Goal: Task Accomplishment & Management: Use online tool/utility

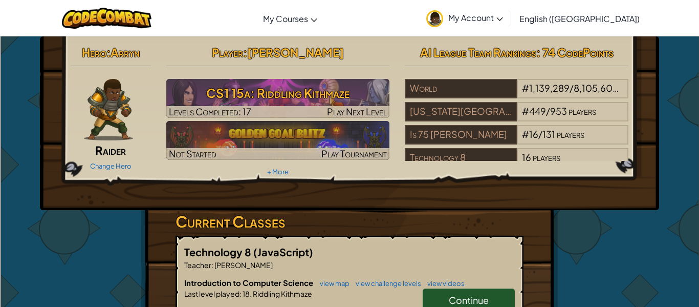
click at [275, 77] on div "Player : [PERSON_NAME] CS1 15a: Riddling Kithmaze Levels Completed: 17 Play Nex…" at bounding box center [278, 110] width 239 height 138
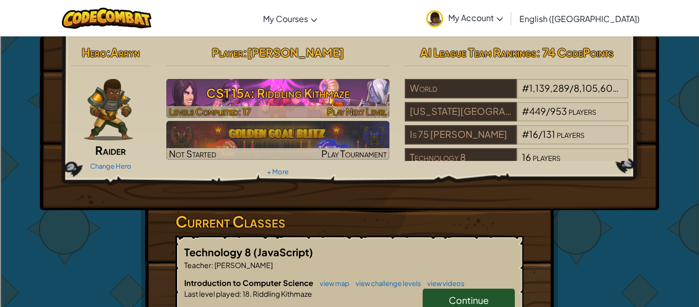
click at [278, 84] on h3 "CS1 15a: Riddling Kithmaze" at bounding box center [278, 92] width 224 height 23
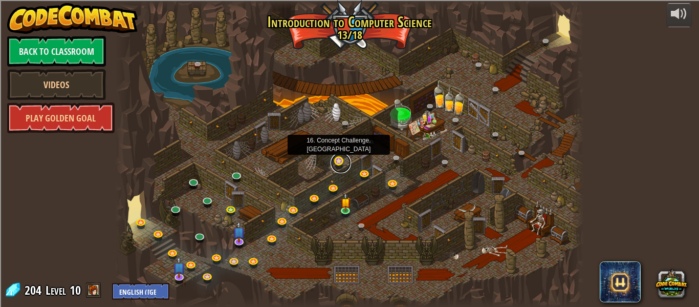
click at [339, 166] on link at bounding box center [341, 163] width 20 height 20
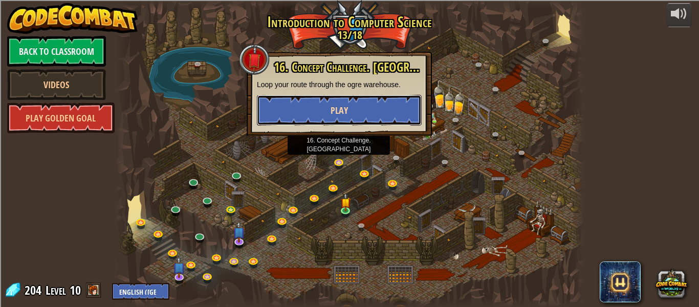
click at [373, 104] on button "Play" at bounding box center [339, 110] width 165 height 31
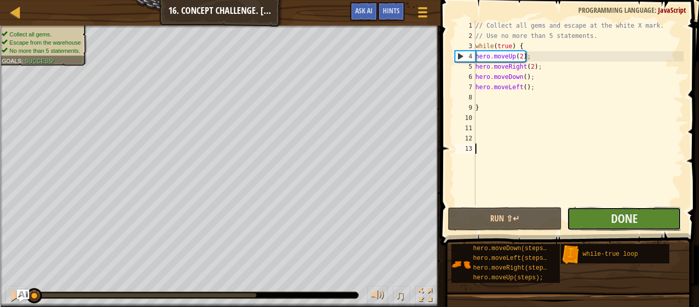
click at [602, 226] on button "Done" at bounding box center [624, 219] width 114 height 24
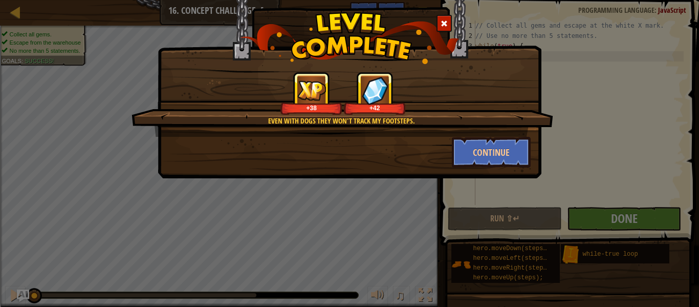
click at [518, 113] on div "+38 +42" at bounding box center [342, 93] width 397 height 43
click at [515, 152] on button "Continue" at bounding box center [491, 152] width 79 height 31
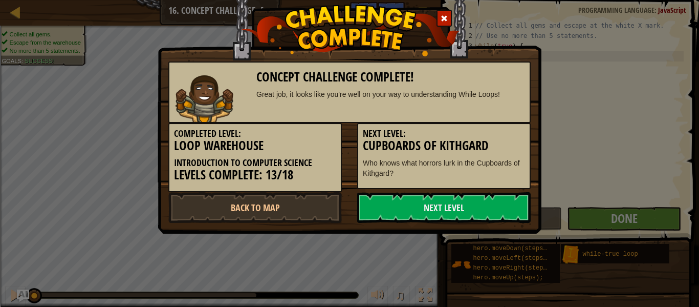
click at [496, 149] on h3 "Cupboards of Kithgard" at bounding box center [444, 146] width 162 height 14
click at [464, 210] on link "Next Level" at bounding box center [444, 207] width 174 height 31
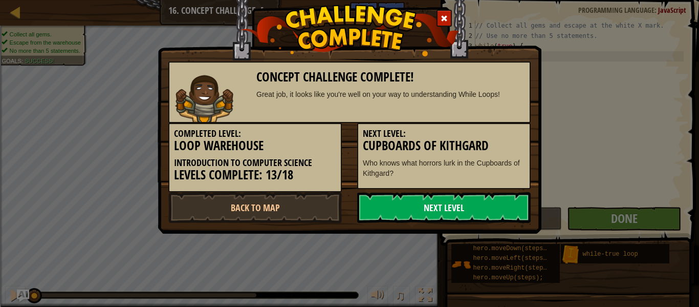
click at [464, 210] on link "Next Level" at bounding box center [444, 207] width 174 height 31
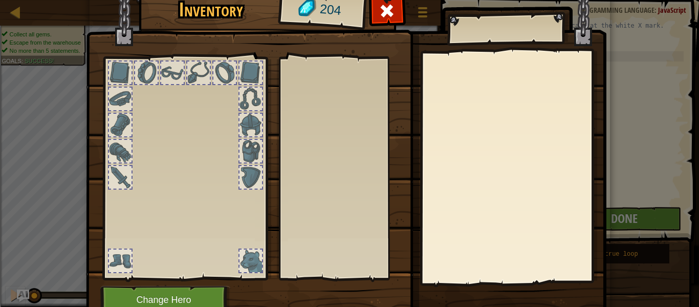
click at [464, 210] on img at bounding box center [346, 138] width 521 height 372
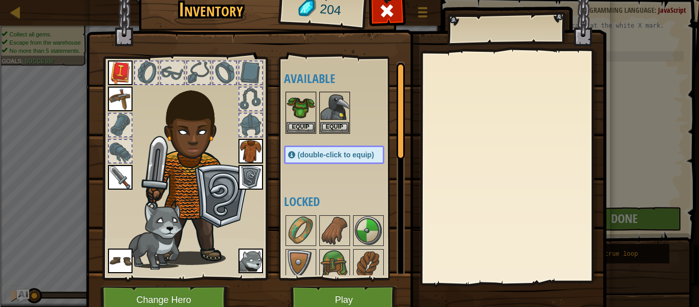
click at [247, 262] on img at bounding box center [251, 260] width 25 height 25
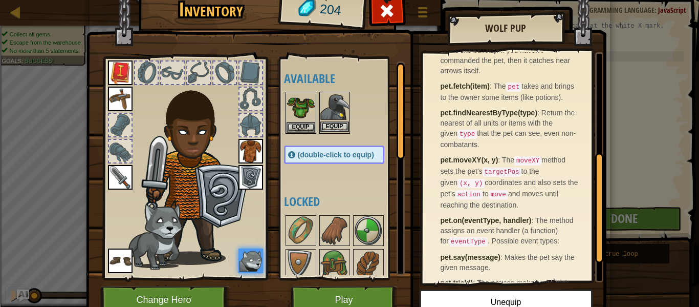
scroll to position [212, 0]
click at [335, 103] on img at bounding box center [334, 107] width 29 height 29
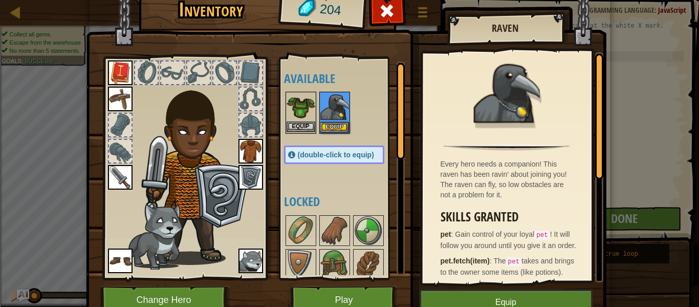
click at [301, 96] on img at bounding box center [301, 107] width 29 height 29
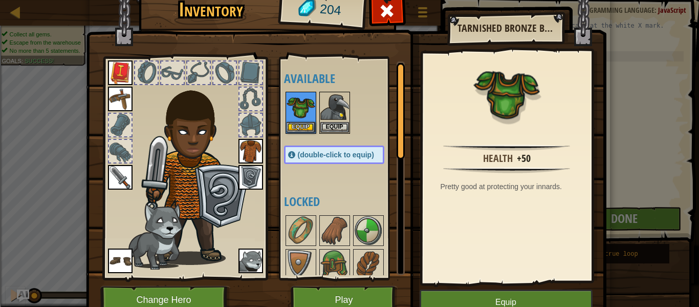
click at [243, 149] on img at bounding box center [251, 151] width 25 height 25
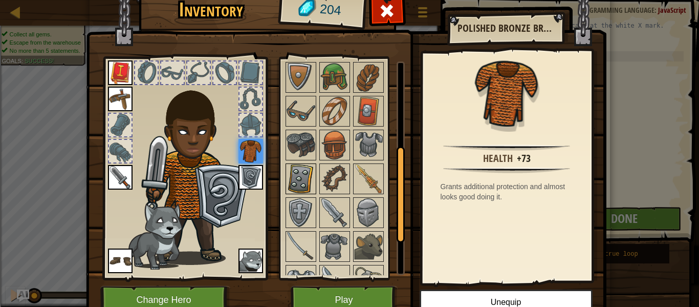
scroll to position [191, 0]
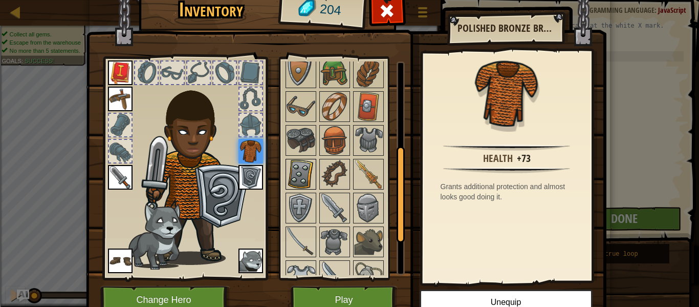
click at [306, 161] on img at bounding box center [301, 174] width 29 height 29
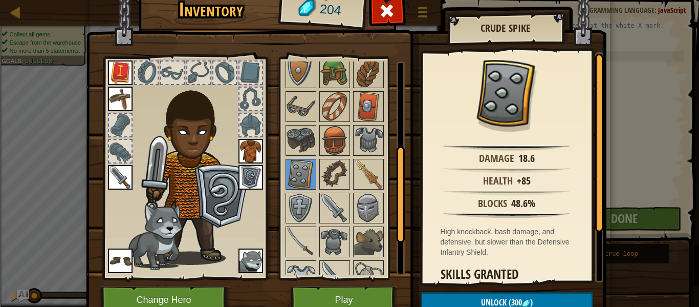
click at [247, 180] on img at bounding box center [251, 177] width 25 height 25
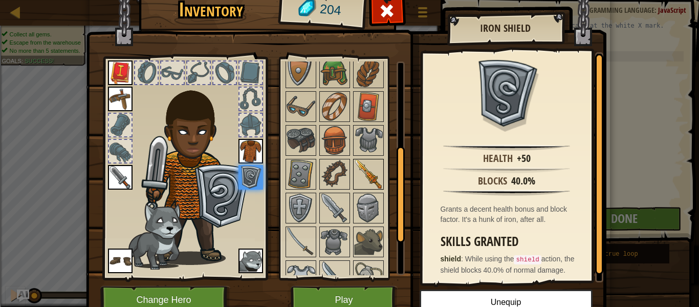
click at [360, 236] on img at bounding box center [368, 241] width 29 height 29
click at [369, 186] on img at bounding box center [368, 174] width 29 height 29
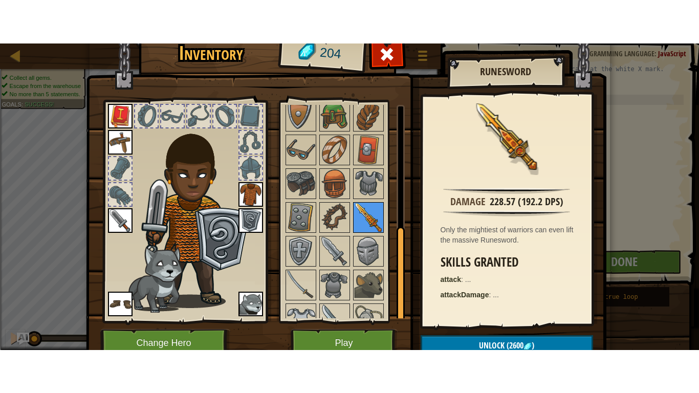
scroll to position [276, 0]
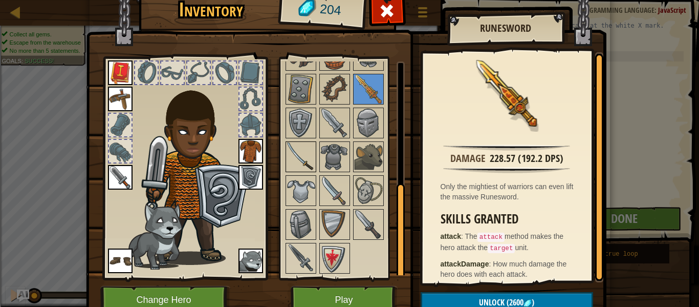
click at [301, 164] on img at bounding box center [301, 156] width 29 height 29
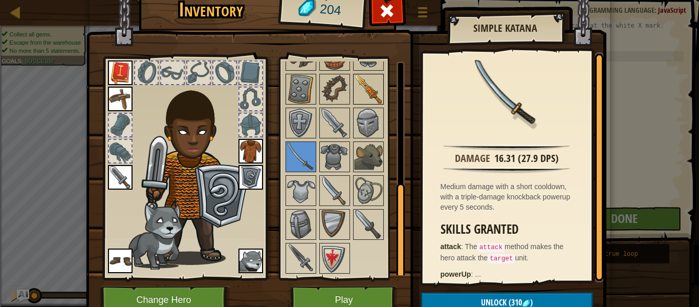
click at [369, 75] on img at bounding box center [368, 89] width 29 height 29
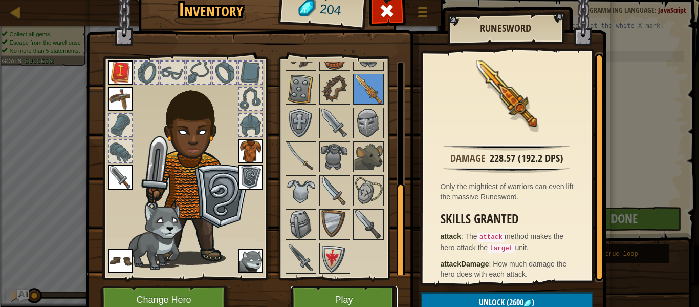
click at [346, 298] on button "Play" at bounding box center [344, 300] width 107 height 28
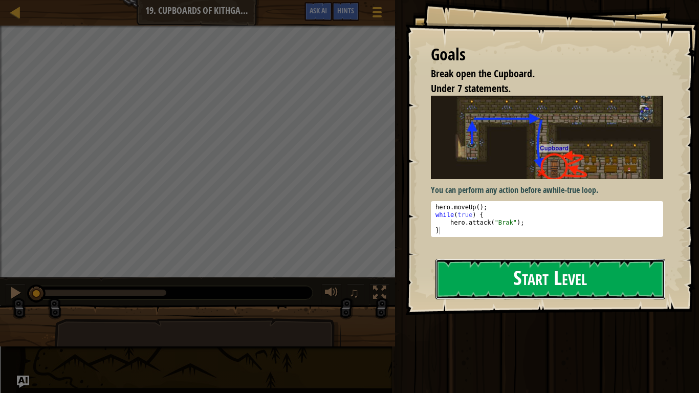
click at [597, 273] on button "Start Level" at bounding box center [551, 279] width 230 height 40
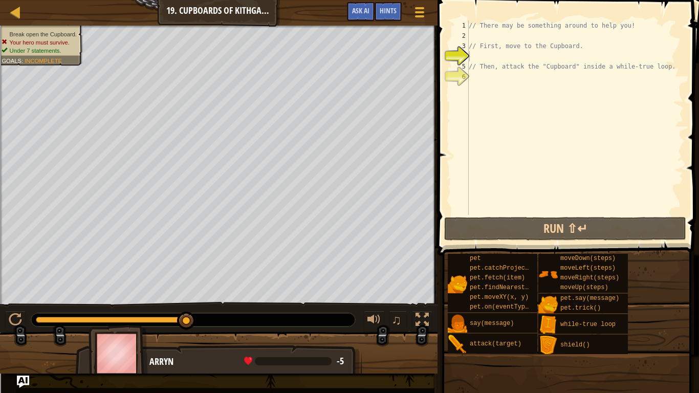
click at [535, 37] on div "// There may be something around to help you! // First, move to the Cupboard. /…" at bounding box center [575, 127] width 217 height 215
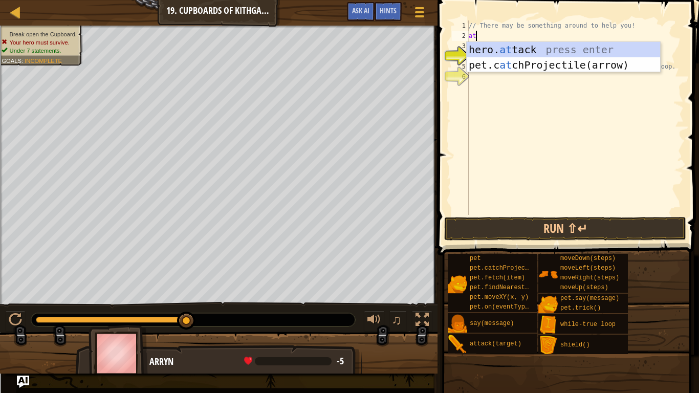
scroll to position [5, 1]
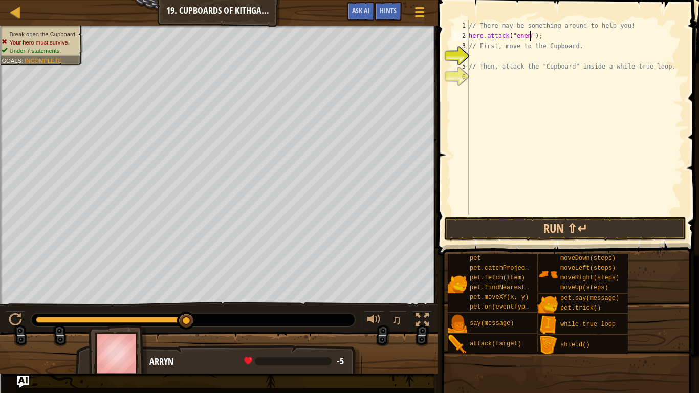
type textarea "hero.attack("enemy");"
click at [601, 207] on div "// There may be something around to help you! hero . attack ( "enemy" ) ; // Fi…" at bounding box center [575, 127] width 217 height 215
click at [598, 224] on button "Run ⇧↵" at bounding box center [565, 229] width 242 height 24
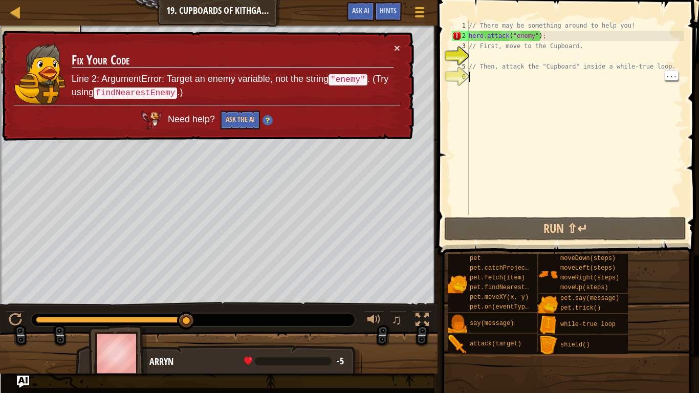
click at [541, 36] on div "// There may be something around to help you! hero . attack ( "enemy" ) ; // Fi…" at bounding box center [575, 127] width 217 height 215
type textarea "// Then, attack the "Cupboard" inside a while-true loop."
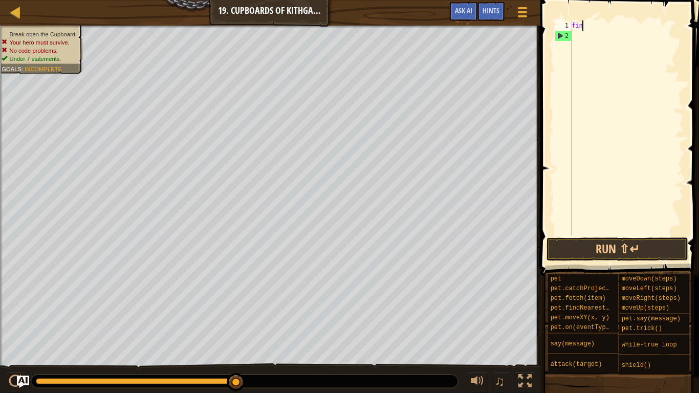
scroll to position [5, 1]
type textarea "f"
type textarea "up"
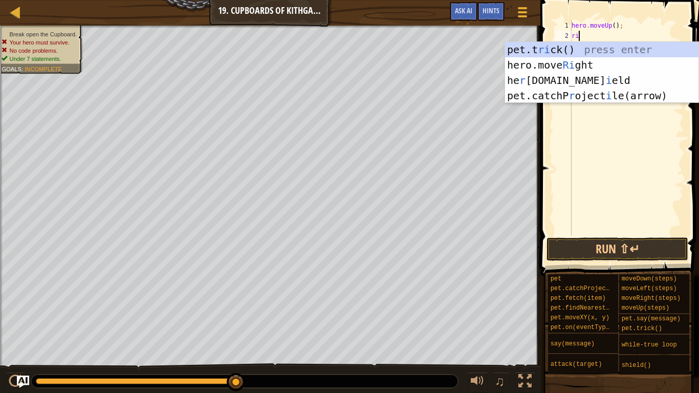
type textarea "righ"
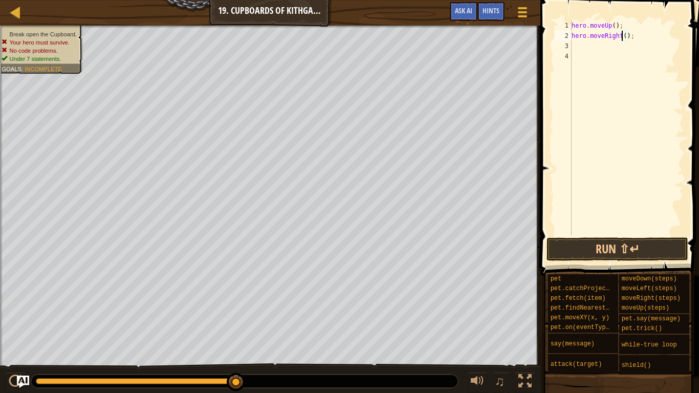
click at [623, 35] on div "hero . moveUp ( ) ; hero . moveRight ( ) ;" at bounding box center [627, 137] width 114 height 235
type textarea "hero.moveRight();"
type textarea "hero.moveRight(2);"
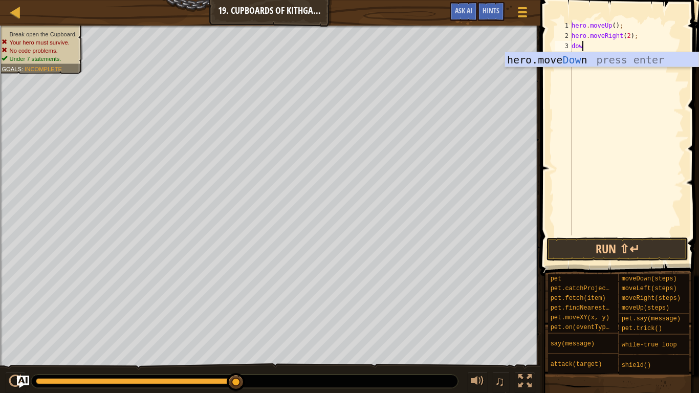
type textarea "down"
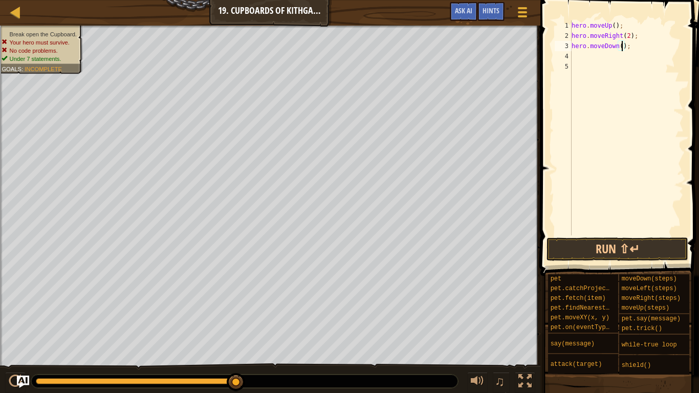
type textarea "hero.moveDown(2);"
type textarea "hero.attack("Cupboard");"
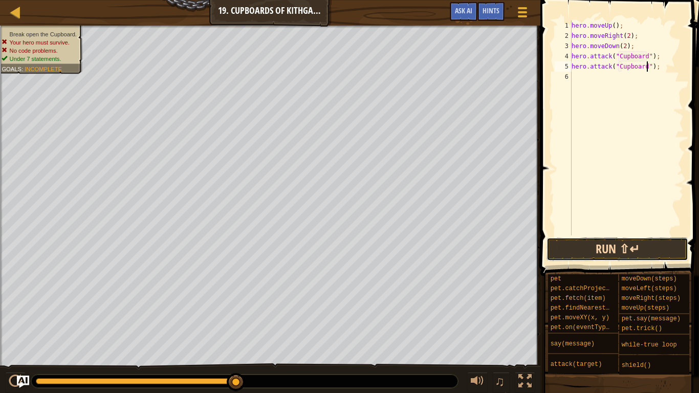
click at [641, 247] on button "Run ⇧↵" at bounding box center [618, 250] width 142 height 24
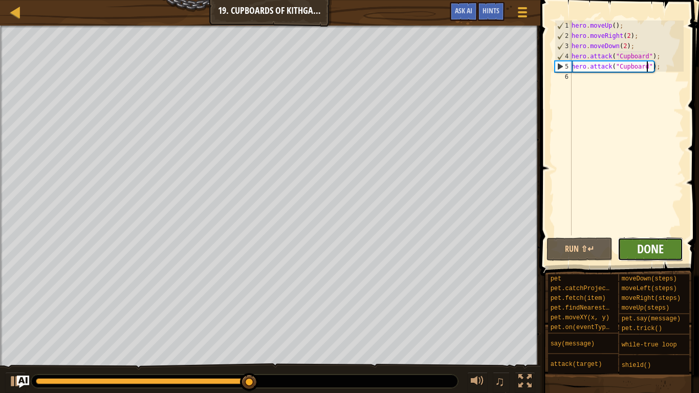
click at [661, 245] on span "Done" at bounding box center [650, 249] width 27 height 16
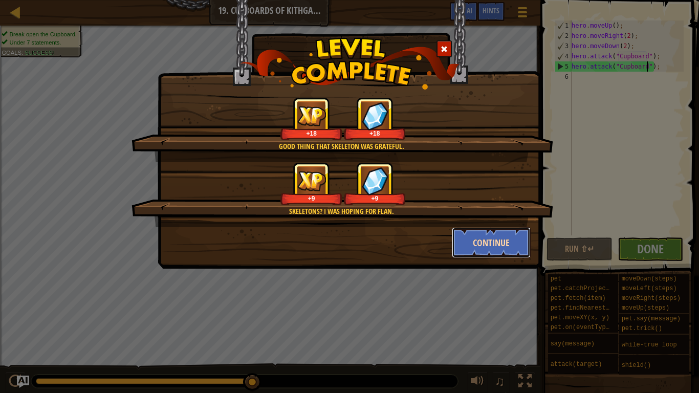
click at [491, 241] on button "Continue" at bounding box center [491, 242] width 79 height 31
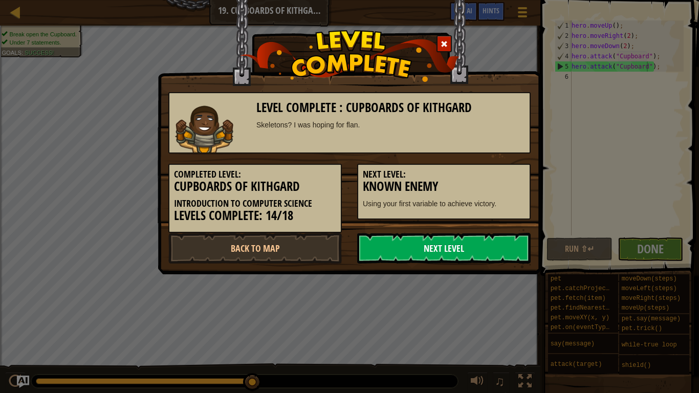
click at [484, 246] on link "Next Level" at bounding box center [444, 248] width 174 height 31
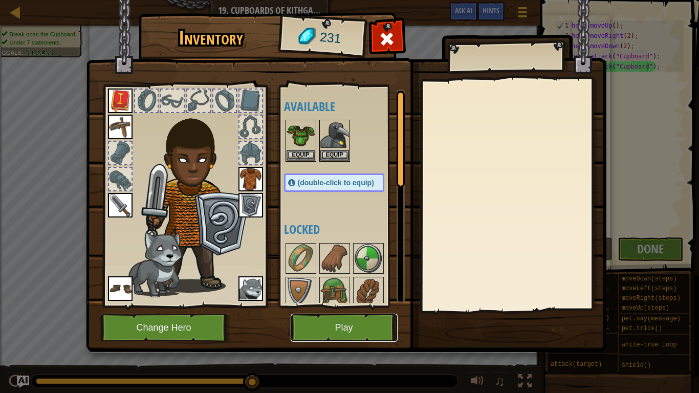
click at [327, 306] on button "Play" at bounding box center [344, 328] width 107 height 28
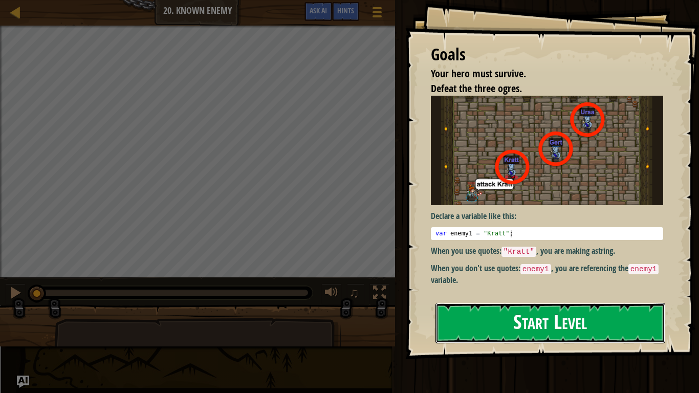
click at [632, 306] on button "Start Level" at bounding box center [551, 323] width 230 height 40
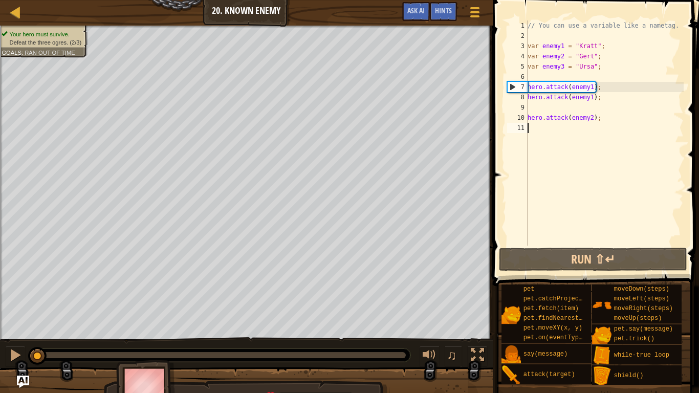
type textarea "hero.attack(enemy2);"
type textarea "hero.attack(enemy1);"
type textarea "var enemy3 = "Ursa";"
type textarea "hero.attack(enemy1);"
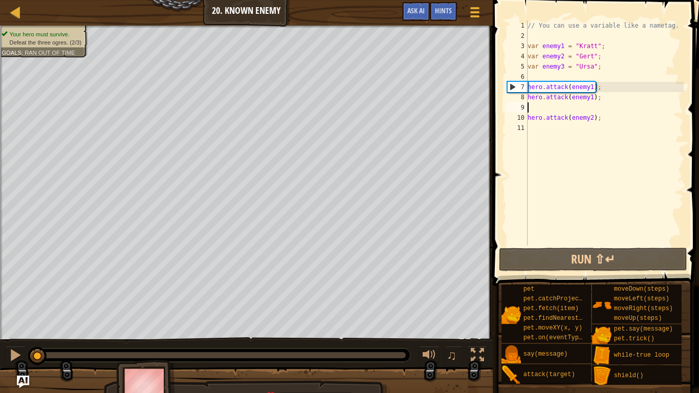
type textarea "hero.attack(enemy2);"
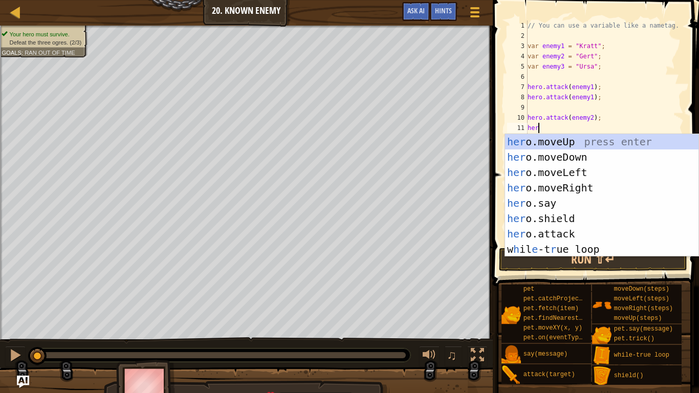
scroll to position [5, 1]
type textarea "h"
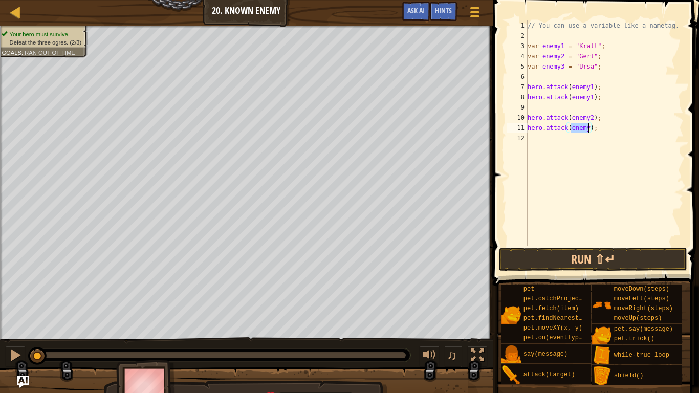
scroll to position [5, 7]
type textarea "hero.attack(enemy2);"
type textarea "hero.attack(enemy3);"
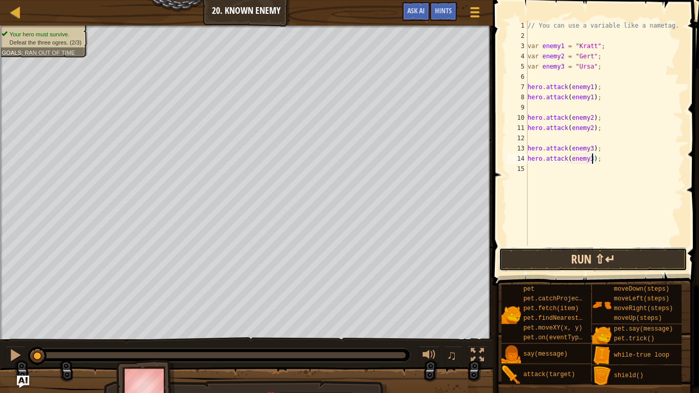
click at [642, 253] on button "Run ⇧↵" at bounding box center [593, 260] width 188 height 24
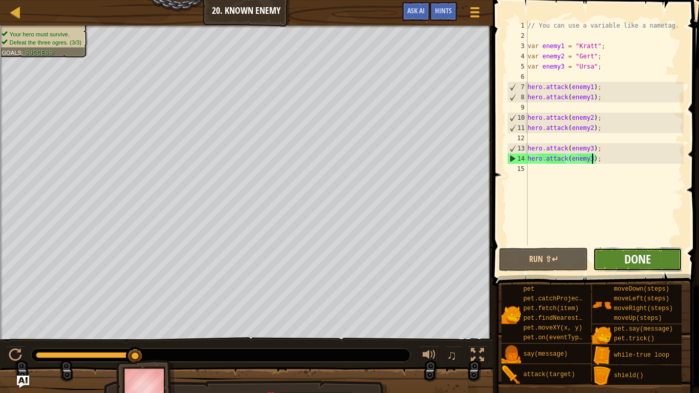
click at [651, 264] on span "Done" at bounding box center [637, 259] width 27 height 16
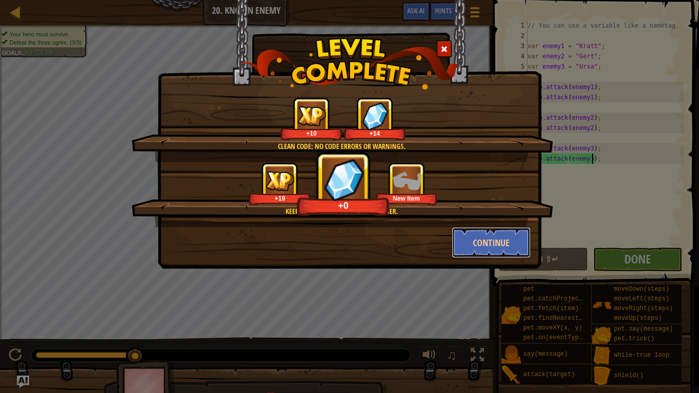
click at [498, 235] on button "Continue" at bounding box center [491, 242] width 79 height 31
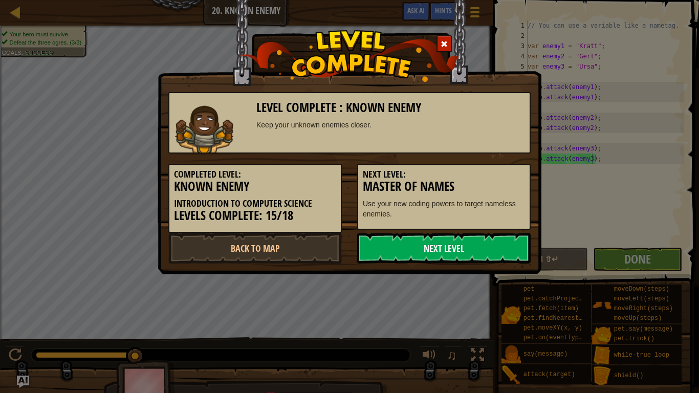
click at [428, 249] on link "Next Level" at bounding box center [444, 248] width 174 height 31
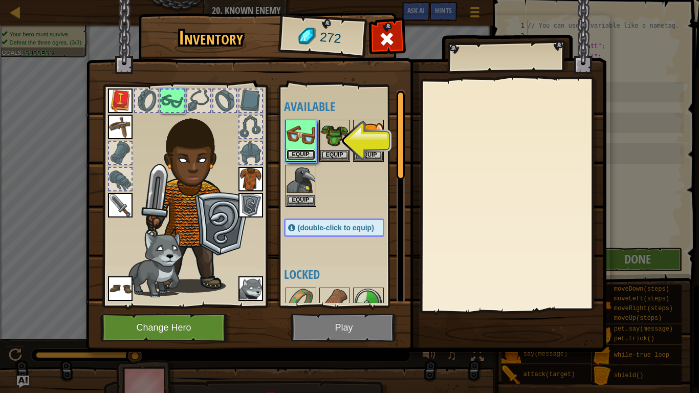
click at [292, 149] on button "Equip" at bounding box center [301, 154] width 29 height 11
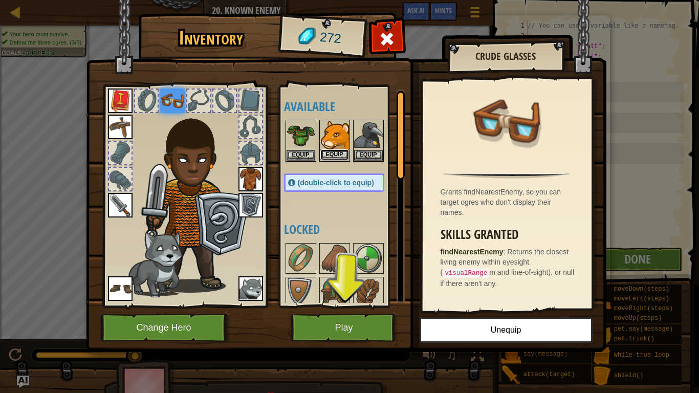
click at [331, 157] on button "Equip" at bounding box center [334, 154] width 29 height 11
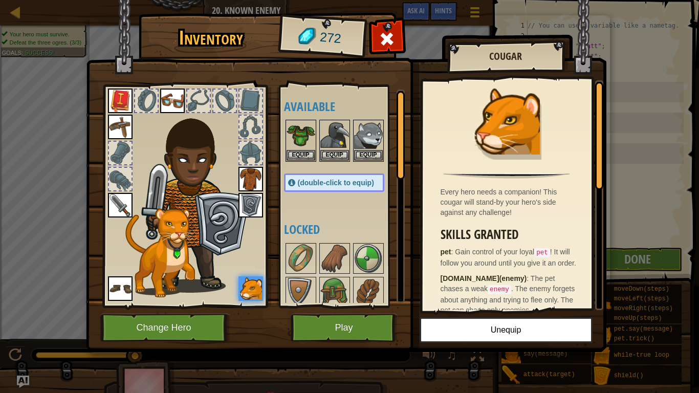
click at [253, 283] on img at bounding box center [251, 288] width 25 height 25
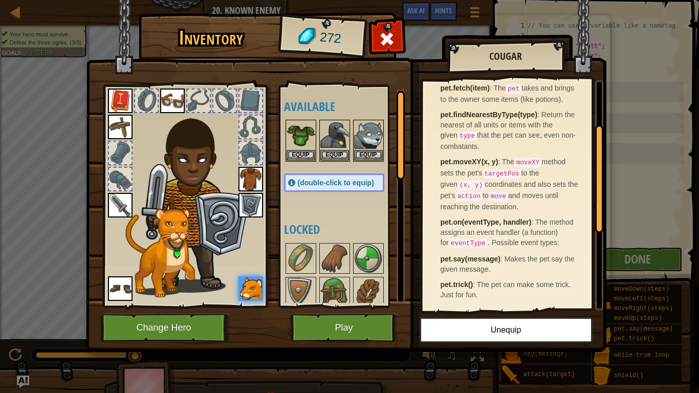
scroll to position [274, 0]
click at [167, 108] on img at bounding box center [172, 101] width 25 height 25
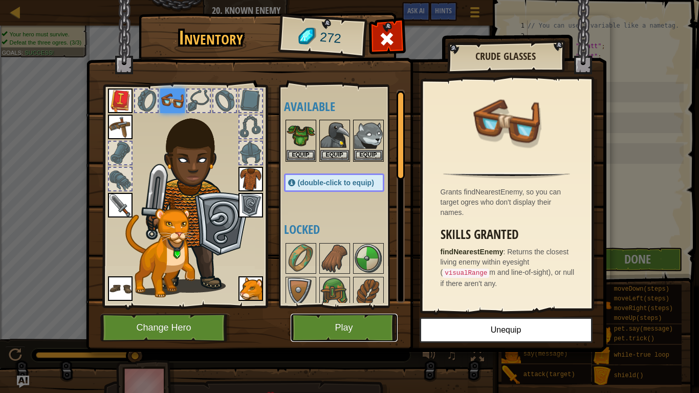
click at [373, 306] on button "Play" at bounding box center [344, 328] width 107 height 28
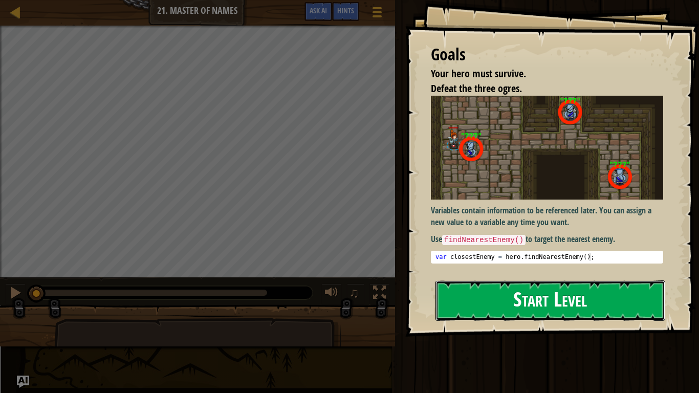
click at [615, 298] on button "Start Level" at bounding box center [551, 301] width 230 height 40
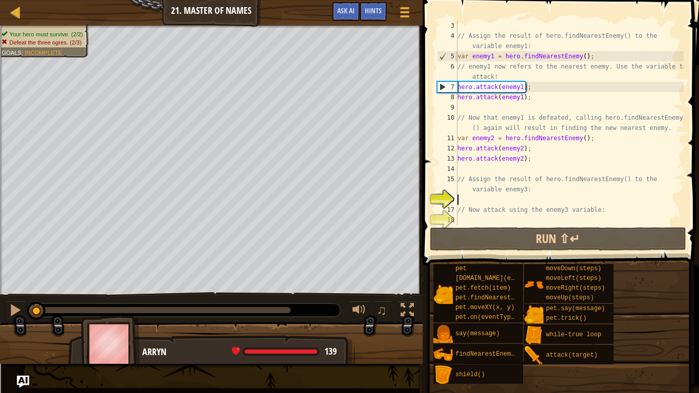
scroll to position [20, 0]
type textarea "// Assign the result of hero.findNearestEnemy() to the variable enemy3:"
type textarea "// Now that enemy1 is defeated, calling hero.findNearestEnemy() again will resu…"
type textarea "// Assign the result of hero.findNearestEnemy() to the variable enemy1:"
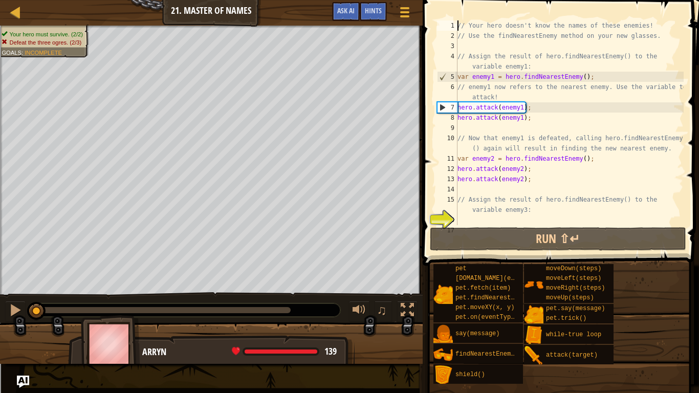
type textarea "// Use the findNearestEnemy method on your new glasses."
type textarea "hero.attack(enemy1);"
type textarea "hero.attack(enemy2);"
type textarea "// Assign the result of hero.findNearestEnemy() to the variable enemy3:"
type textarea "// Now attack using the enemy3 variable:"
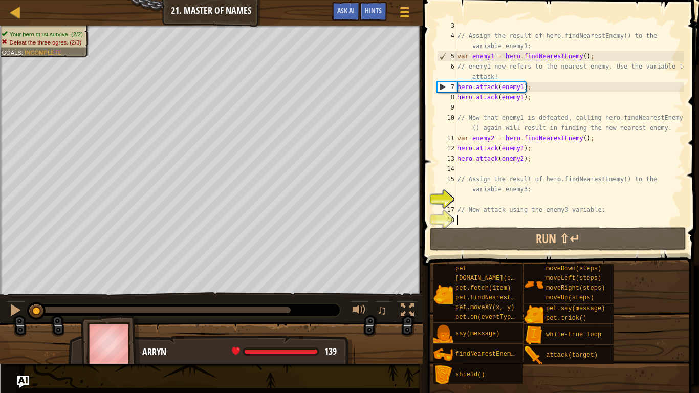
scroll to position [20, 0]
type textarea "// Now attack using the enemy3 variable:"
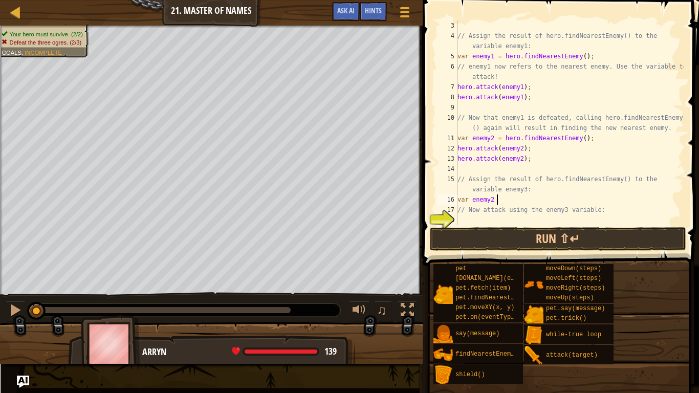
scroll to position [5, 6]
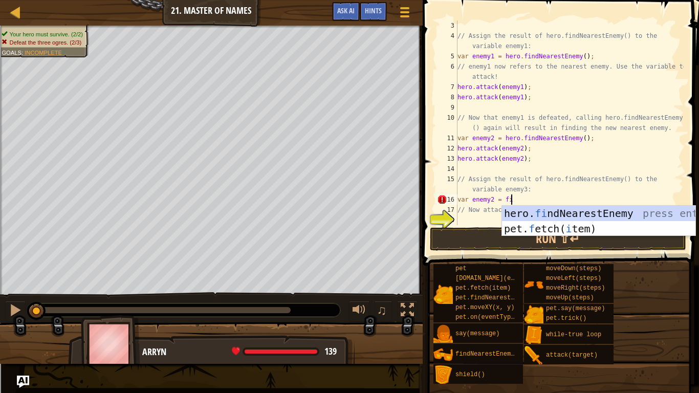
type textarea "var enemy2 = find"
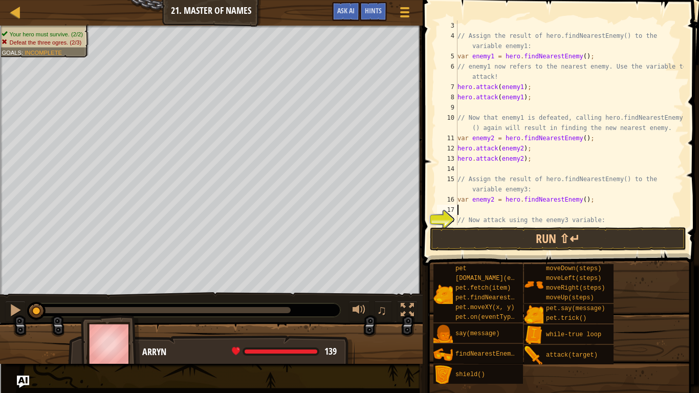
scroll to position [5, 0]
type textarea "var enemy3 = hero.findNearestEnemy();"
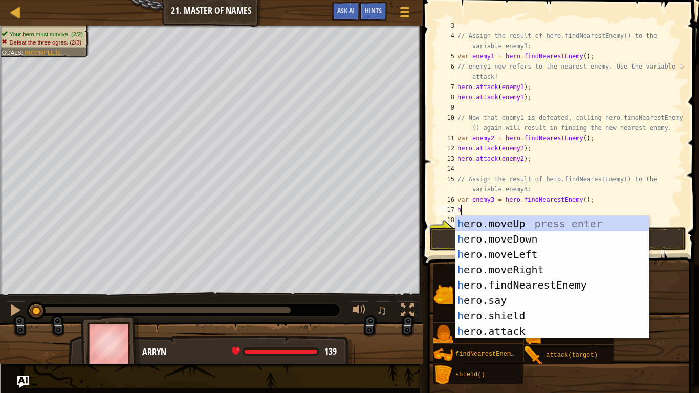
scroll to position [5, 1]
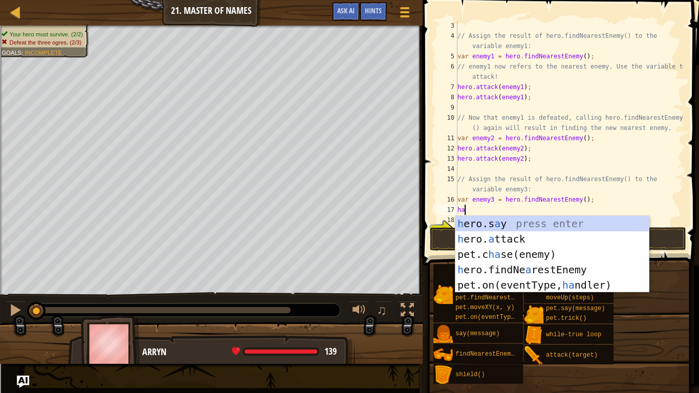
type textarea "h"
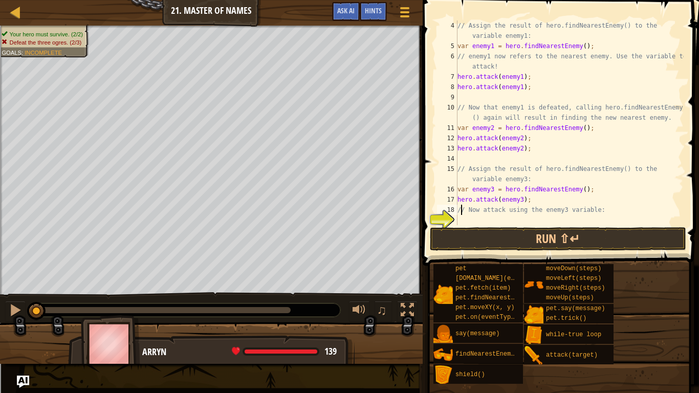
scroll to position [5, 1]
type textarea "/ Now attack using the enemy3 variable:"
drag, startPoint x: 620, startPoint y: 209, endPoint x: 447, endPoint y: 211, distance: 173.0
click at [447, 211] on div "/ Now attack using the enemy3 variable: 4 5 6 7 8 9 10 11 12 13 14 15 16 17 18 …" at bounding box center [559, 122] width 249 height 205
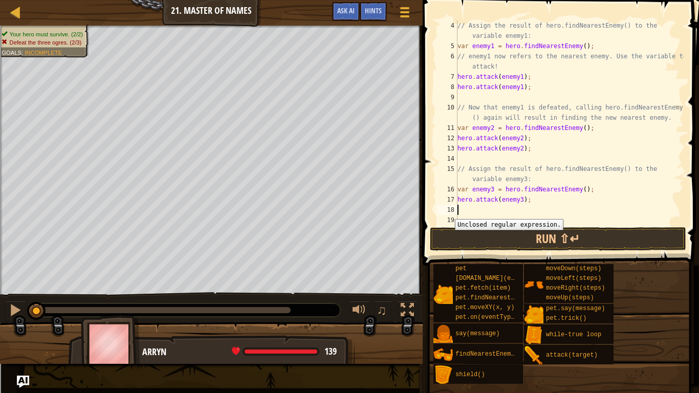
type textarea "hero.attack(enemy3);"
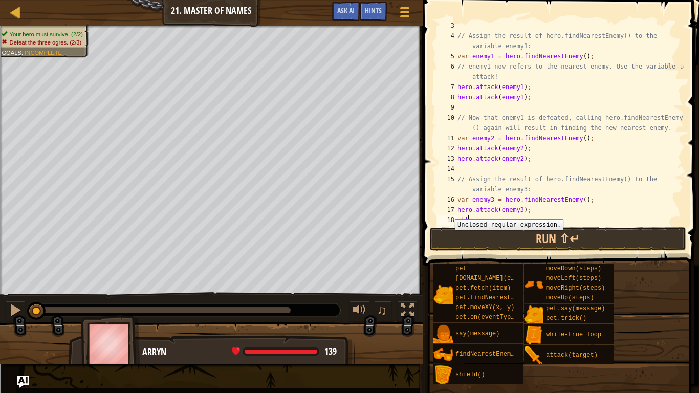
scroll to position [5, 1]
type textarea "a"
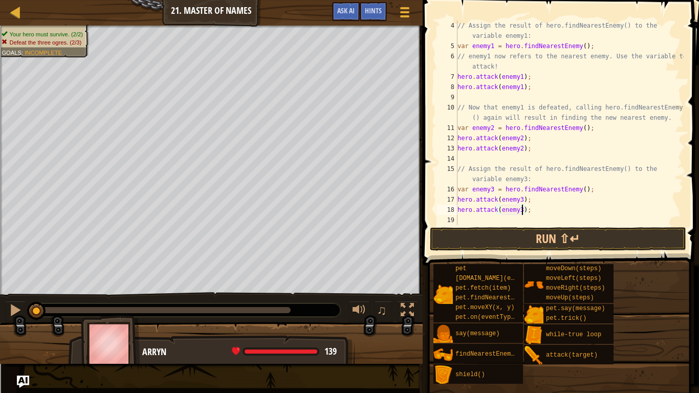
scroll to position [31, 0]
type textarea "hero.attack(enemy3);"
click at [628, 235] on button "Run ⇧↵" at bounding box center [558, 239] width 256 height 24
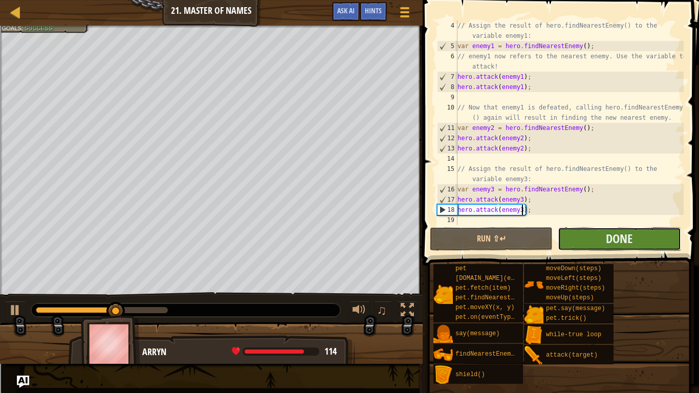
click at [643, 244] on button "Done" at bounding box center [619, 239] width 123 height 24
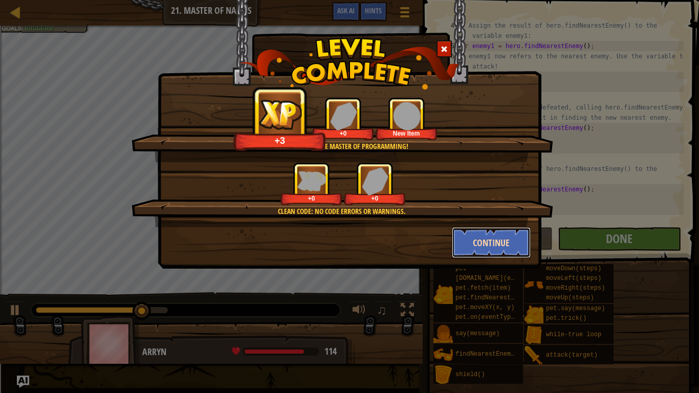
click at [504, 236] on button "Continue" at bounding box center [491, 242] width 79 height 31
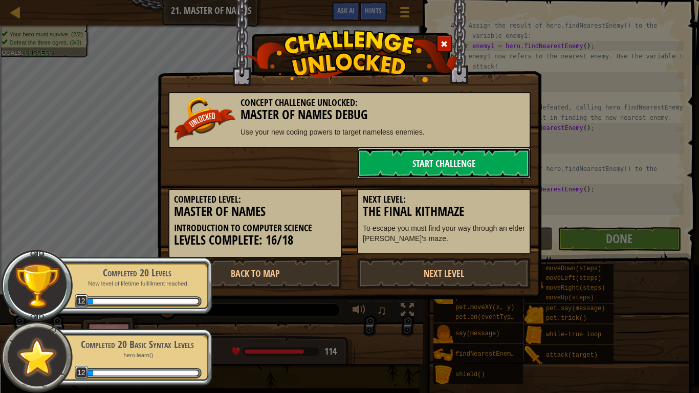
click at [420, 167] on link "Start Challenge" at bounding box center [444, 163] width 174 height 31
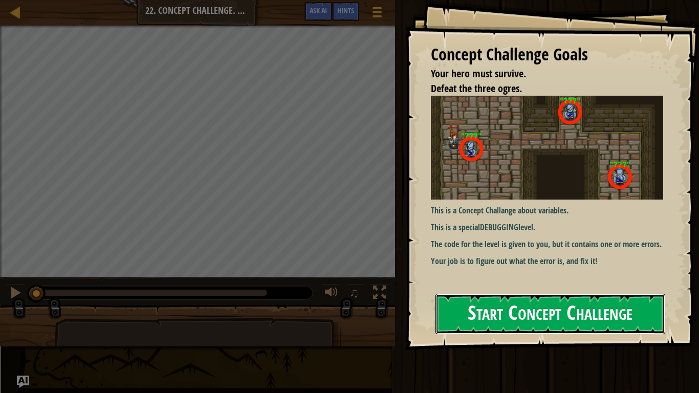
click at [544, 300] on button "Start Concept Challenge" at bounding box center [551, 314] width 230 height 40
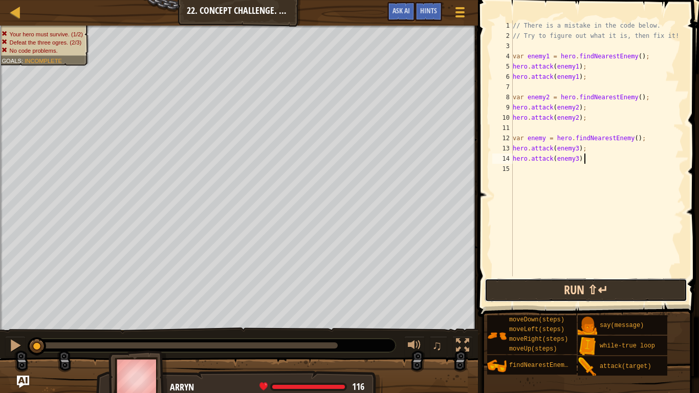
click at [550, 288] on button "Run ⇧↵" at bounding box center [586, 290] width 203 height 24
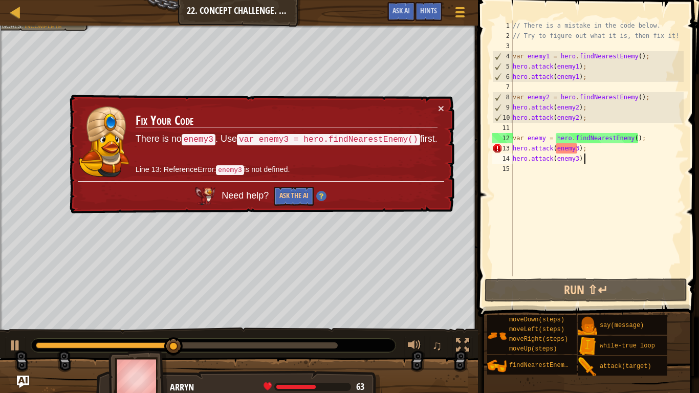
click at [545, 141] on div "// There is a mistake in the code below. // Try to figure out what it is, then …" at bounding box center [597, 158] width 173 height 276
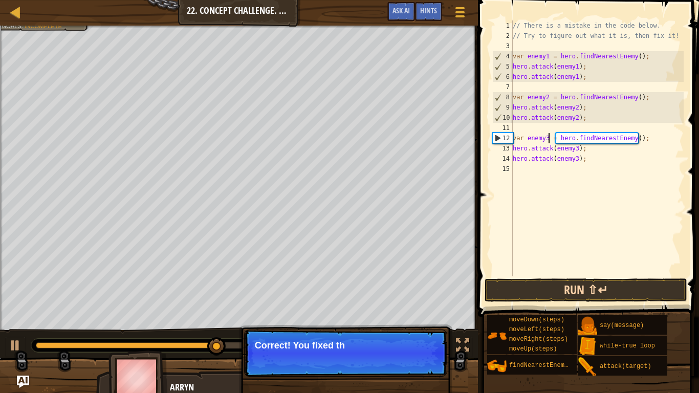
type textarea "var enemy3 = hero.findNearestEnemy();"
click at [586, 282] on button "Run ⇧↵" at bounding box center [586, 290] width 203 height 24
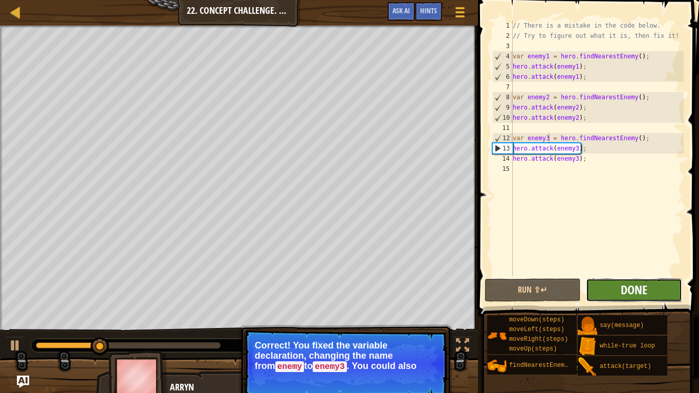
click at [620, 290] on button "Done" at bounding box center [634, 290] width 96 height 24
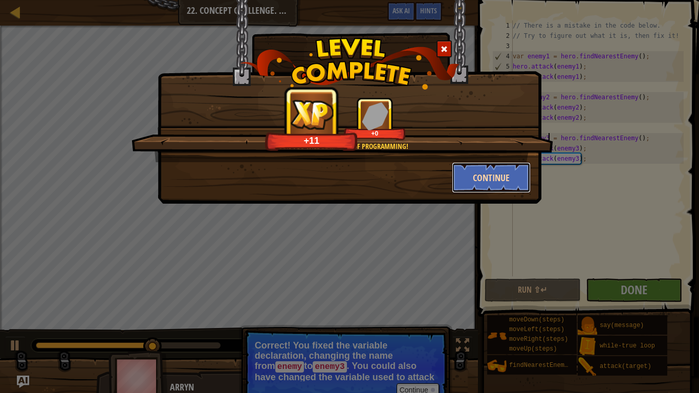
click at [489, 175] on button "Continue" at bounding box center [491, 177] width 79 height 31
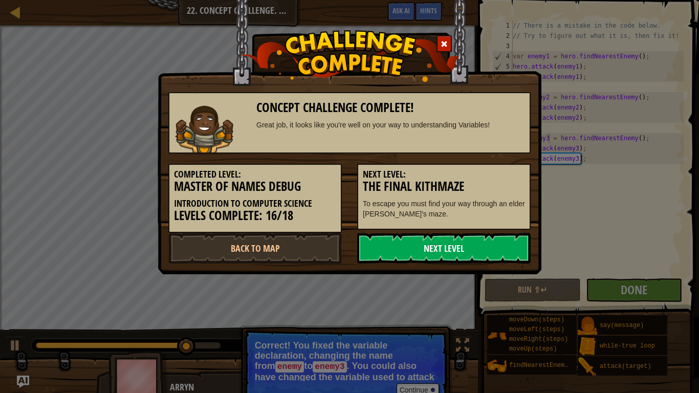
click at [404, 242] on link "Next Level" at bounding box center [444, 248] width 174 height 31
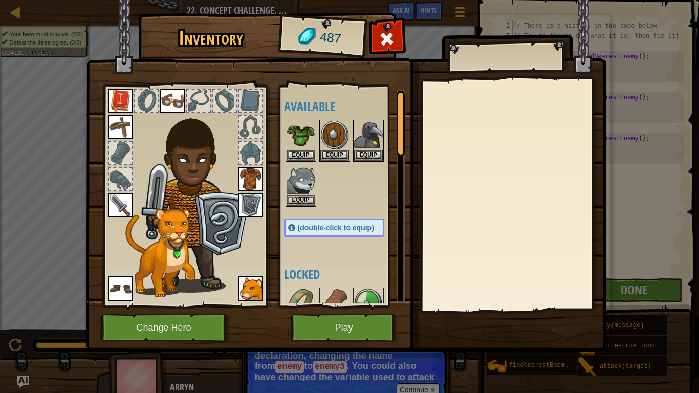
click at [249, 208] on img at bounding box center [251, 205] width 25 height 25
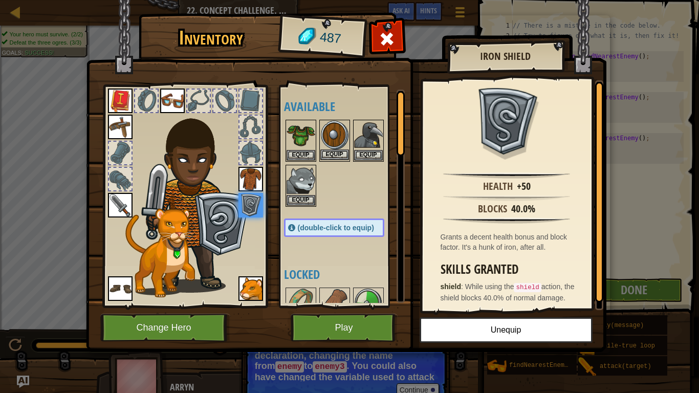
click at [328, 140] on img at bounding box center [334, 135] width 29 height 29
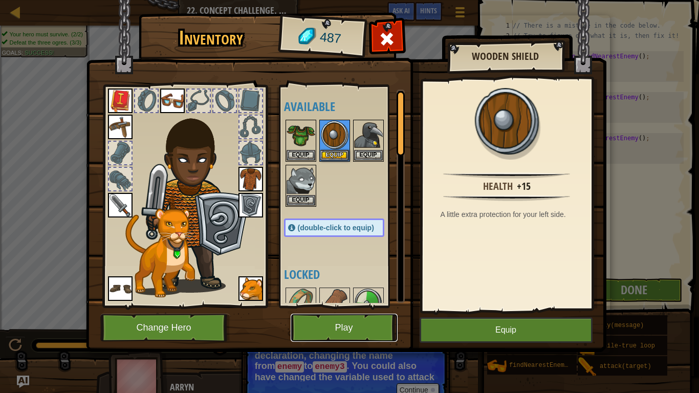
click at [359, 306] on button "Play" at bounding box center [344, 328] width 107 height 28
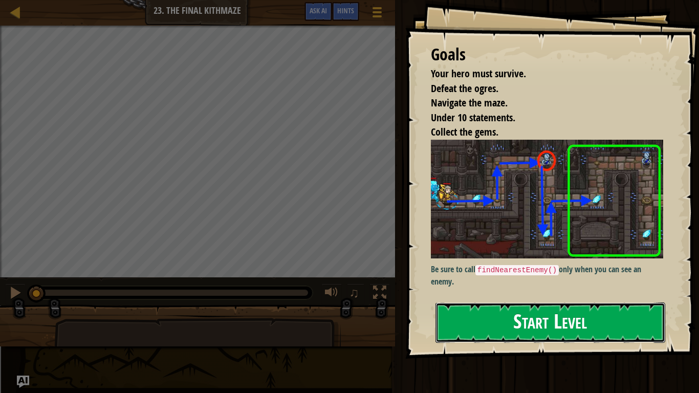
click at [584, 306] on button "Start Level" at bounding box center [551, 323] width 230 height 40
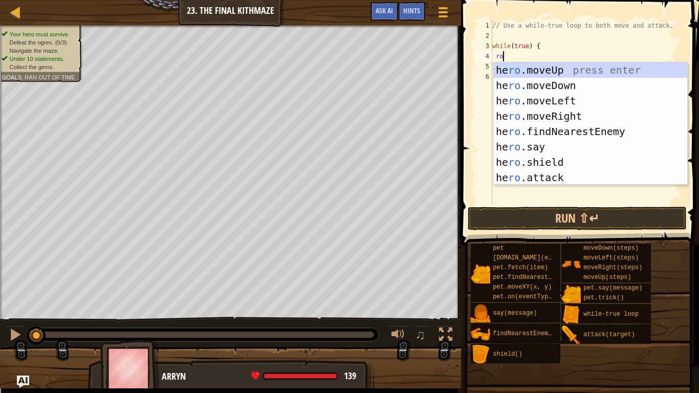
scroll to position [5, 2]
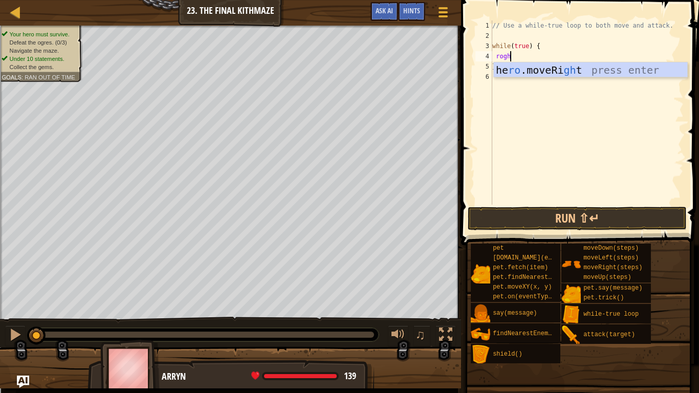
type textarea "roght"
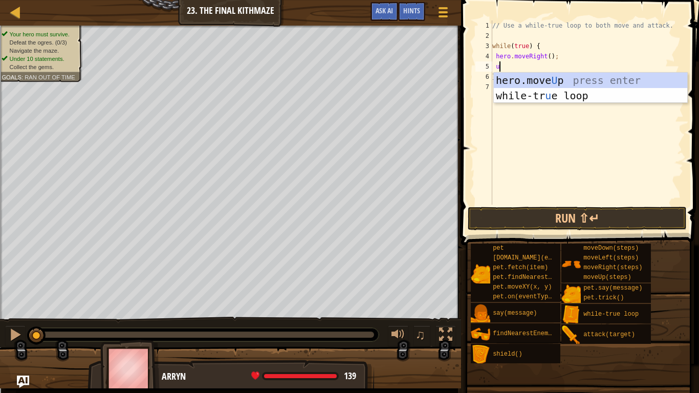
type textarea "up"
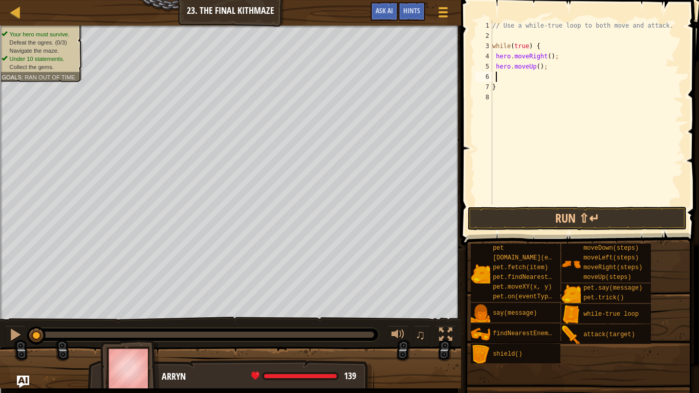
type textarea "a"
type textarea "f"
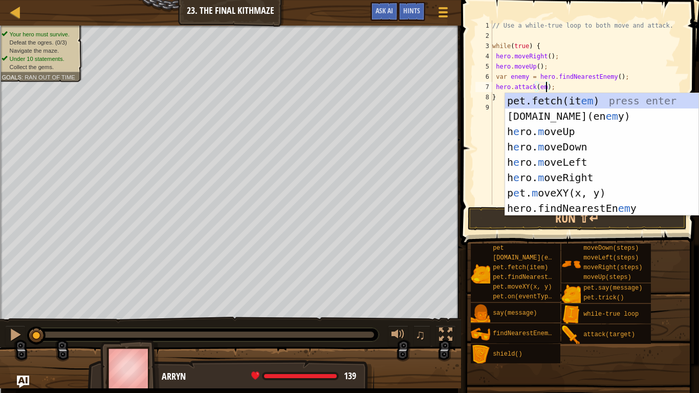
scroll to position [5, 8]
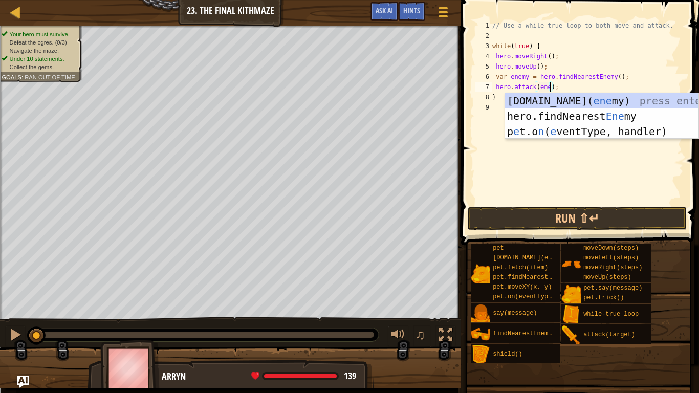
type textarea "hero.attack(enemy);"
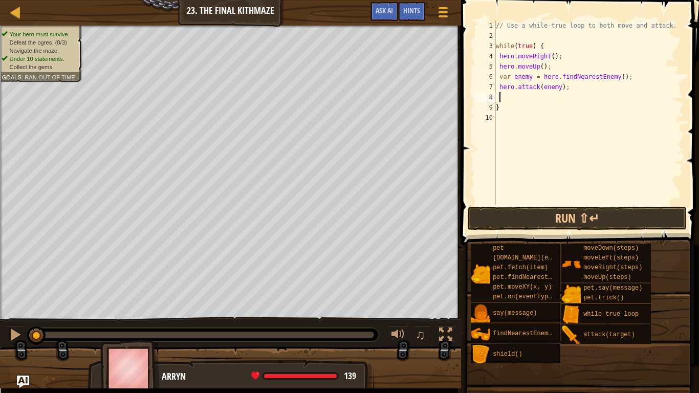
scroll to position [5, 0]
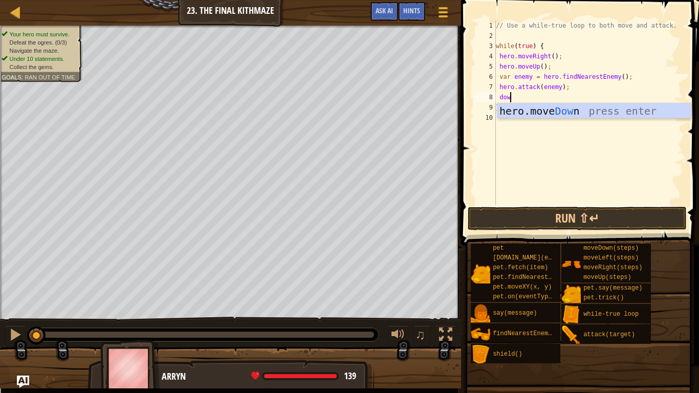
type textarea "down"
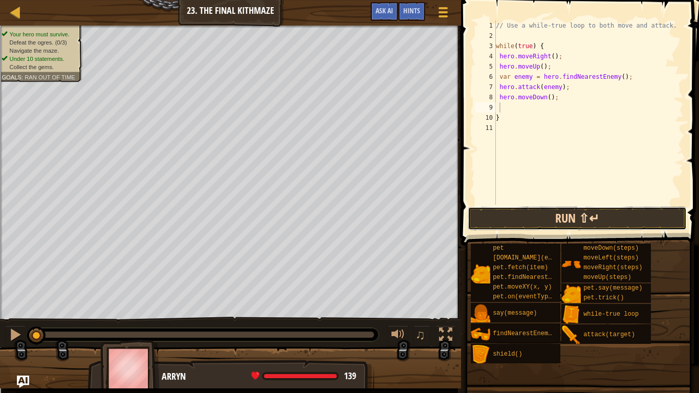
click at [652, 222] on button "Run ⇧↵" at bounding box center [577, 219] width 219 height 24
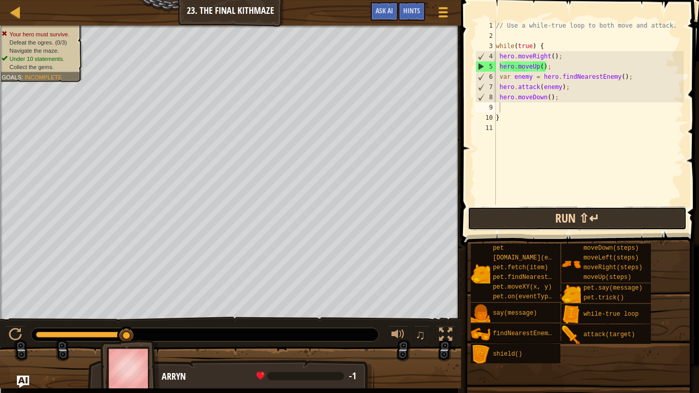
click at [657, 220] on button "Run ⇧↵" at bounding box center [577, 219] width 219 height 24
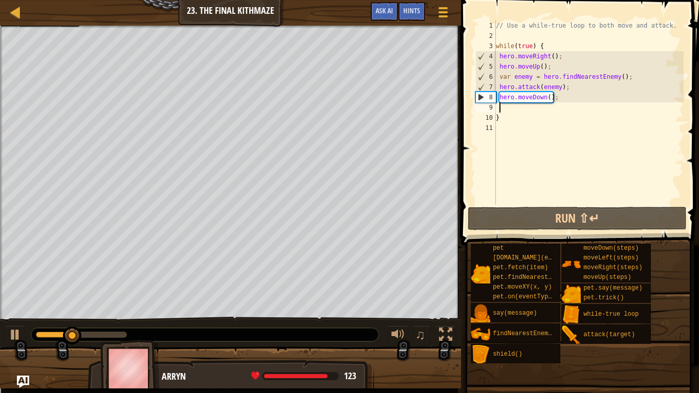
click at [535, 79] on div "// Use a while-true loop to both move and attack. while ( true ) { hero . moveR…" at bounding box center [589, 122] width 190 height 205
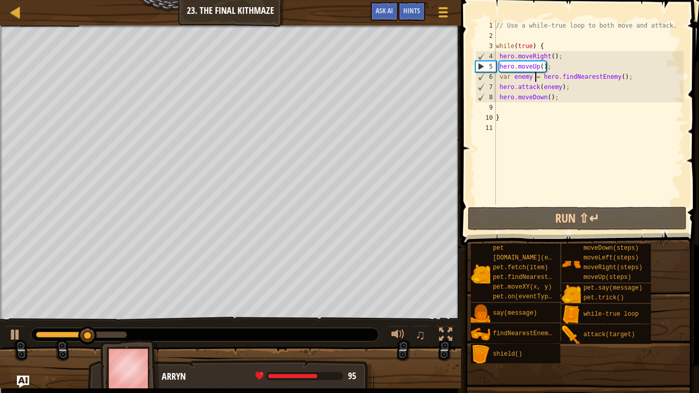
click at [530, 79] on div "// Use a while-true loop to both move and attack. while ( true ) { hero . moveR…" at bounding box center [589, 122] width 190 height 205
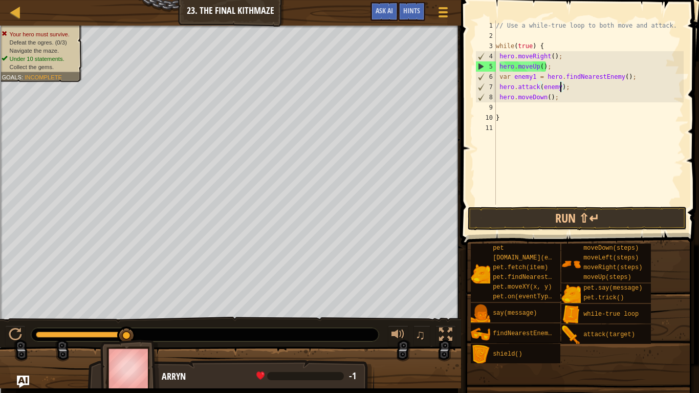
scroll to position [5, 10]
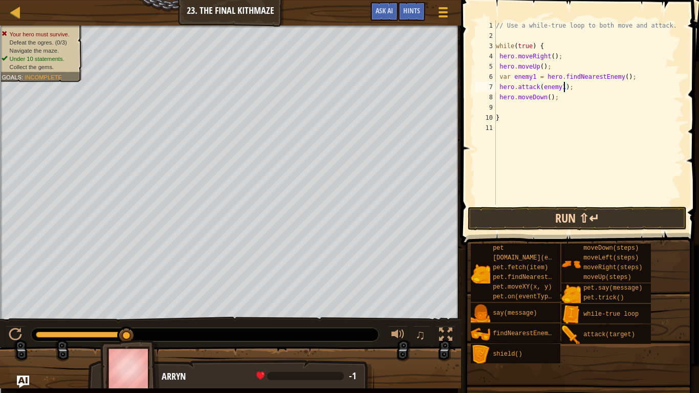
type textarea "hero.attack(enemy1);"
click at [575, 222] on button "Run ⇧↵" at bounding box center [577, 219] width 219 height 24
click at [555, 224] on button "Run ⇧↵" at bounding box center [577, 219] width 219 height 24
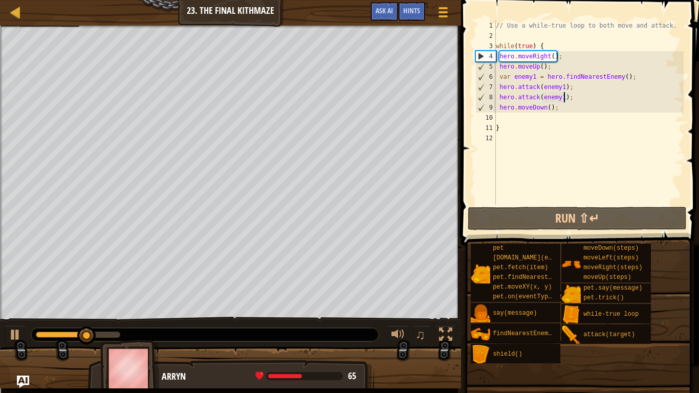
click at [565, 112] on div "// Use a while-true loop to both move and attack. while ( true ) { hero . moveR…" at bounding box center [589, 122] width 190 height 205
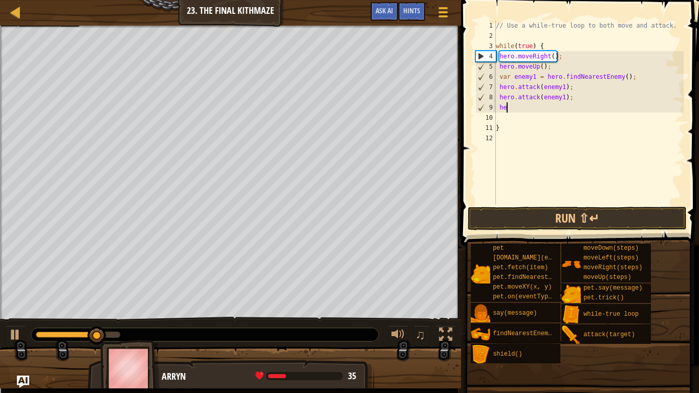
scroll to position [5, 1]
type textarea "h"
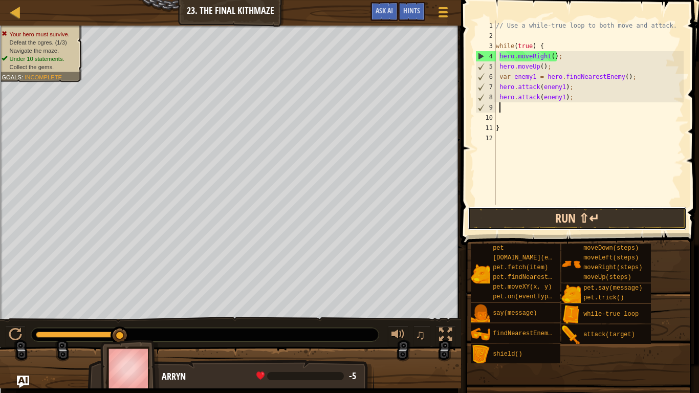
click at [543, 214] on button "Run ⇧↵" at bounding box center [577, 219] width 219 height 24
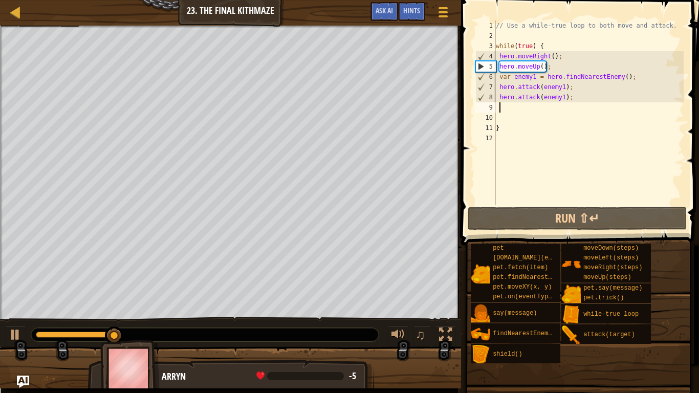
click at [526, 137] on div "// Use a while-true loop to both move and attack. while ( true ) { hero . moveR…" at bounding box center [589, 122] width 190 height 205
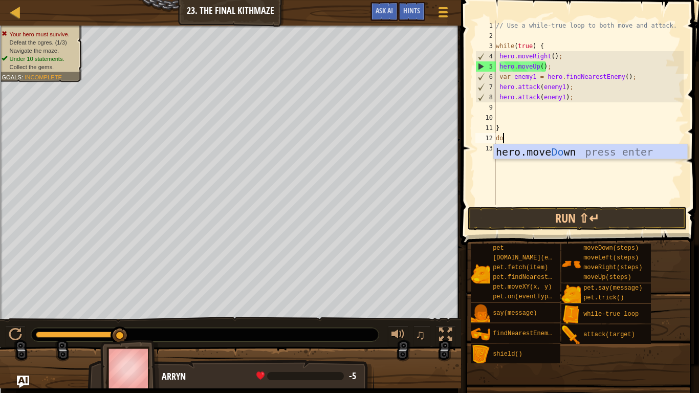
type textarea "down"
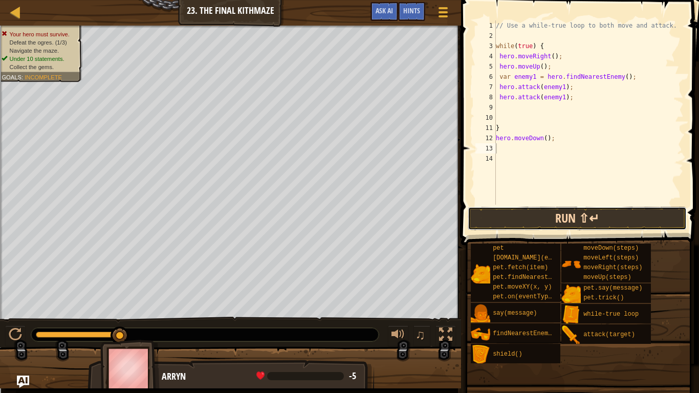
click at [658, 217] on button "Run ⇧↵" at bounding box center [577, 219] width 219 height 24
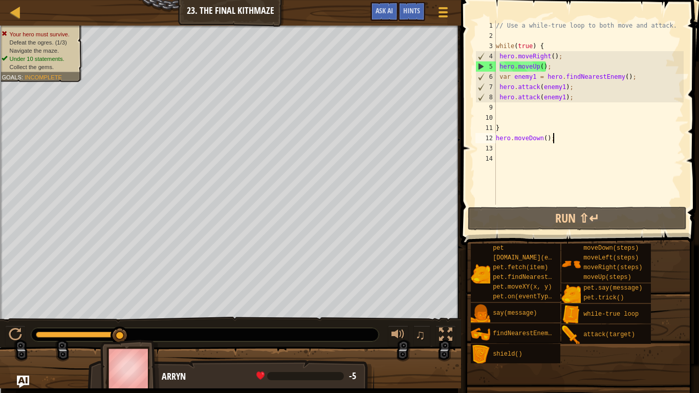
click at [557, 141] on div "// Use a while-true loop to both move and attack. while ( true ) { hero . moveR…" at bounding box center [589, 122] width 190 height 205
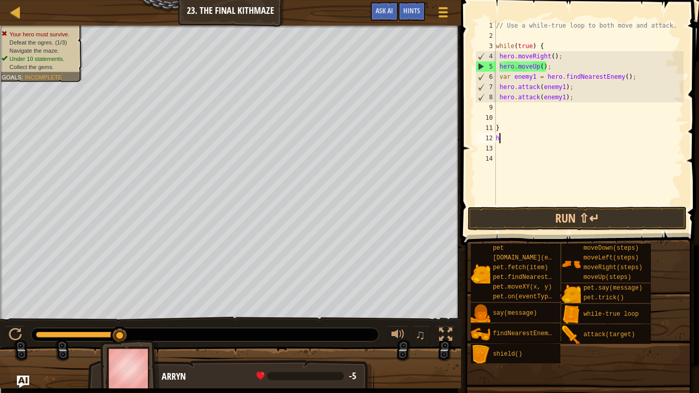
type textarea "h"
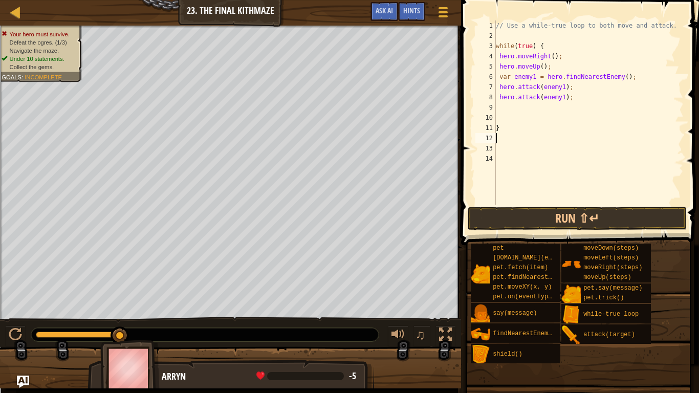
click at [538, 113] on div "// Use a while-true loop to both move and attack. while ( true ) { hero . moveR…" at bounding box center [589, 122] width 190 height 205
click at [545, 70] on div "// Use a while-true loop to both move and attack. while ( true ) { hero . moveR…" at bounding box center [589, 122] width 190 height 205
type textarea "h"
click at [544, 70] on div "// Use a while-true loop to both move and attack. while ( true ) { hero . moveR…" at bounding box center [589, 122] width 190 height 205
type textarea "h"
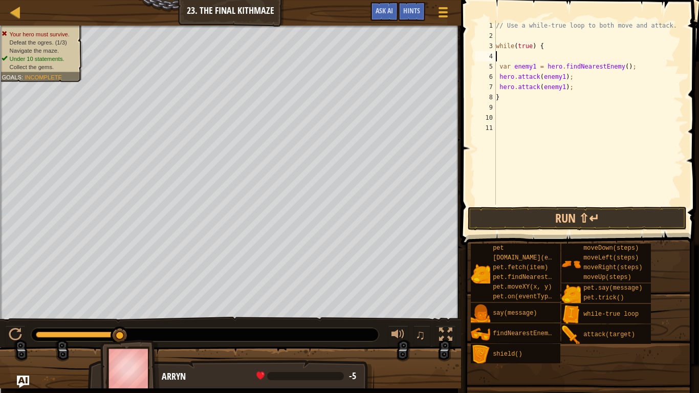
click at [552, 58] on div "// Use a while-true loop to both move and attack. while ( true ) { var enemy1 =…" at bounding box center [589, 122] width 190 height 205
type textarea "while(true) {"
click at [534, 37] on div "// Use a while-true loop to both move and attack. while ( true ) { var enemy1 =…" at bounding box center [589, 122] width 190 height 205
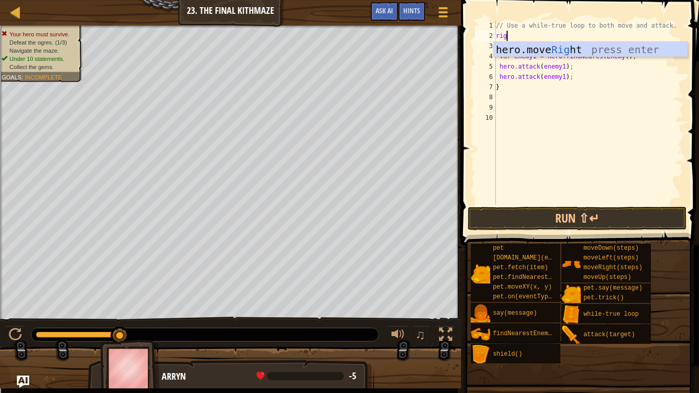
type textarea "right"
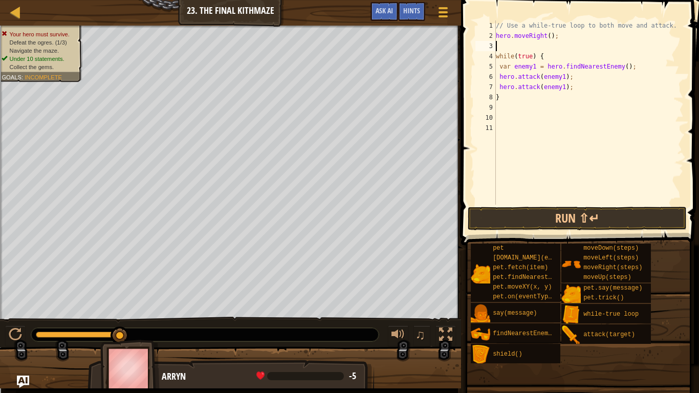
type textarea "up"
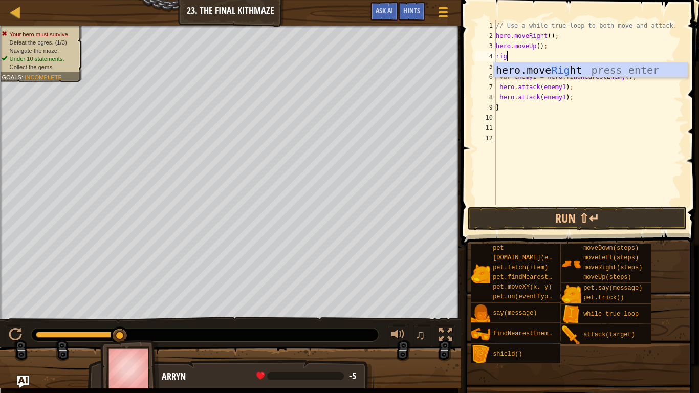
type textarea "right"
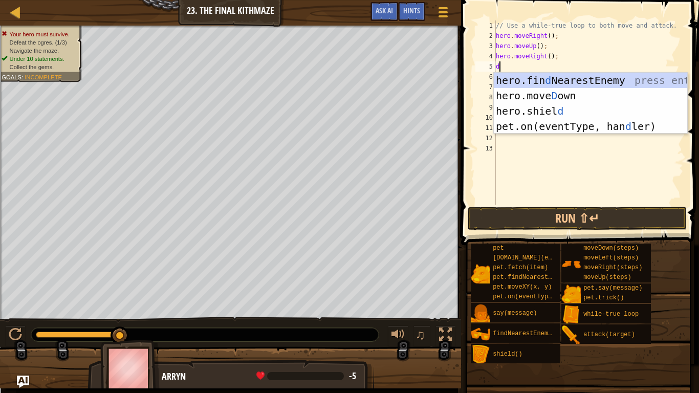
type textarea "down"
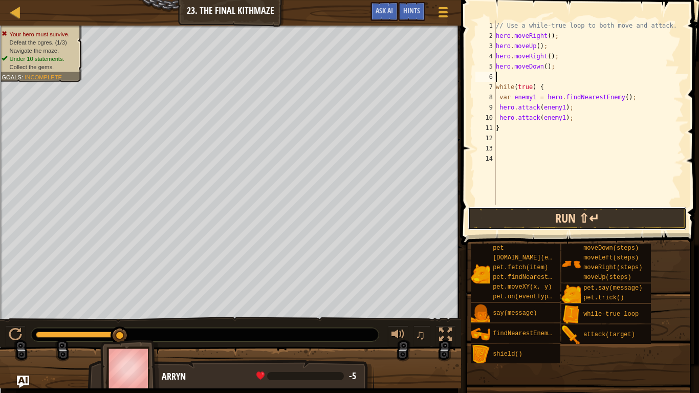
click at [632, 218] on button "Run ⇧↵" at bounding box center [577, 219] width 219 height 24
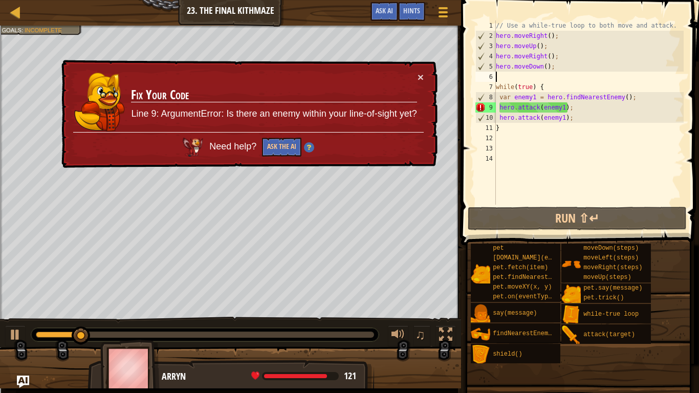
click at [429, 74] on div "× Fix Your Code Line 9: ArgumentError: Is there an enemy within your line-of-si…" at bounding box center [248, 114] width 378 height 109
click at [424, 73] on div "× Fix Your Code Line 9: ArgumentError: Is there an enemy within your line-of-si…" at bounding box center [248, 114] width 378 height 109
click at [420, 72] on button "×" at bounding box center [421, 77] width 6 height 11
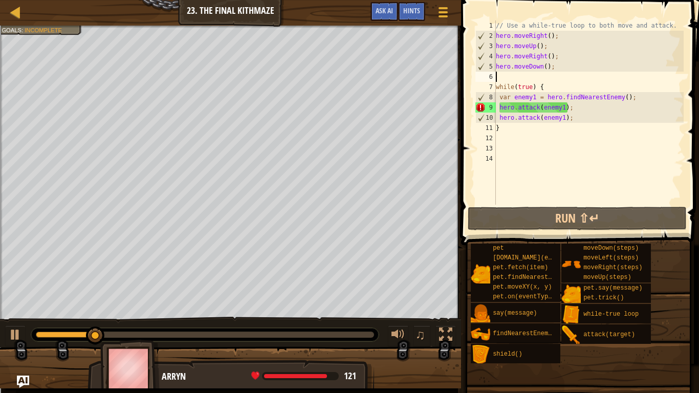
click at [503, 104] on div "// Use a while-true loop to both move and attack. hero . moveRight ( ) ; hero .…" at bounding box center [589, 122] width 190 height 205
click at [521, 106] on div "// Use a while-true loop to both move and attack. hero . moveRight ( ) ; hero .…" at bounding box center [589, 122] width 190 height 205
click at [575, 106] on div "// Use a while-true loop to both move and attack. hero . moveRight ( ) ; hero .…" at bounding box center [589, 122] width 190 height 205
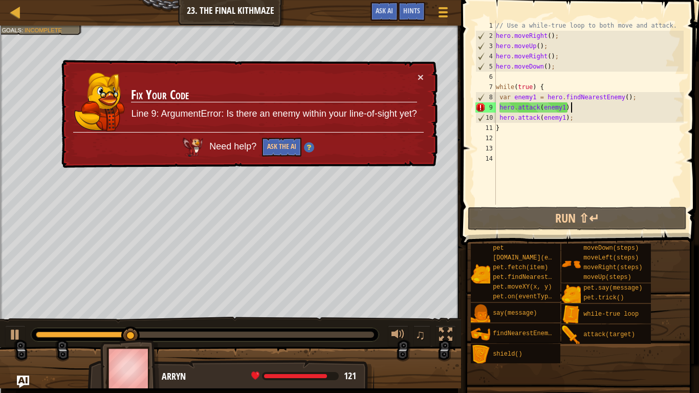
click at [414, 77] on td "Fix Your Code Line 9: ArgumentError: Is there an enemy within your line-of-sigh…" at bounding box center [274, 102] width 287 height 61
click at [422, 78] on button "×" at bounding box center [421, 77] width 6 height 11
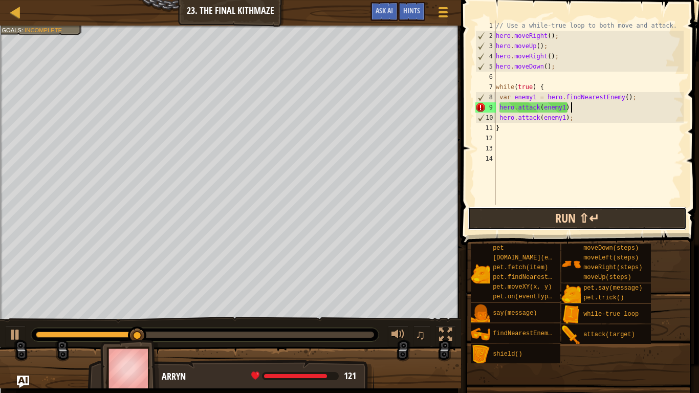
click at [526, 216] on button "Run ⇧↵" at bounding box center [577, 219] width 219 height 24
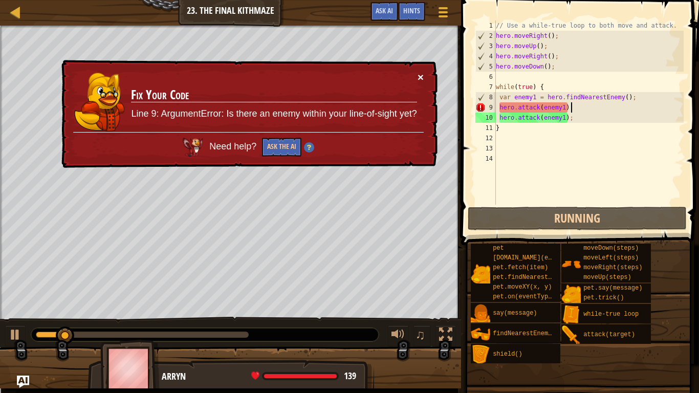
click at [421, 77] on button "×" at bounding box center [421, 77] width 6 height 11
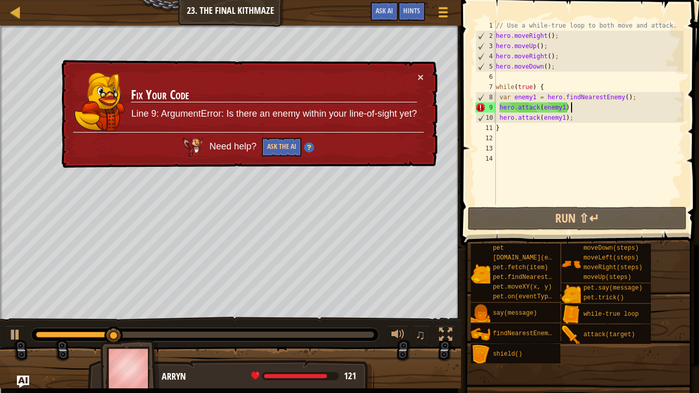
click at [430, 79] on div "× Fix Your Code Line 9: ArgumentError: Is there an enemy within your line-of-si…" at bounding box center [248, 114] width 378 height 109
click at [429, 79] on div "× Fix Your Code Line 9: ArgumentError: Is there an enemy within your line-of-si…" at bounding box center [248, 114] width 378 height 109
click at [423, 77] on button "×" at bounding box center [421, 77] width 6 height 11
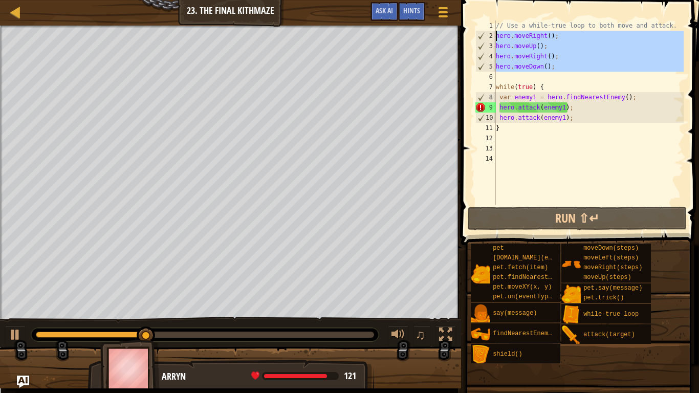
drag, startPoint x: 554, startPoint y: 74, endPoint x: 494, endPoint y: 33, distance: 72.6
click at [494, 33] on div "hero.attack(enemy1); 1 2 3 4 5 6 7 8 9 10 11 12 13 14 // Use a while-true loop …" at bounding box center [578, 112] width 210 height 184
type textarea "hero.moveRight(); hero.moveUp();"
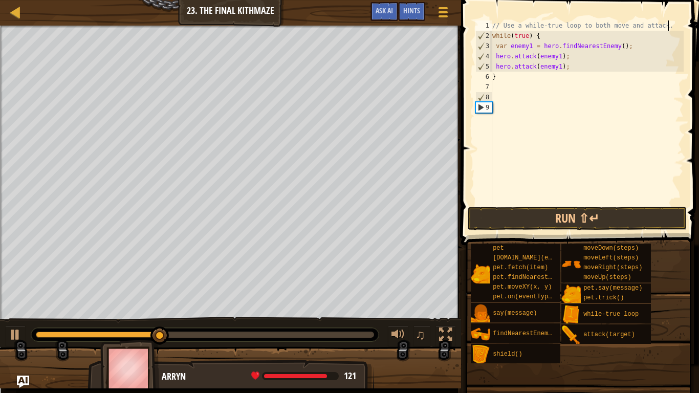
click at [576, 69] on div "// Use a while-true loop to both move and attack. while ( true ) { var enemy1 =…" at bounding box center [586, 122] width 193 height 205
type textarea "hero.attack(enemy1);"
paste textarea
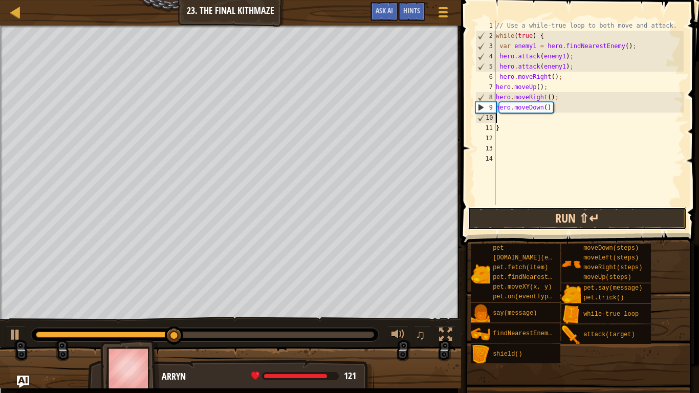
click at [566, 216] on button "Run ⇧↵" at bounding box center [577, 219] width 219 height 24
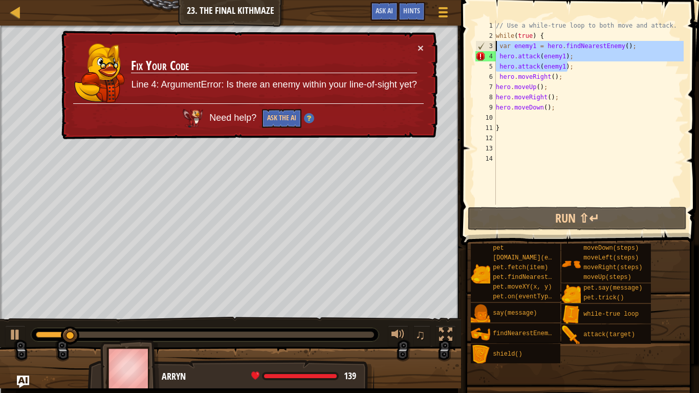
drag, startPoint x: 569, startPoint y: 67, endPoint x: 494, endPoint y: 48, distance: 77.1
click at [494, 48] on div "1 2 3 4 5 6 7 8 9 10 11 12 13 14 // Use a while-true loop to both move and atta…" at bounding box center [578, 112] width 210 height 184
click at [494, 48] on div "3" at bounding box center [486, 46] width 20 height 10
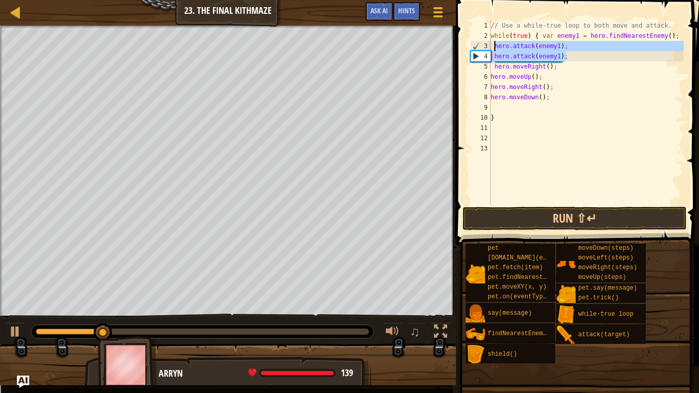
drag, startPoint x: 566, startPoint y: 58, endPoint x: 491, endPoint y: 50, distance: 75.2
click at [491, 50] on div "// Use a while-true loop to both move and attack. while ( true ) { var enemy1 =…" at bounding box center [586, 122] width 195 height 205
type textarea "hero.attack(enemy1); hero.attack(enemy1);"
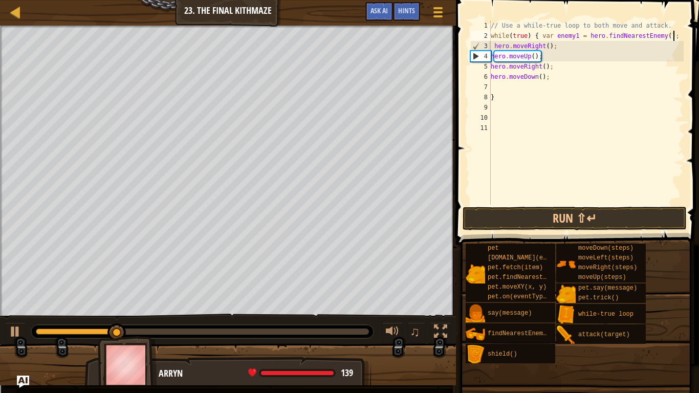
click at [550, 69] on div "// Use a while-true loop to both move and attack. while ( true ) { var enemy1 =…" at bounding box center [586, 122] width 195 height 205
drag, startPoint x: 679, startPoint y: 37, endPoint x: 489, endPoint y: 39, distance: 189.4
click at [489, 39] on div "hero.moveRight(); 1 2 3 4 5 6 7 8 9 10 11 // Use a while-true loop to both move…" at bounding box center [575, 112] width 215 height 184
click at [549, 30] on div "// Use a while-true loop to both move and attack. while ( true ) { var enemy1 =…" at bounding box center [586, 122] width 195 height 205
drag, startPoint x: 541, startPoint y: 38, endPoint x: 672, endPoint y: 39, distance: 131.6
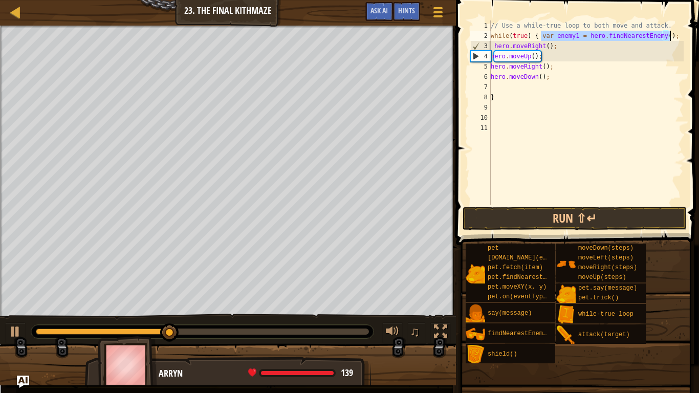
click at [672, 39] on div "// Use a while-true loop to both move and attack. while ( true ) { var enemy1 =…" at bounding box center [586, 122] width 195 height 205
type textarea "while(true) {"
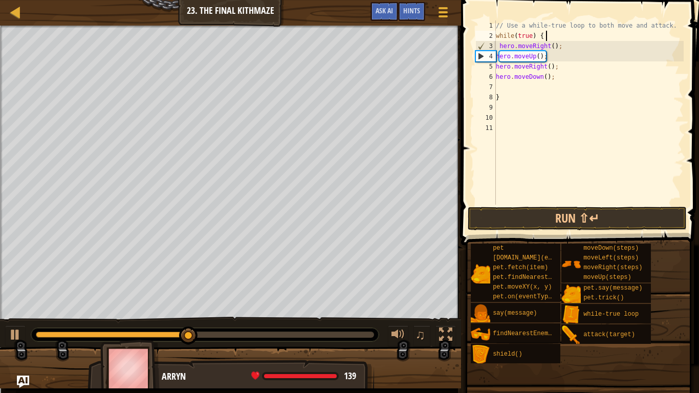
click at [514, 91] on div "// Use a while-true loop to both move and attack. while ( true ) { hero . moveR…" at bounding box center [589, 122] width 190 height 205
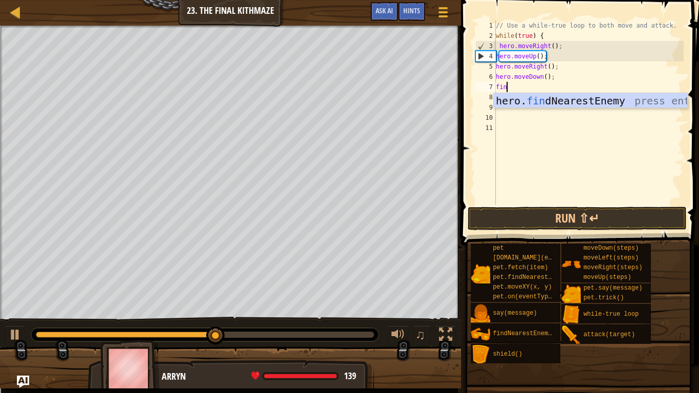
type textarea "find"
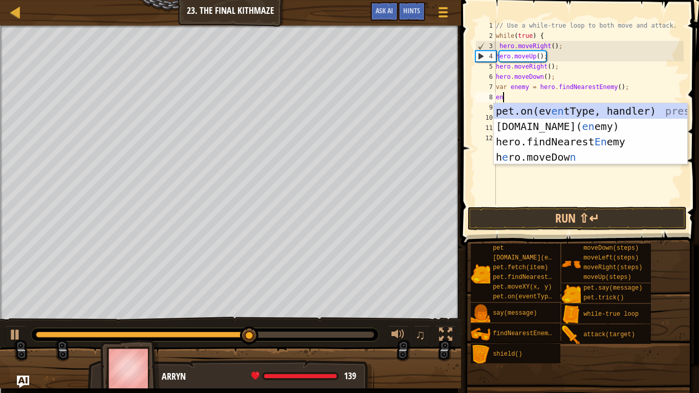
scroll to position [5, 1]
type textarea "e"
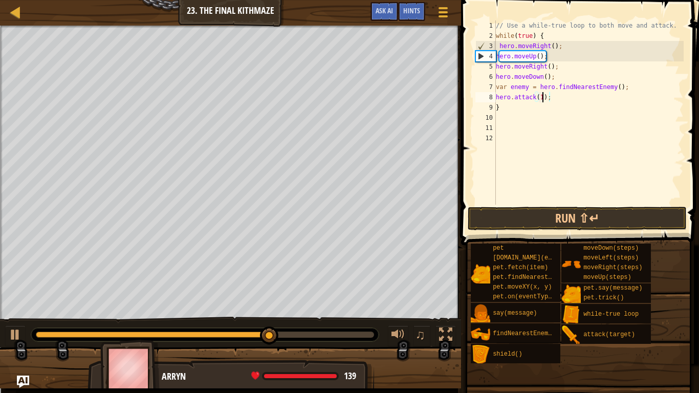
scroll to position [5, 7]
click at [513, 84] on div "// Use a while-true loop to both move and attack. while ( true ) { hero . moveR…" at bounding box center [589, 122] width 190 height 205
click at [526, 87] on div "// Use a while-true loop to both move and attack. while ( true ) { hero . moveR…" at bounding box center [589, 122] width 190 height 205
click at [571, 107] on div "// Use a while-true loop to both move and attack. while ( true ) { hero . moveR…" at bounding box center [589, 122] width 190 height 205
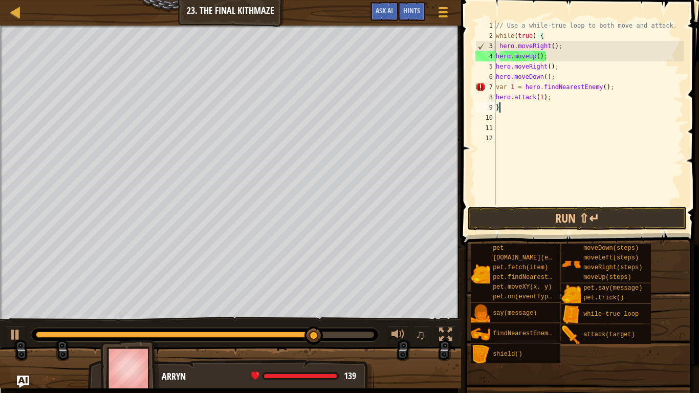
scroll to position [5, 0]
click at [513, 89] on div "// Use a while-true loop to both move and attack. while ( true ) { hero . moveR…" at bounding box center [589, 122] width 190 height 205
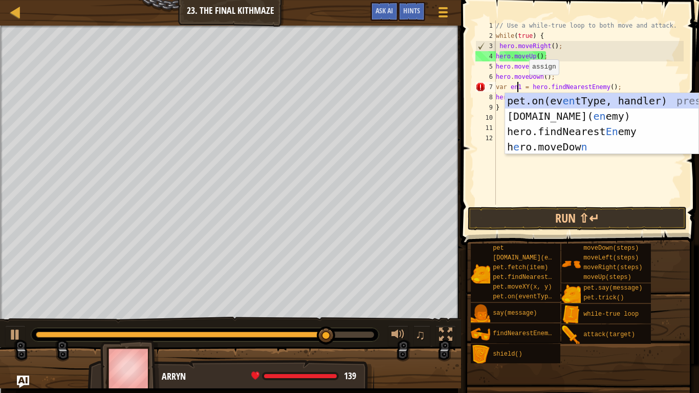
scroll to position [5, 5]
type textarea "var enemy1 = hero.findNearestEnemy();"
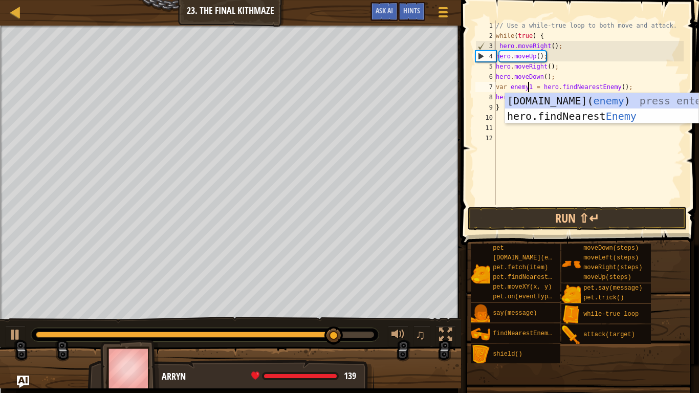
click at [546, 148] on div "// Use a while-true loop to both move and attack. while ( true ) { hero . moveR…" at bounding box center [589, 122] width 190 height 205
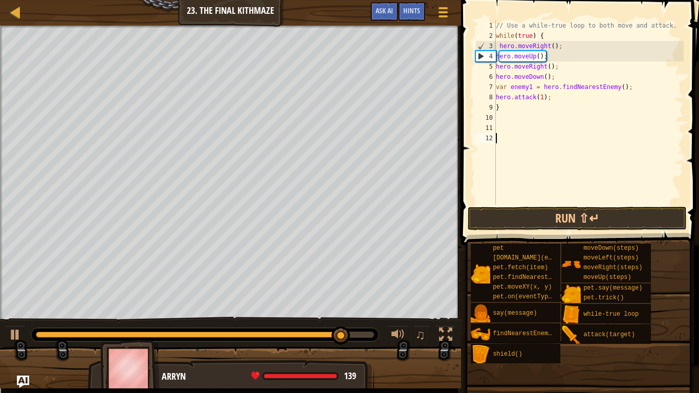
click at [538, 99] on div "// Use a while-true loop to both move and attack. while ( true ) { hero . moveR…" at bounding box center [589, 122] width 190 height 205
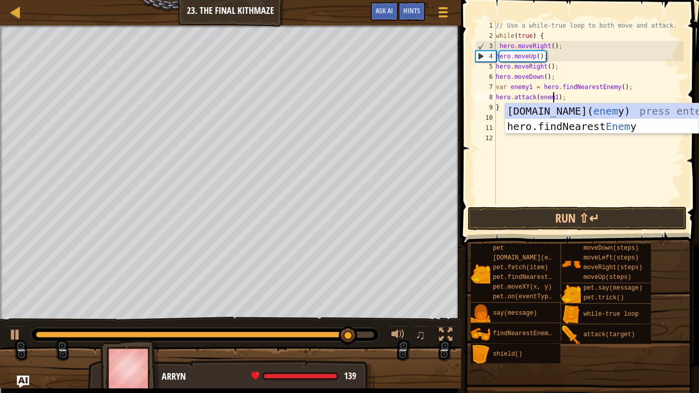
scroll to position [5, 9]
click at [487, 219] on button "Run ⇧↵" at bounding box center [577, 219] width 219 height 24
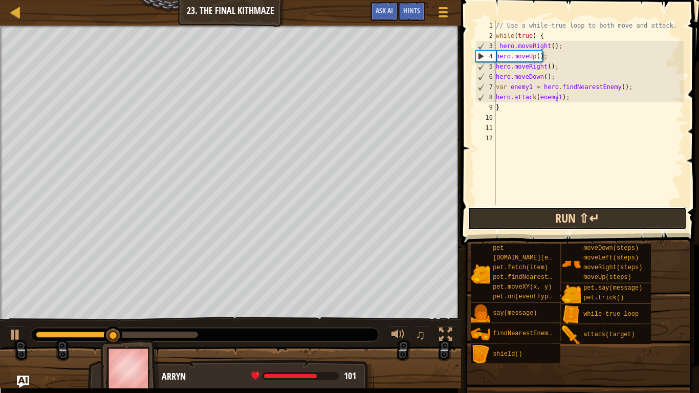
click at [491, 221] on button "Run ⇧↵" at bounding box center [577, 219] width 219 height 24
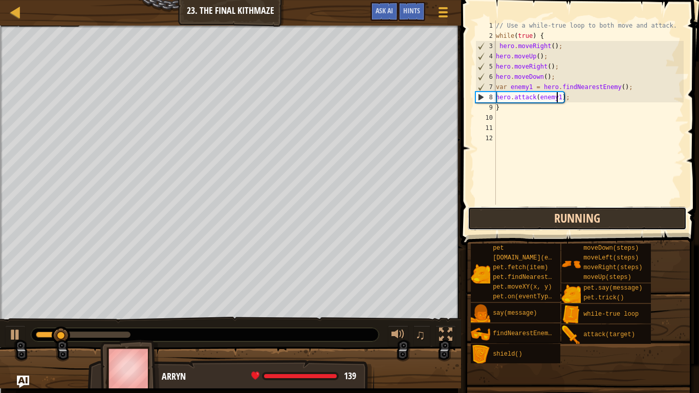
click at [510, 217] on button "Running" at bounding box center [577, 219] width 219 height 24
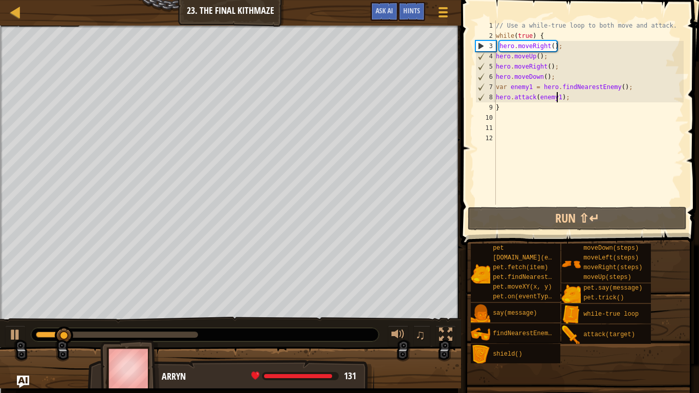
click at [550, 78] on div "// Use a while-true loop to both move and attack. while ( true ) { hero . moveR…" at bounding box center [589, 122] width 190 height 205
type textarea "hero.moveDown();"
drag, startPoint x: 554, startPoint y: 78, endPoint x: 475, endPoint y: 75, distance: 79.4
click at [475, 75] on div "hero.moveDown(); 1 2 3 4 5 6 7 8 9 10 11 12 // Use a while-true loop to both mo…" at bounding box center [578, 112] width 210 height 184
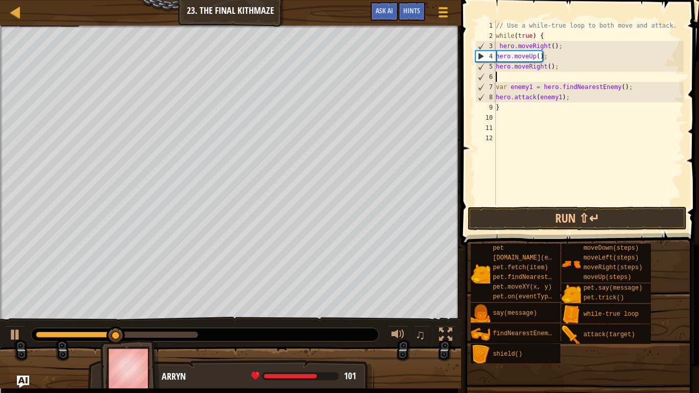
scroll to position [5, 0]
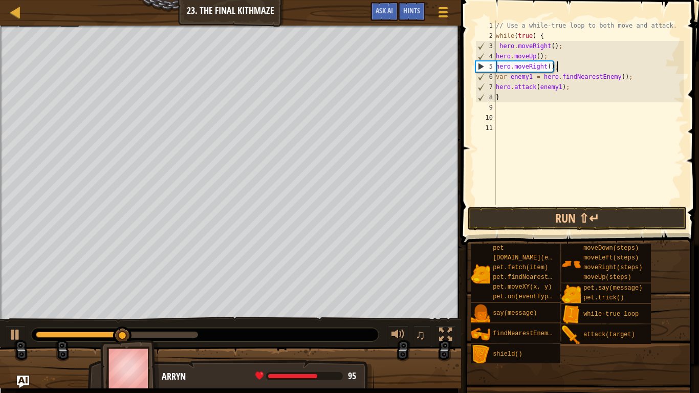
click at [567, 86] on div "// Use a while-true loop to both move and attack. while ( true ) { hero . moveR…" at bounding box center [589, 122] width 190 height 205
type textarea "hero.attack(enemy1);"
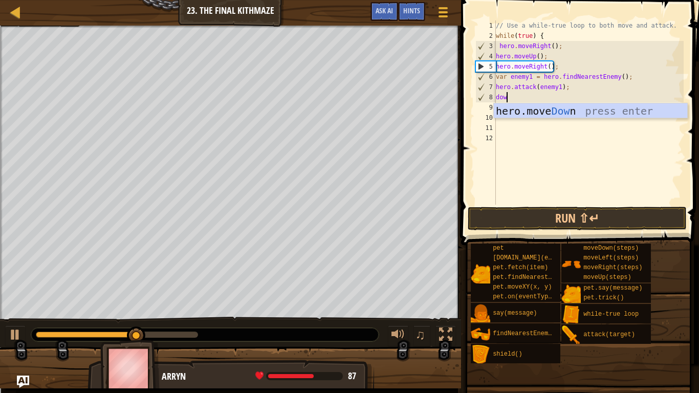
type textarea "down"
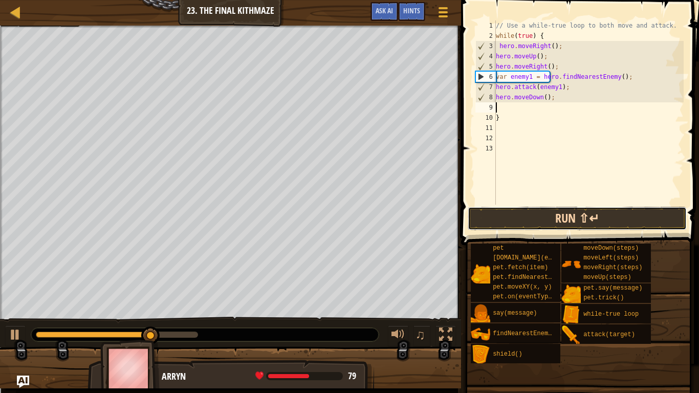
click at [575, 218] on button "Run ⇧↵" at bounding box center [577, 219] width 219 height 24
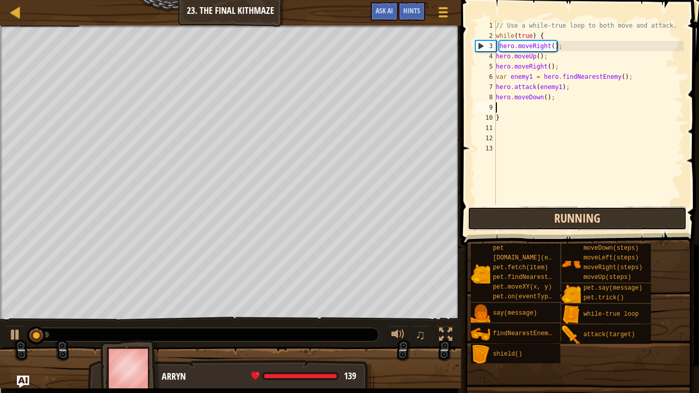
click at [575, 218] on button "Running" at bounding box center [577, 219] width 219 height 24
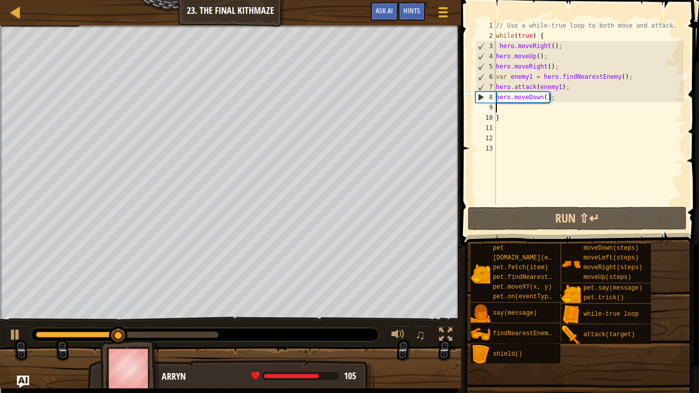
click at [589, 92] on div "// Use a while-true loop to both move and attack. while ( true ) { hero . moveR…" at bounding box center [589, 122] width 190 height 205
type textarea "hero.attack(enemy1);"
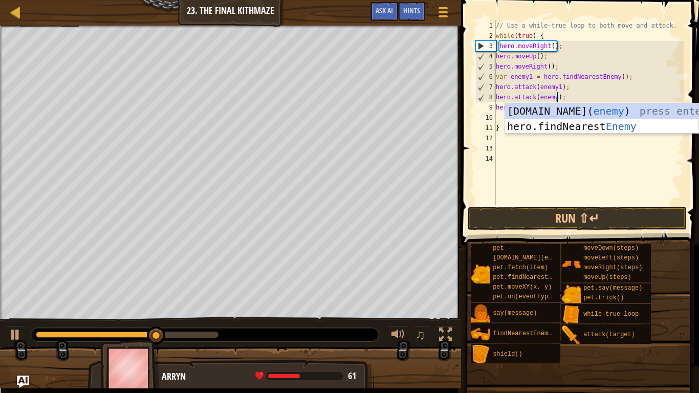
type textarea "hero.attack(enemy1);"
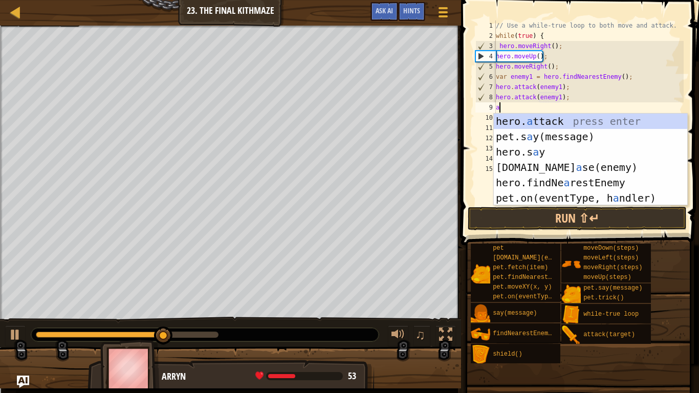
scroll to position [5, 1]
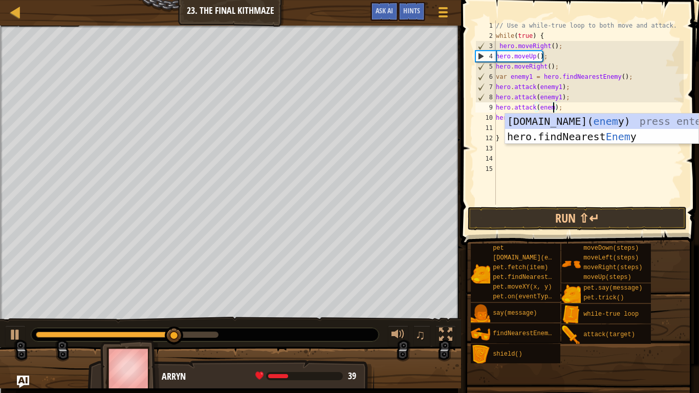
type textarea "hero.attack(enemy1);"
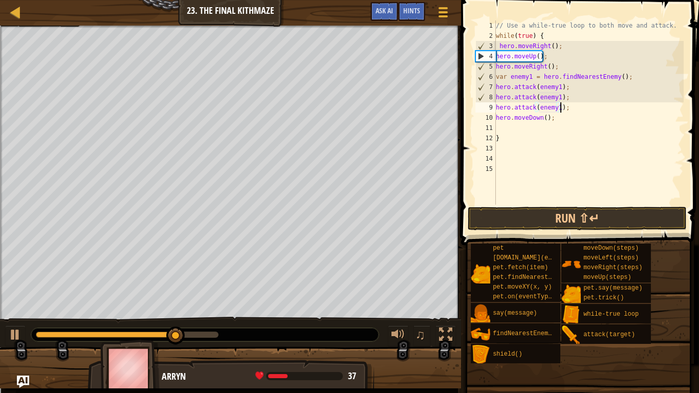
scroll to position [5, 0]
type textarea "hero.attack(enemy1);"
click at [639, 218] on button "Run ⇧↵" at bounding box center [577, 219] width 219 height 24
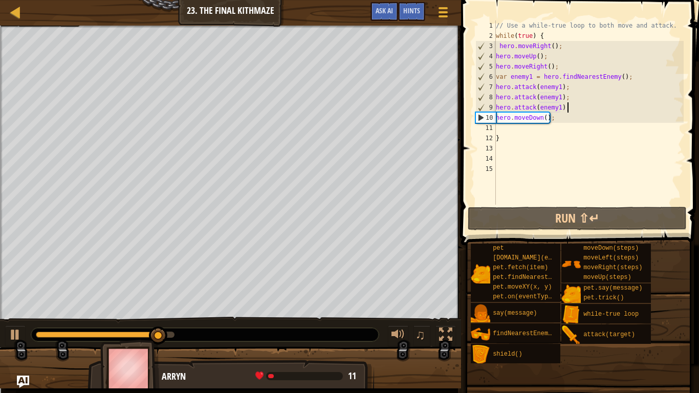
click at [514, 126] on div "// Use a while-true loop to both move and attack. while ( true ) { hero . moveR…" at bounding box center [589, 122] width 190 height 205
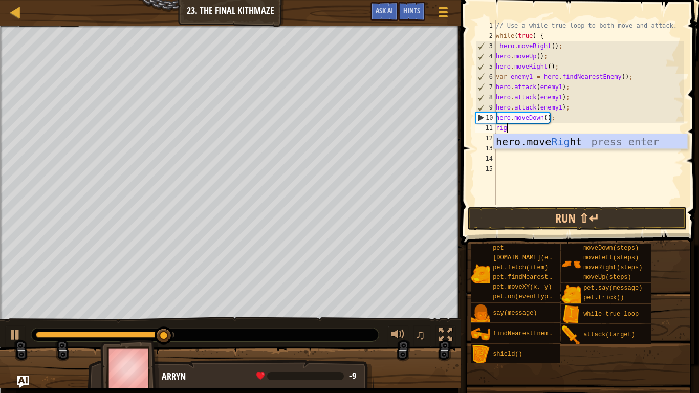
type textarea "right"
click at [624, 145] on div "hero.move Right press enter" at bounding box center [590, 157] width 193 height 46
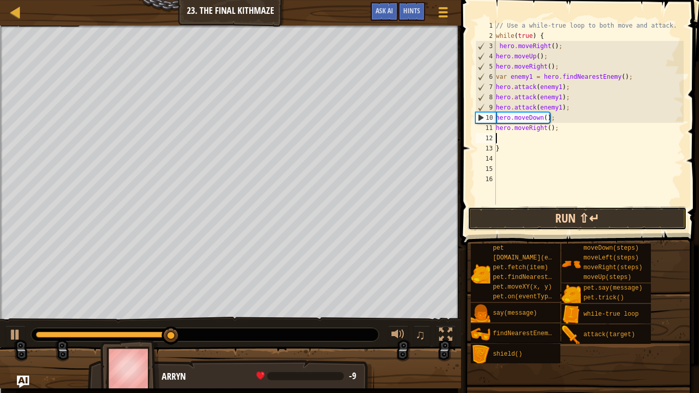
click at [609, 223] on button "Run ⇧↵" at bounding box center [577, 219] width 219 height 24
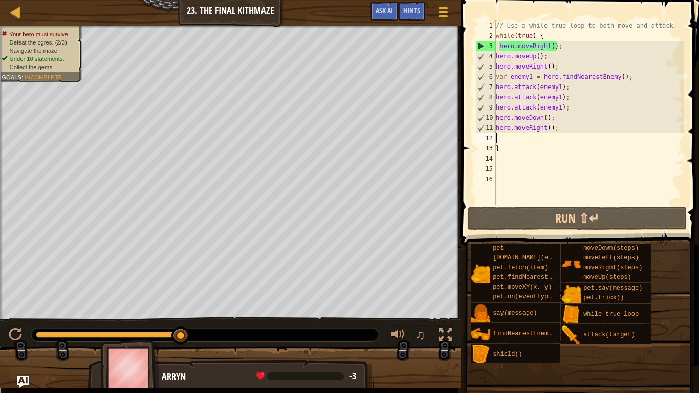
click at [563, 126] on div "// Use a while-true loop to both move and attack. while ( true ) { hero . moveR…" at bounding box center [589, 122] width 190 height 205
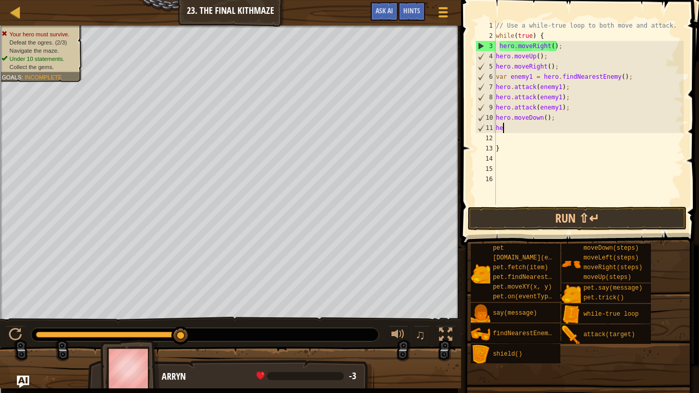
type textarea "h"
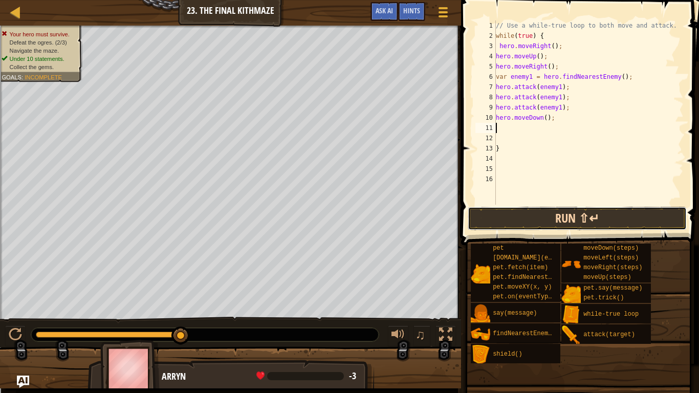
click at [653, 218] on button "Run ⇧↵" at bounding box center [577, 219] width 219 height 24
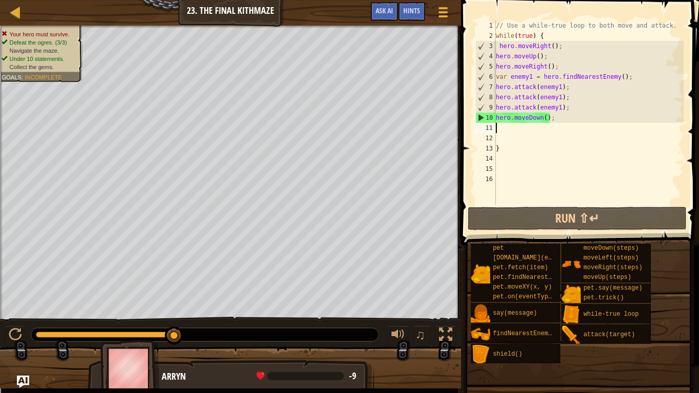
click at [559, 66] on div "// Use a while-true loop to both move and attack. while ( true ) { hero . moveR…" at bounding box center [589, 122] width 190 height 205
type textarea "hero.moveRight();"
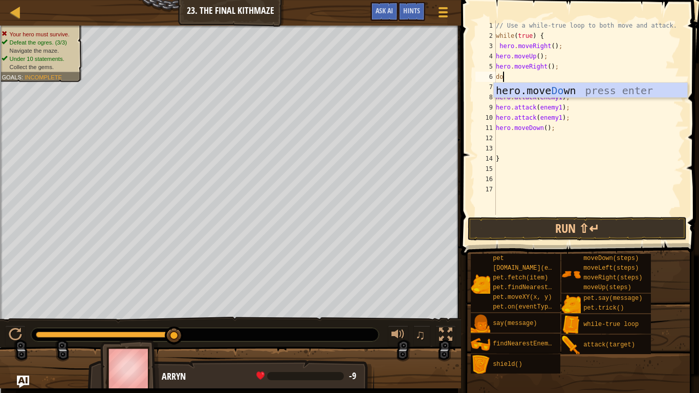
type textarea "down"
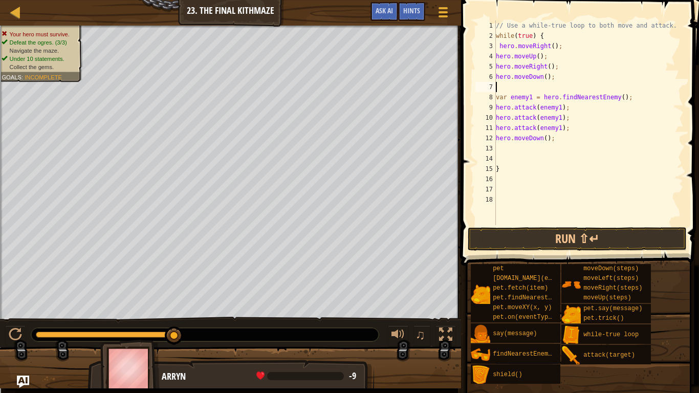
type textarea "up"
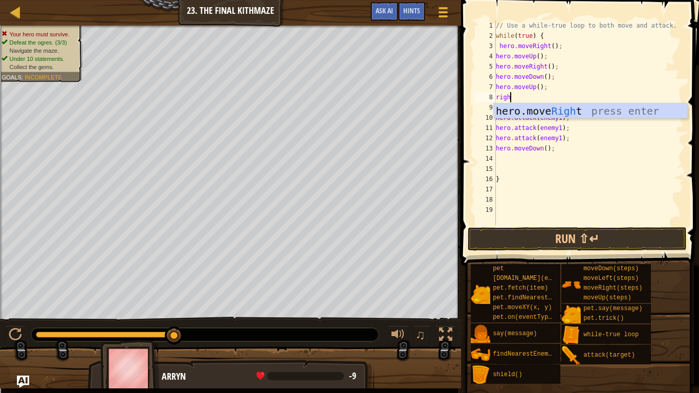
type textarea "right"
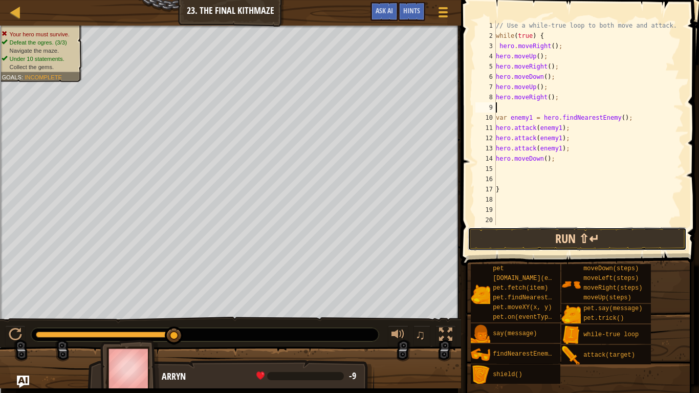
click at [517, 250] on button "Run ⇧↵" at bounding box center [577, 239] width 219 height 24
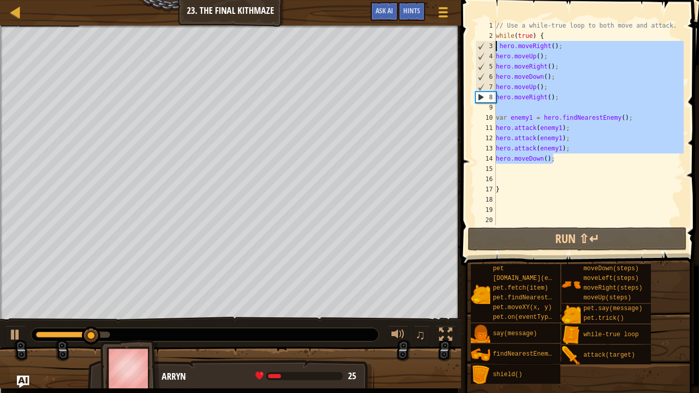
drag, startPoint x: 555, startPoint y: 158, endPoint x: 495, endPoint y: 47, distance: 126.2
click at [495, 47] on div "1 2 3 4 5 6 7 8 9 10 11 12 13 14 15 16 17 18 19 20 // Use a while-true loop to …" at bounding box center [578, 122] width 210 height 205
type textarea "hero.moveRight(); hero.moveUp();"
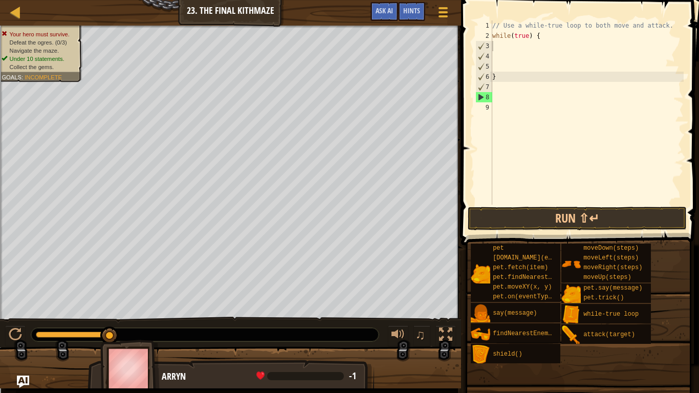
click at [544, 62] on div "// Use a while-true loop to both move and attack. while ( true ) { }" at bounding box center [586, 122] width 193 height 205
click at [556, 46] on div "// Use a while-true loop to both move and attack. while ( true ) { }" at bounding box center [586, 122] width 193 height 205
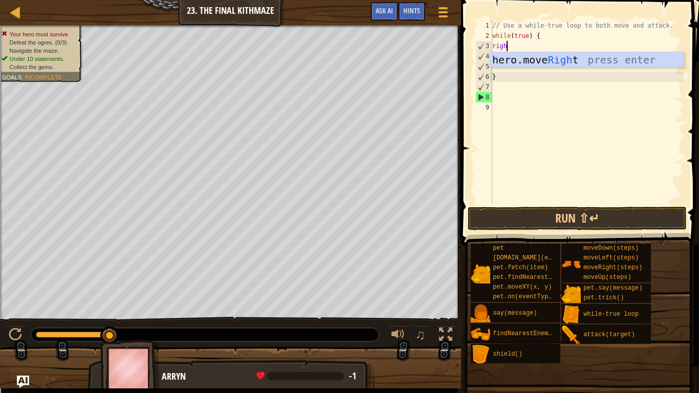
type textarea "right"
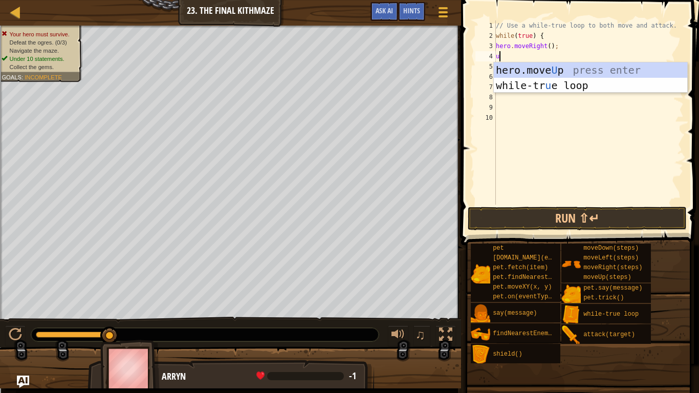
type textarea "up"
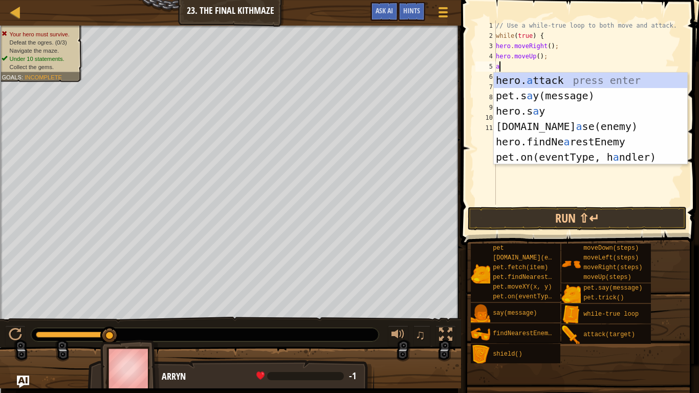
type textarea "at"
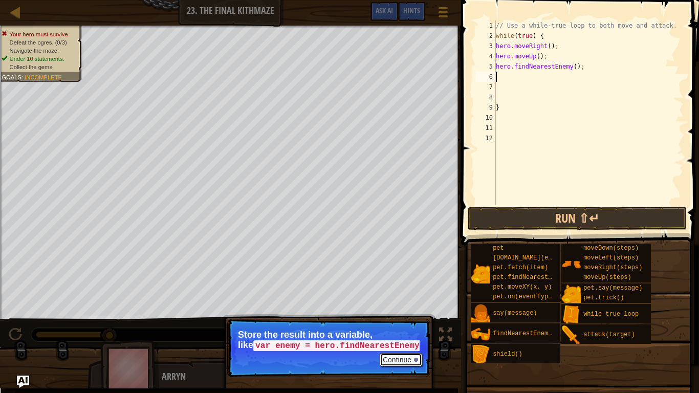
click at [410, 306] on button "Continue" at bounding box center [401, 359] width 42 height 13
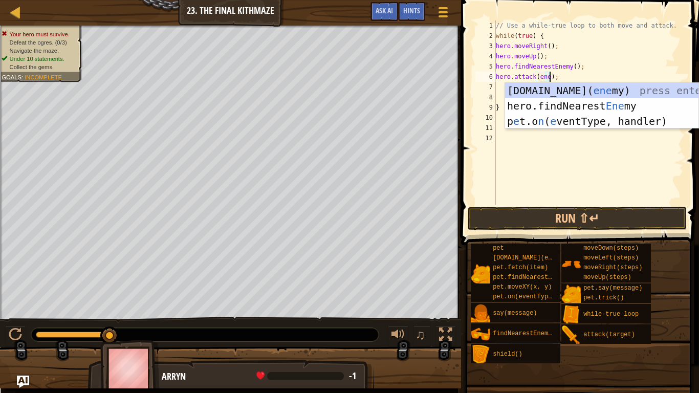
type textarea "hero.attack(enemy);"
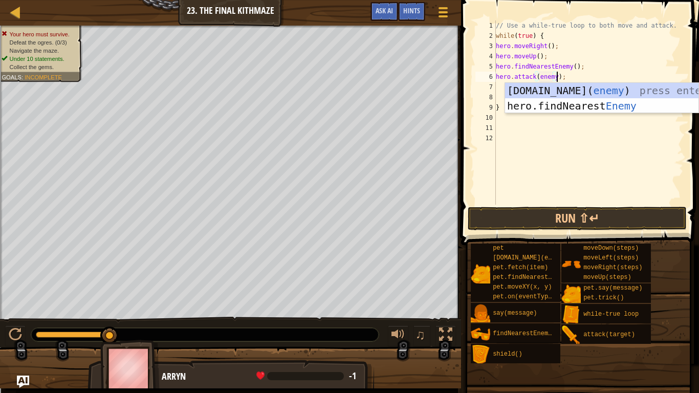
scroll to position [5, 9]
click at [575, 175] on div "// Use a while-true loop to both move and attack. while ( true ) { hero . moveR…" at bounding box center [589, 122] width 190 height 205
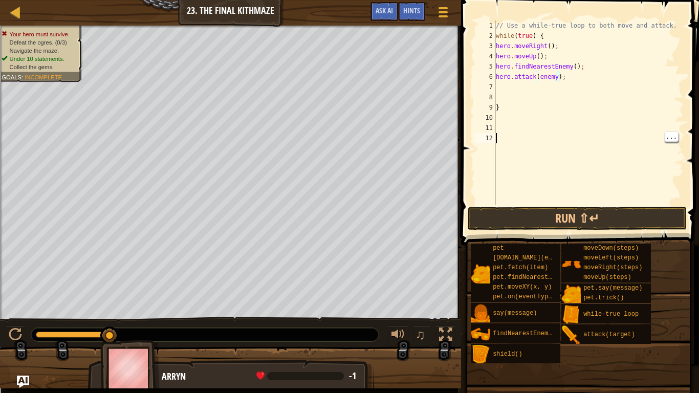
scroll to position [5, 0]
click at [564, 217] on button "Run ⇧↵" at bounding box center [577, 219] width 219 height 24
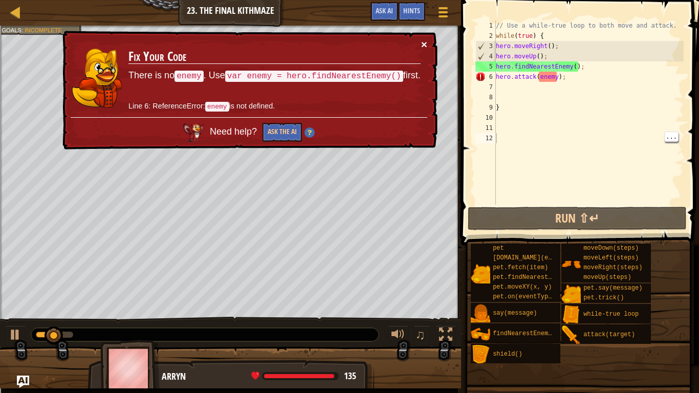
click at [425, 41] on button "×" at bounding box center [424, 44] width 6 height 11
click at [588, 76] on div "// Use a while-true loop to both move and attack. while ( true ) { hero . moveR…" at bounding box center [589, 122] width 190 height 205
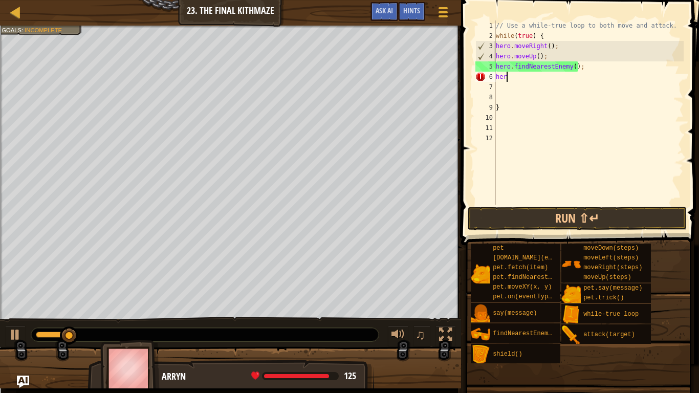
type textarea "h"
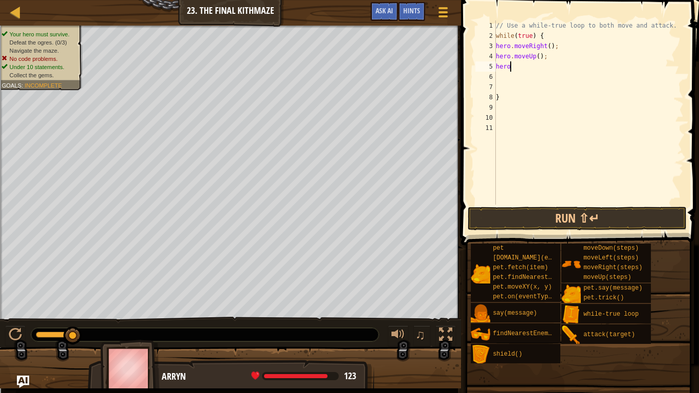
type textarea "h"
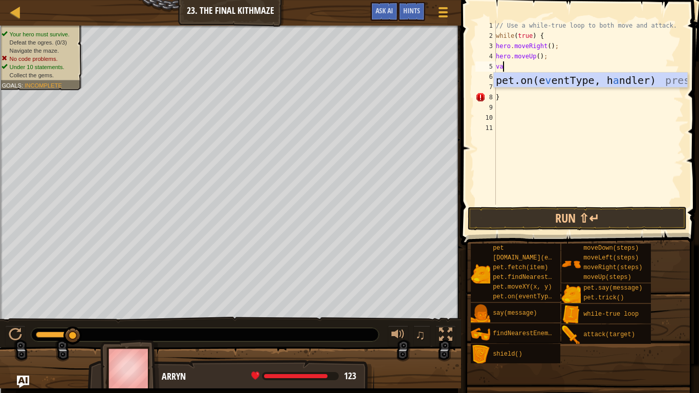
type textarea "v"
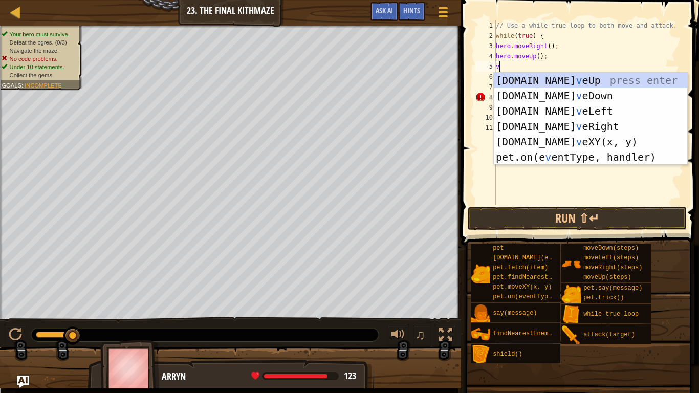
type textarea "f"
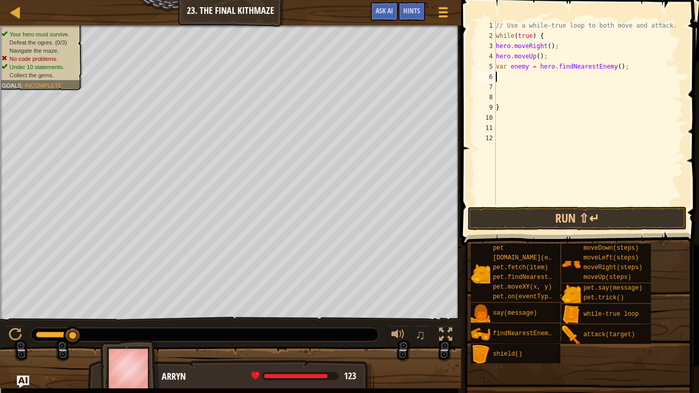
click at [531, 66] on div "// Use a while-true loop to both move and attack. while ( true ) { hero . moveR…" at bounding box center [589, 122] width 190 height 205
type textarea "var enemy1 = hero.findNearestEnemy();"
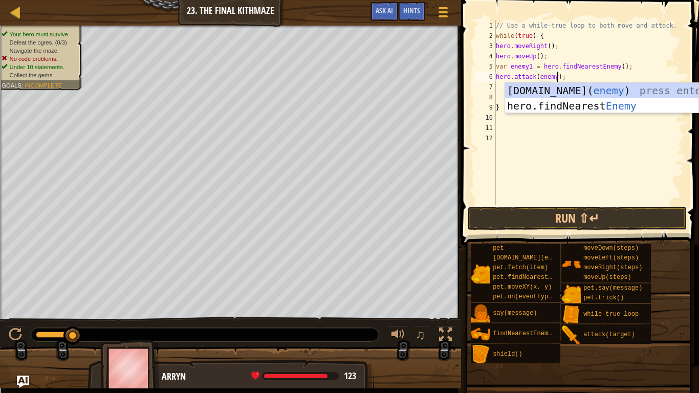
type textarea "hero.attack(enemy1);"
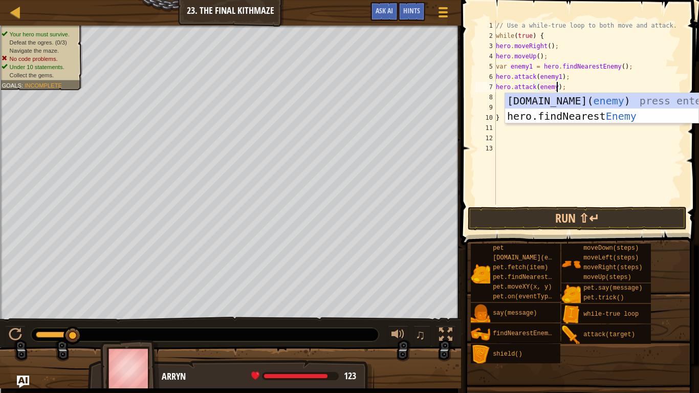
type textarea "hero.attack(enemy1);"
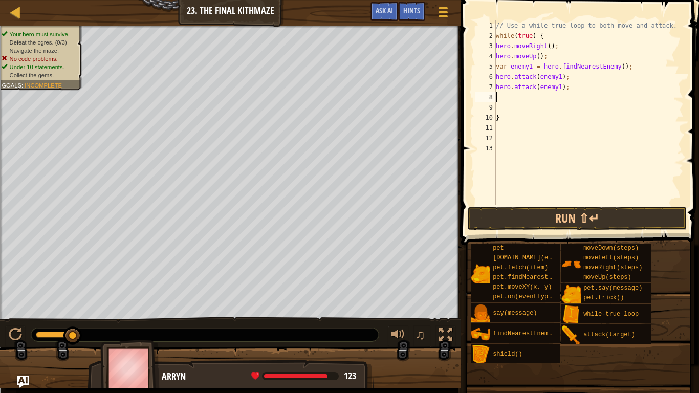
click at [628, 202] on div "// Use a while-true loop to both move and attack. while ( true ) { hero . moveR…" at bounding box center [589, 122] width 190 height 205
click at [621, 221] on button "Run ⇧↵" at bounding box center [577, 219] width 219 height 24
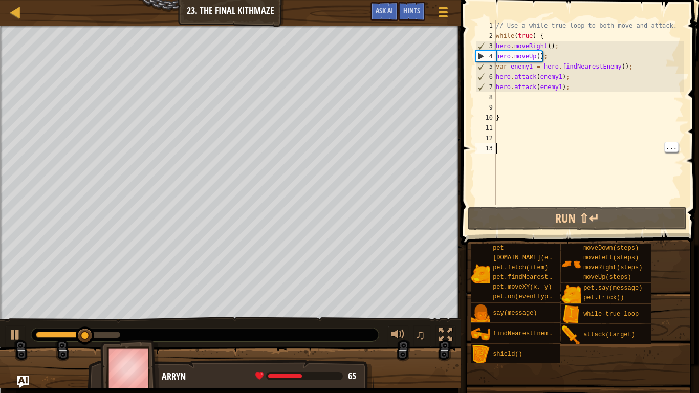
click at [507, 106] on div "// Use a while-true loop to both move and attack. while ( true ) { hero . moveR…" at bounding box center [589, 122] width 190 height 205
click at [505, 99] on div "// Use a while-true loop to both move and attack. while ( true ) { hero . moveR…" at bounding box center [589, 122] width 190 height 205
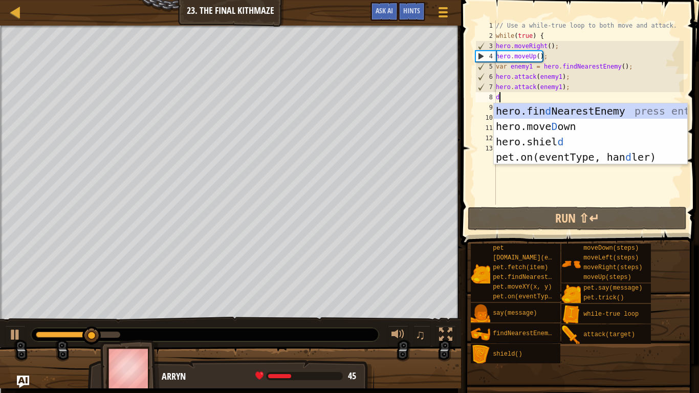
type textarea "down"
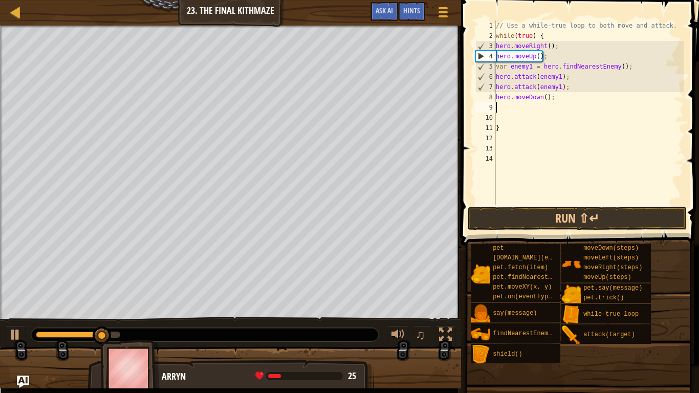
click at [547, 96] on div "// Use a while-true loop to both move and attack. while ( true ) { hero . moveR…" at bounding box center [589, 122] width 190 height 205
type textarea "hero.moveDown(2);"
type textarea "up"
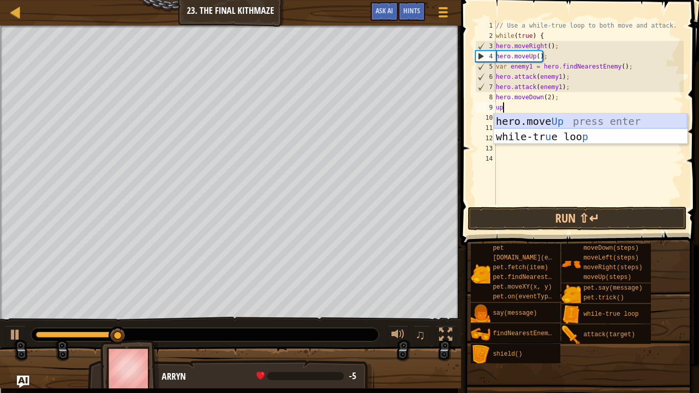
click at [533, 117] on div "hero.move Up press enter while-tr u e loo p press enter" at bounding box center [590, 144] width 193 height 61
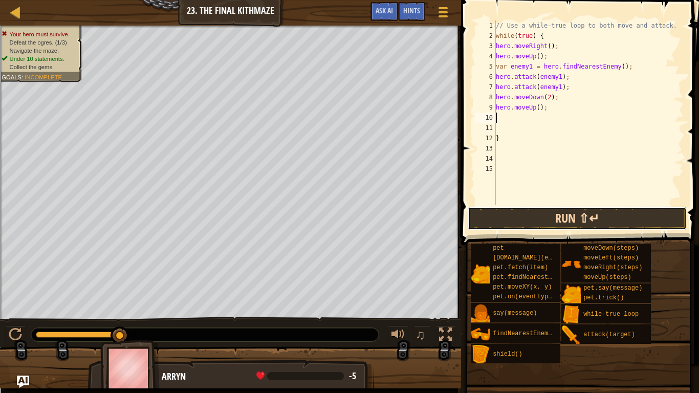
click at [552, 217] on button "Run ⇧↵" at bounding box center [577, 219] width 219 height 24
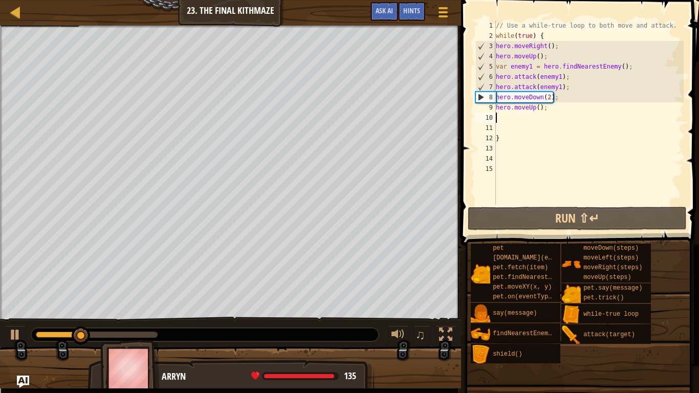
click at [574, 84] on div "// Use a while-true loop to both move and attack. while ( true ) { hero . moveR…" at bounding box center [589, 122] width 190 height 205
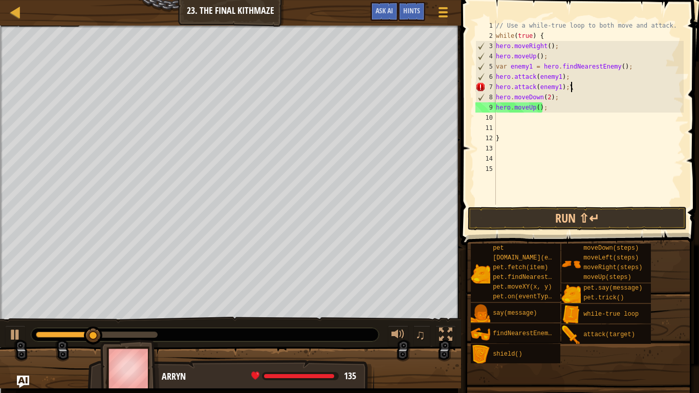
type textarea "hero.attack(enemy1);"
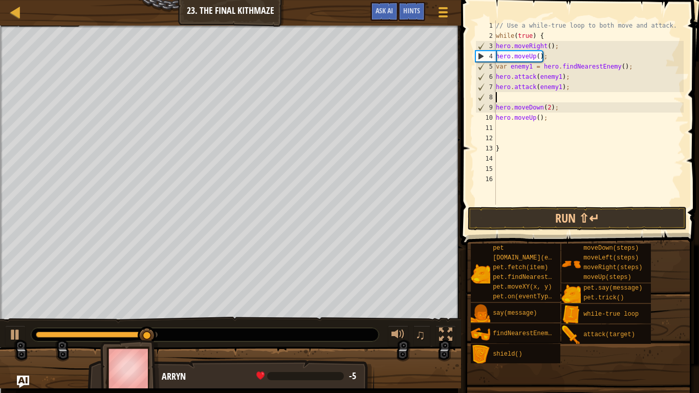
type textarea "up"
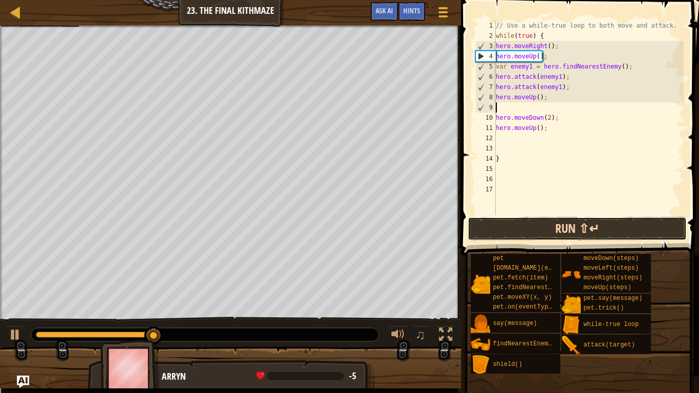
click at [644, 222] on button "Run ⇧↵" at bounding box center [577, 229] width 219 height 24
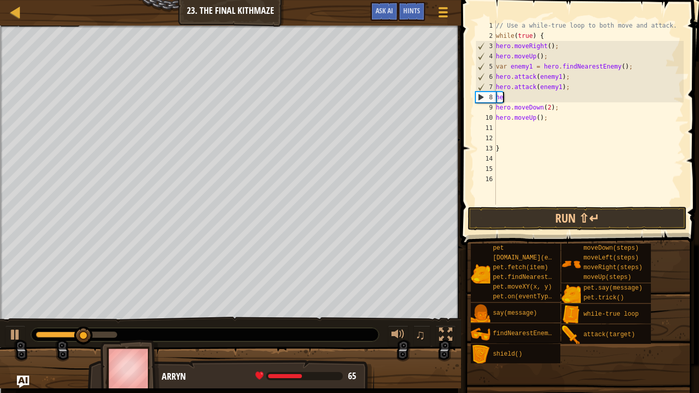
type textarea "h"
click at [553, 60] on div "// Use a while-true loop to both move and attack. while ( true ) { hero . moveR…" at bounding box center [589, 122] width 190 height 205
type textarea "hero.moveUp();"
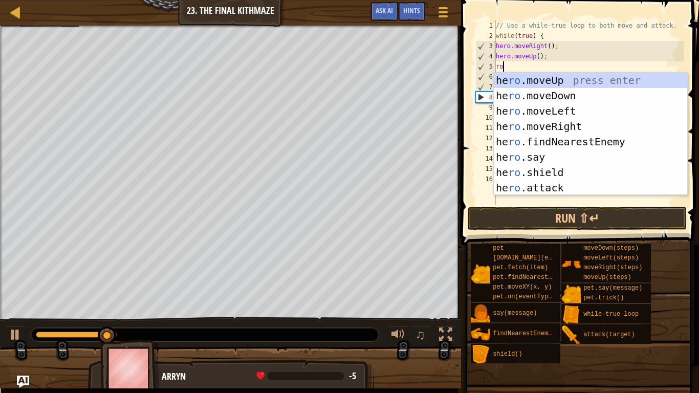
type textarea "rog"
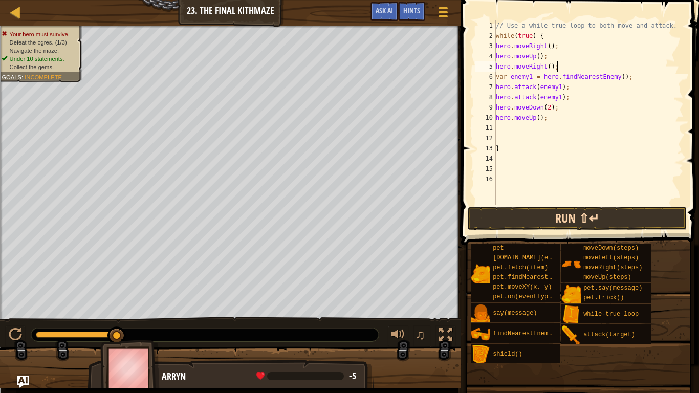
type textarea "hero.moveRight();"
click at [554, 222] on button "Run ⇧↵" at bounding box center [577, 219] width 219 height 24
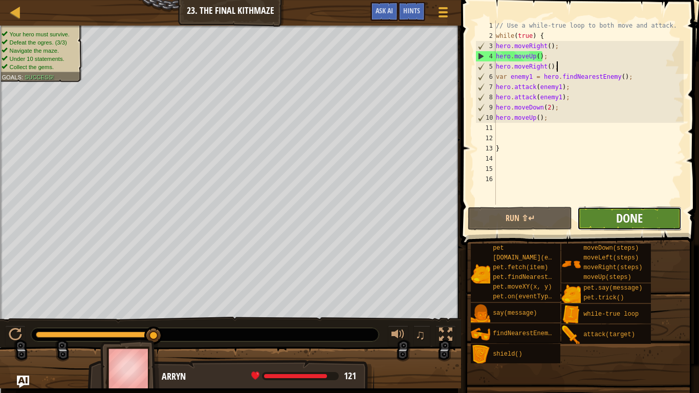
click at [634, 225] on span "Done" at bounding box center [629, 218] width 27 height 16
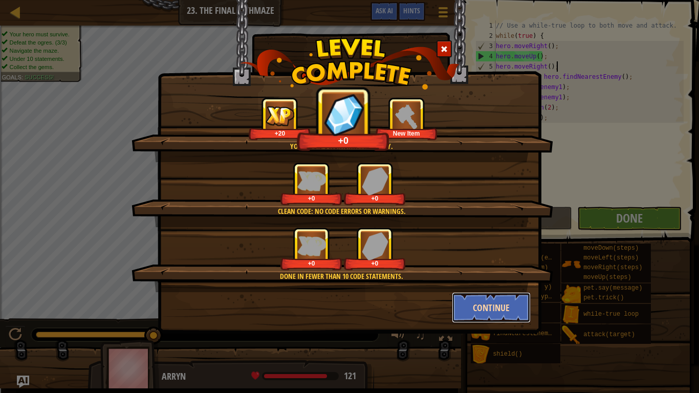
click at [476, 306] on button "Continue" at bounding box center [491, 307] width 79 height 31
click at [495, 306] on div "You're deadly. Infinitely deadly. +20 +0 New Item Clean code: no code errors or…" at bounding box center [349, 196] width 699 height 393
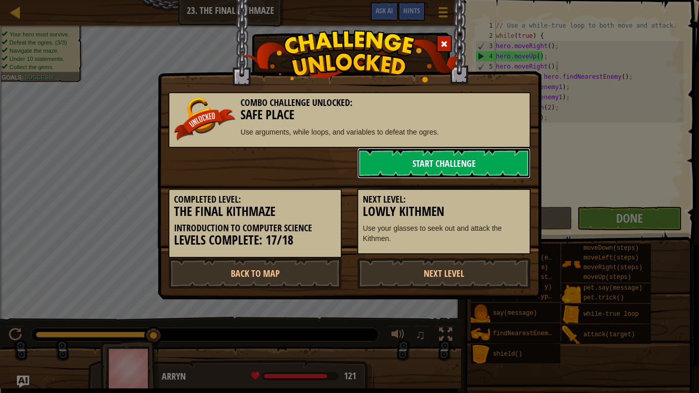
click at [452, 169] on link "Start Challenge" at bounding box center [444, 163] width 174 height 31
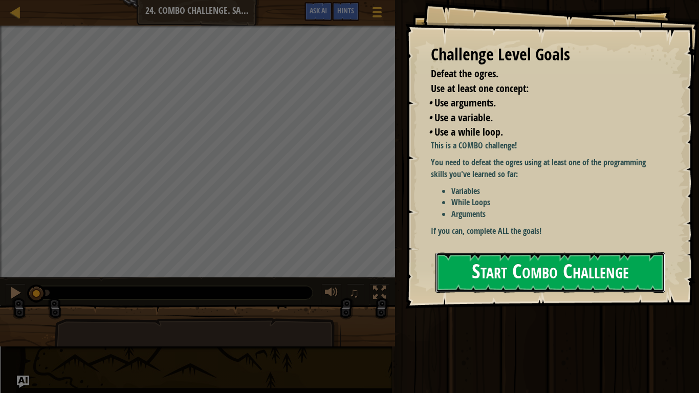
click at [542, 273] on button "Start Combo Challenge" at bounding box center [551, 272] width 230 height 40
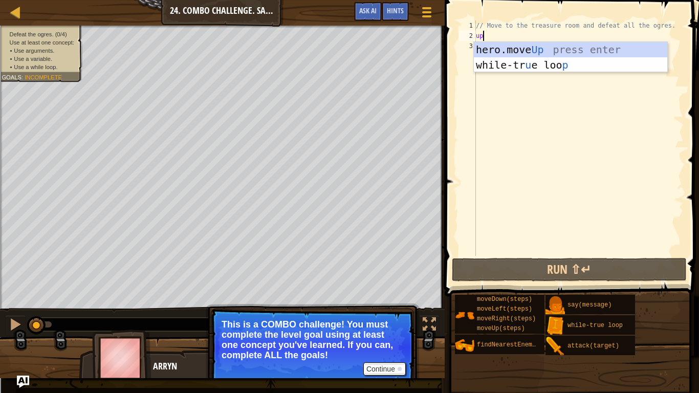
scroll to position [5, 1]
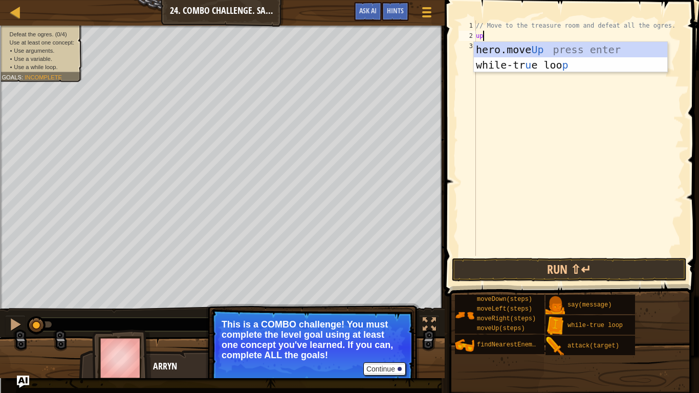
type textarea "u"
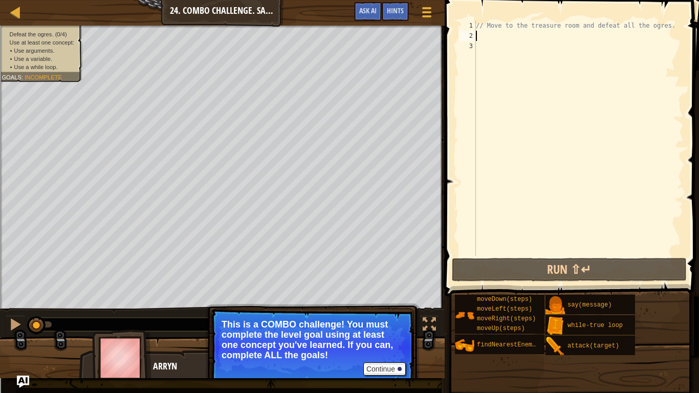
type textarea "up"
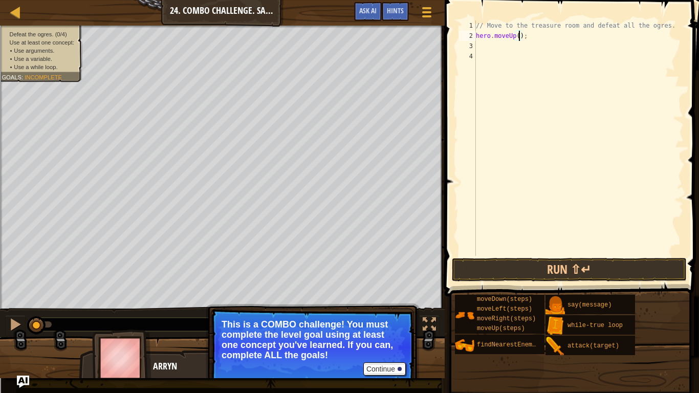
type textarea "hero.moveUp(4);"
type textarea "her"
type textarea "hero.moveRight(4);"
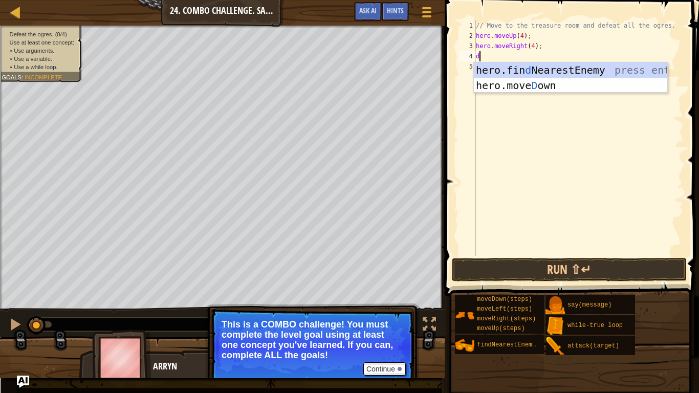
type textarea "down"
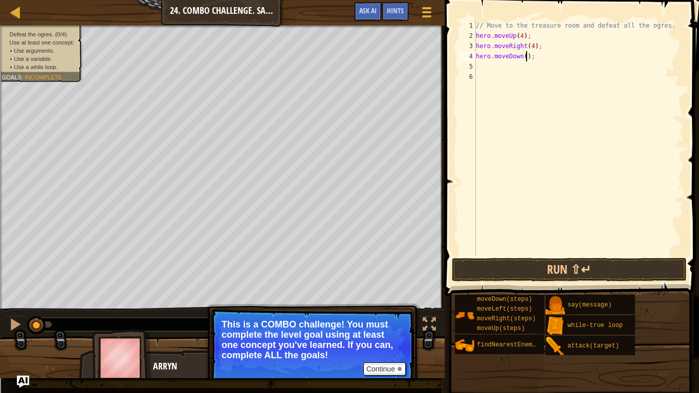
type textarea "hero.moveDown(3);"
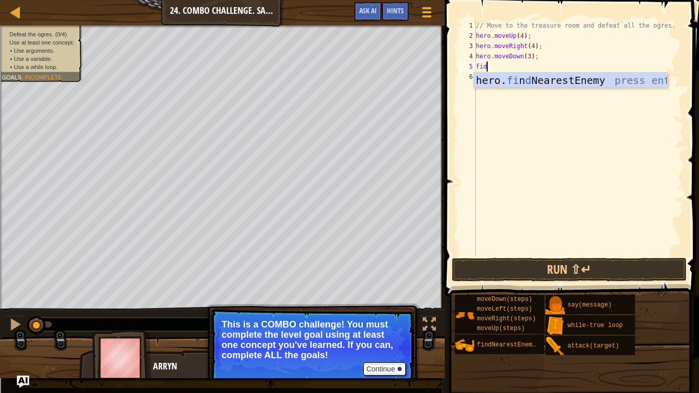
scroll to position [5, 2]
type textarea "fidn"
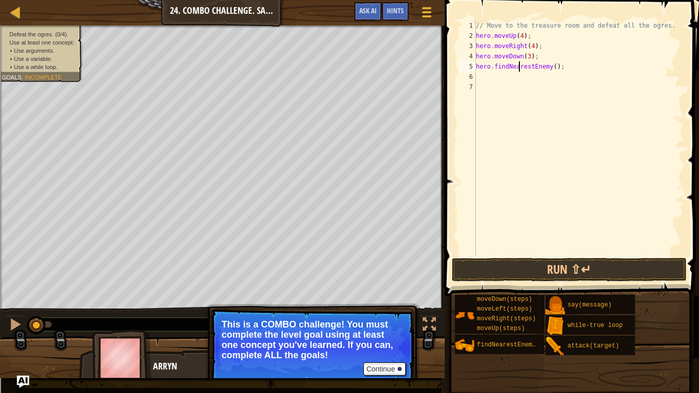
type textarea "fidn"
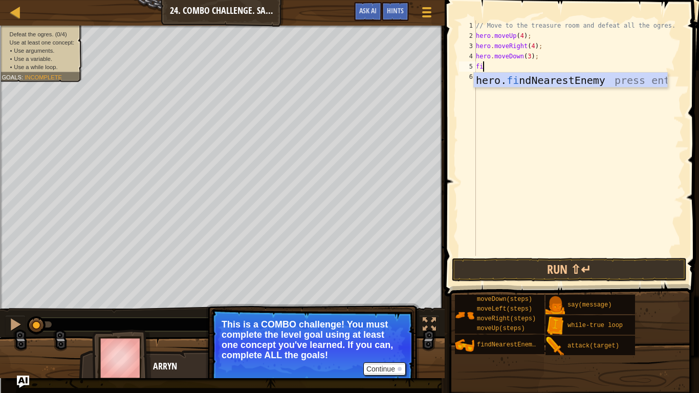
type textarea "find"
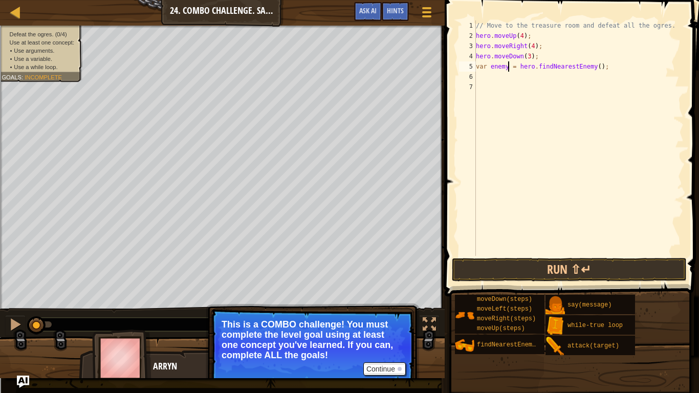
type textarea "var enemy1 = hero.findNearestEnemy();"
type textarea "h"
click at [562, 62] on div "// Move to the treasure room and defeat all the ogres. hero . moveUp ( 4 ) ; he…" at bounding box center [579, 148] width 210 height 256
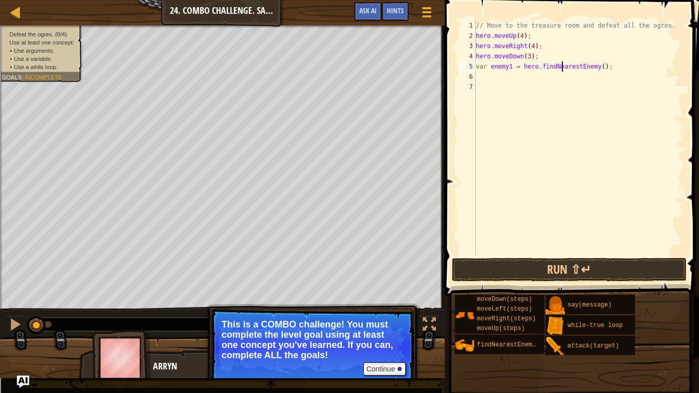
type textarea "hero.moveDown(3);"
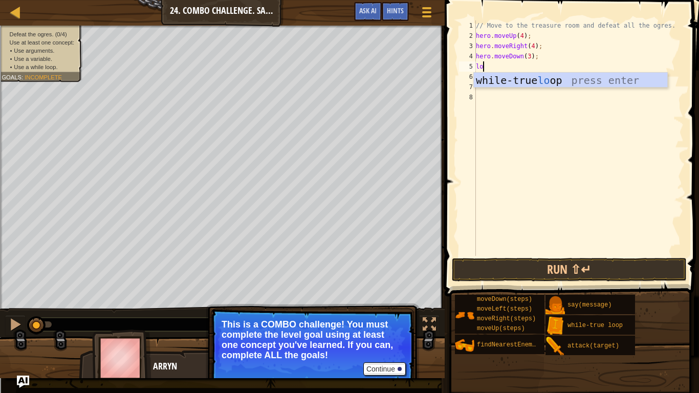
type textarea "lop"
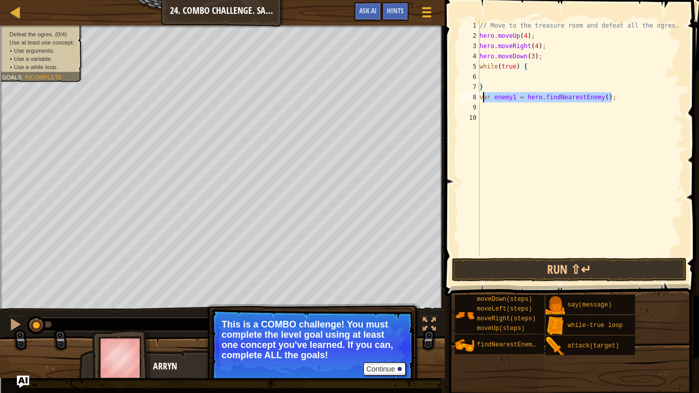
drag, startPoint x: 612, startPoint y: 94, endPoint x: 479, endPoint y: 94, distance: 133.6
click at [479, 94] on div "1 2 3 4 5 6 7 8 9 10 // Move to the treasure room and defeat all the ogres. her…" at bounding box center [570, 137] width 227 height 235
type textarea "var enemy1 = hero.findNearestEnemy();"
click at [482, 80] on div "// Move to the treasure room and defeat all the ogres. hero . moveUp ( 4 ) ; he…" at bounding box center [581, 148] width 206 height 256
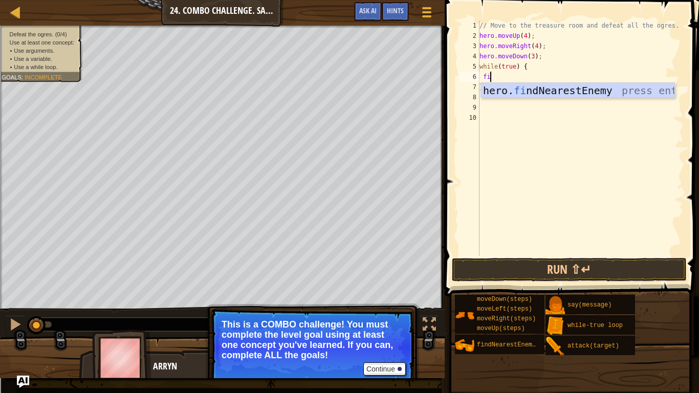
type textarea "find"
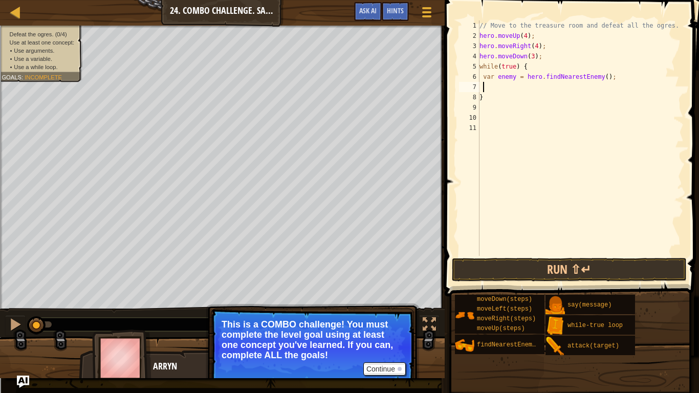
scroll to position [5, 2]
type textarea "var enemy1 = hero.findNearestEnemy();"
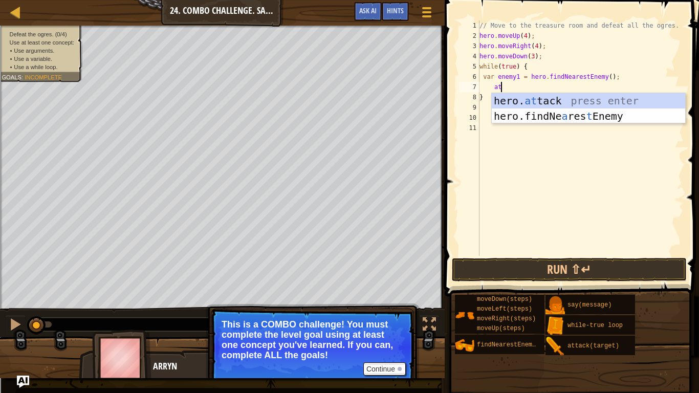
scroll to position [5, 3]
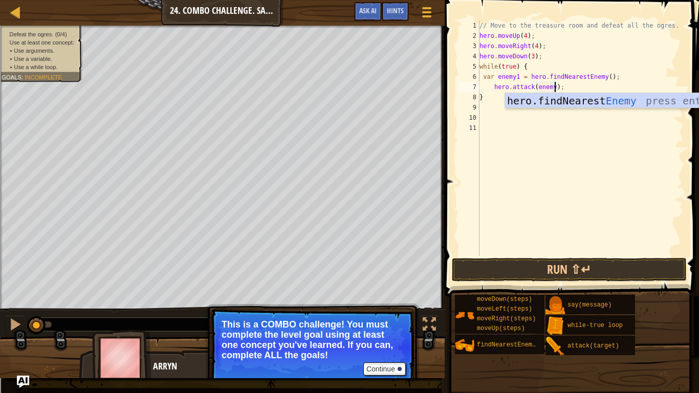
type textarea "hero.attack(enemy1);"
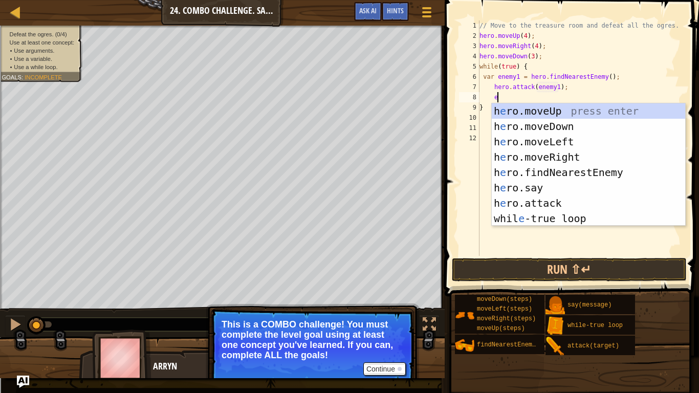
scroll to position [5, 3]
type textarea "ene"
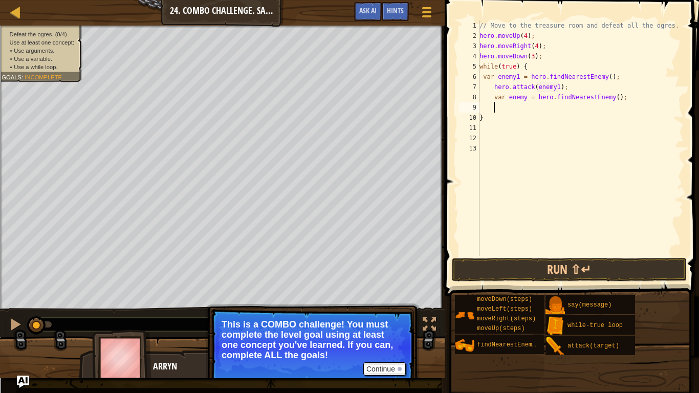
scroll to position [5, 2]
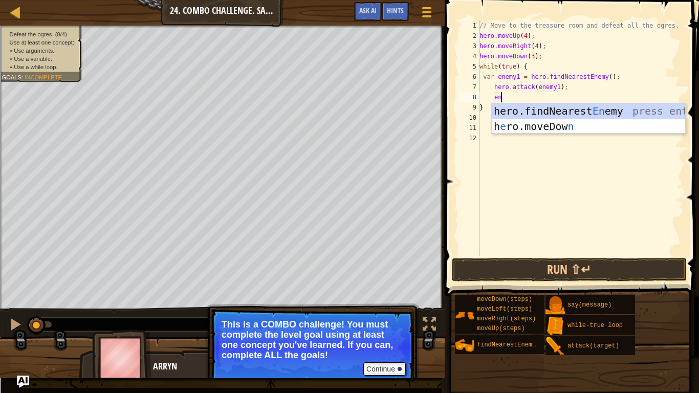
type textarea "e"
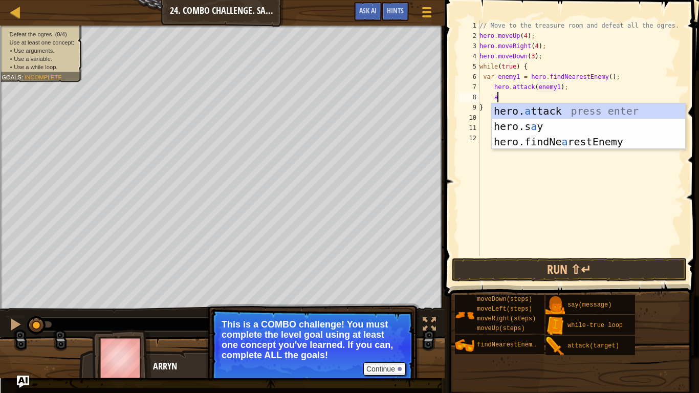
scroll to position [5, 3]
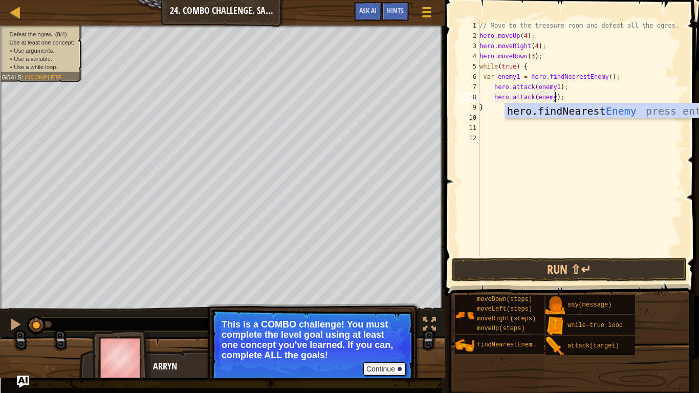
type textarea "hero.attack(enemy1);"
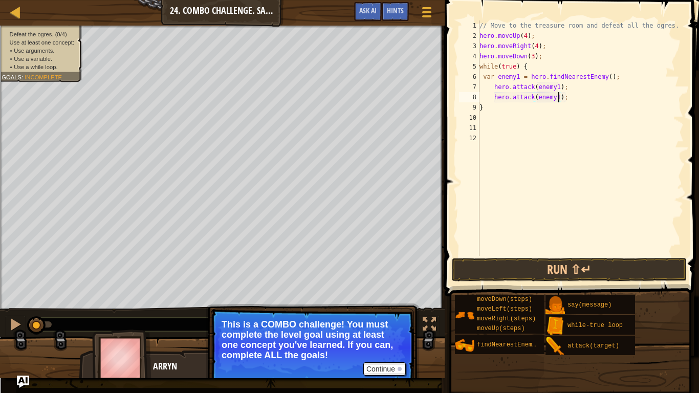
scroll to position [5, 11]
click at [632, 255] on div "// Move to the treasure room and defeat all the ogres. hero . moveUp ( 4 ) ; he…" at bounding box center [581, 148] width 206 height 256
click at [649, 258] on button "Run ⇧↵" at bounding box center [569, 270] width 235 height 24
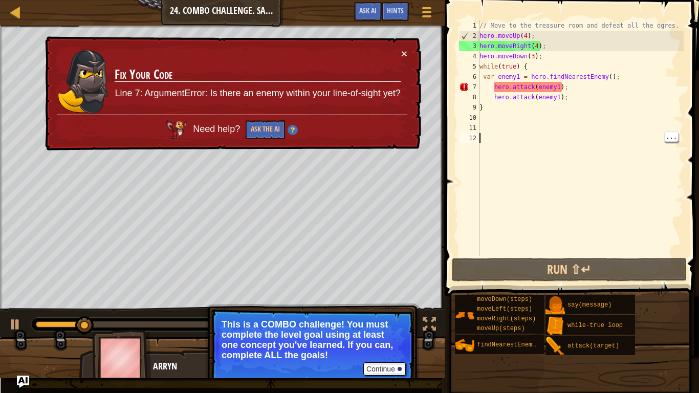
click at [410, 57] on div "× Fix Your Code Line 7: ArgumentError: Is there an enemy within your line-of-si…" at bounding box center [232, 93] width 378 height 115
click at [408, 57] on div "× Fix Your Code Line 7: ArgumentError: Is there an enemy within your line-of-si…" at bounding box center [232, 93] width 378 height 115
click at [403, 53] on button "×" at bounding box center [404, 53] width 6 height 11
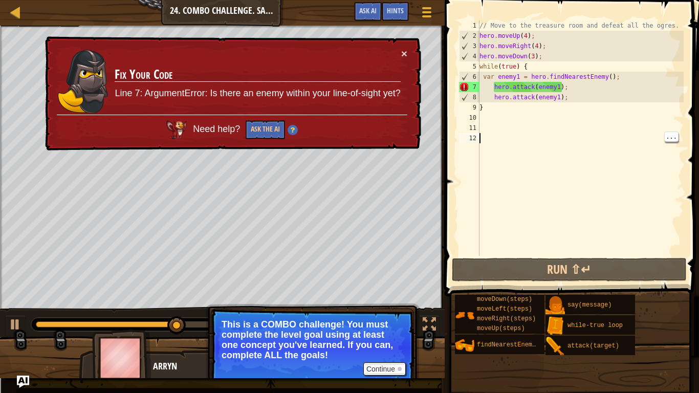
click at [408, 51] on div "× Fix Your Code Line 7: ArgumentError: Is there an enemy within your line-of-si…" at bounding box center [232, 93] width 378 height 115
click at [404, 56] on button "×" at bounding box center [404, 53] width 6 height 11
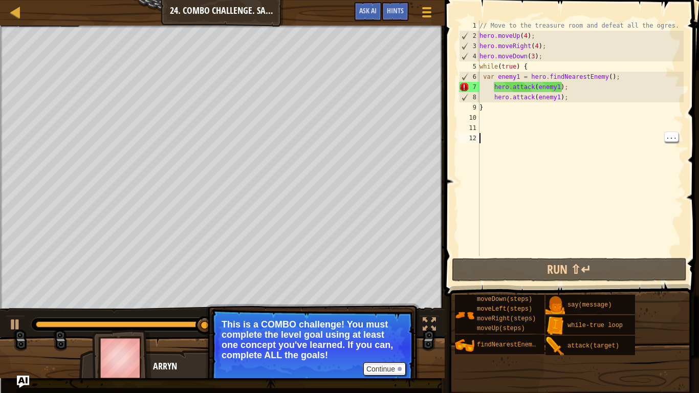
click at [569, 58] on div "// Move to the treasure room and defeat all the ogres. hero . moveUp ( 4 ) ; he…" at bounding box center [581, 148] width 206 height 256
type textarea "hero.moveDown(3);"
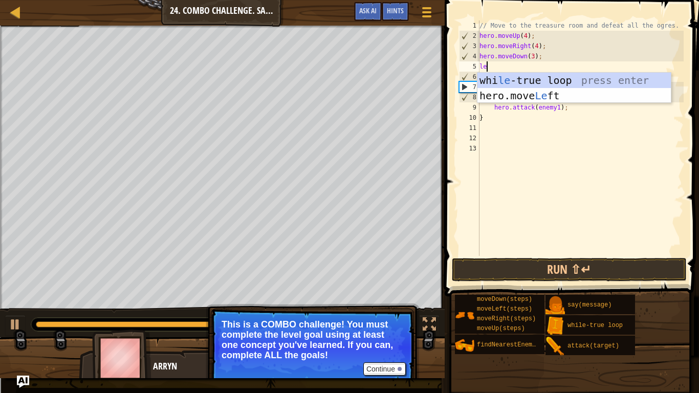
scroll to position [5, 2]
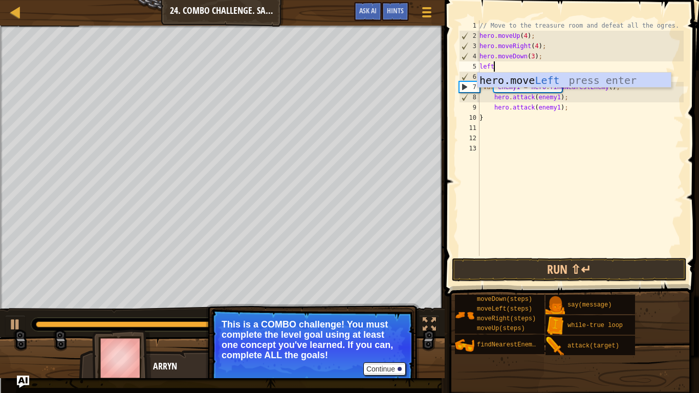
type textarea "left"
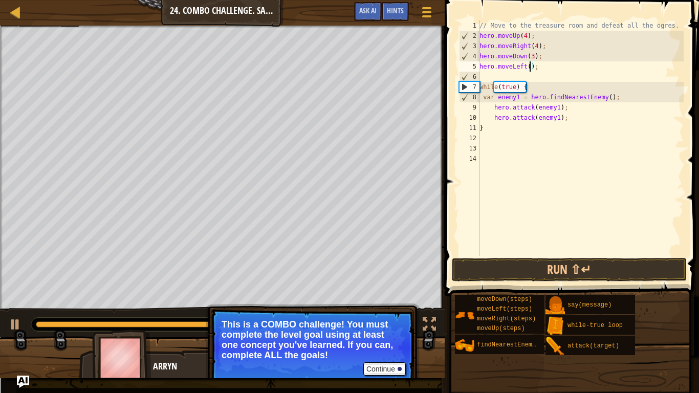
scroll to position [5, 8]
type textarea "hero.moveLeft(2);"
click at [640, 274] on button "Run ⇧↵" at bounding box center [569, 270] width 235 height 24
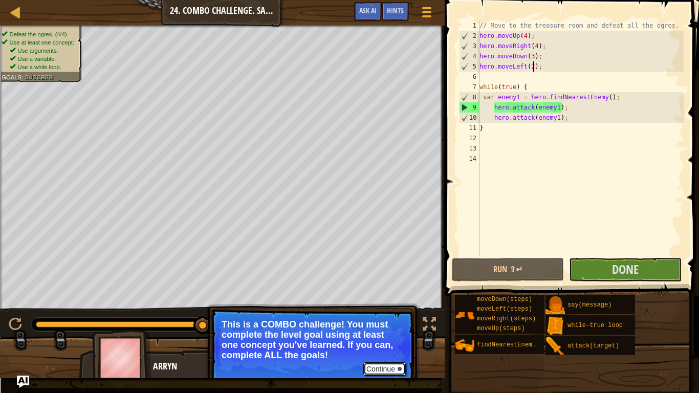
click at [390, 306] on button "Continue" at bounding box center [384, 368] width 42 height 13
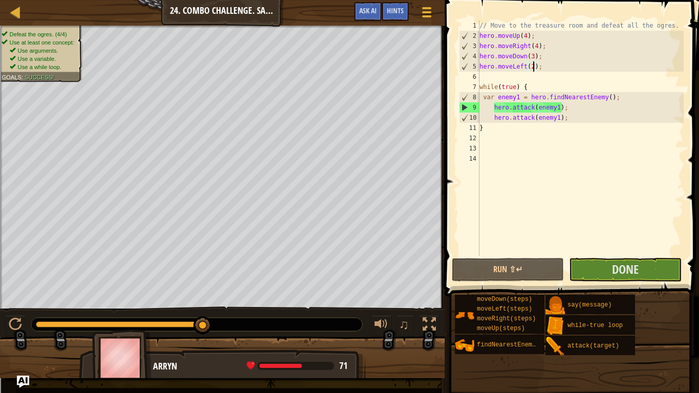
click at [548, 139] on div "// Move to the treasure room and defeat all the ogres. hero . moveUp ( 4 ) ; he…" at bounding box center [581, 148] width 206 height 256
click at [536, 83] on div "// Move to the treasure room and defeat all the ogres. hero . moveUp ( 4 ) ; he…" at bounding box center [581, 148] width 206 height 256
type textarea "while(true) {"
click at [576, 75] on div "// Move to the treasure room and defeat all the ogres. hero . moveUp ( 4 ) ; he…" at bounding box center [581, 148] width 206 height 256
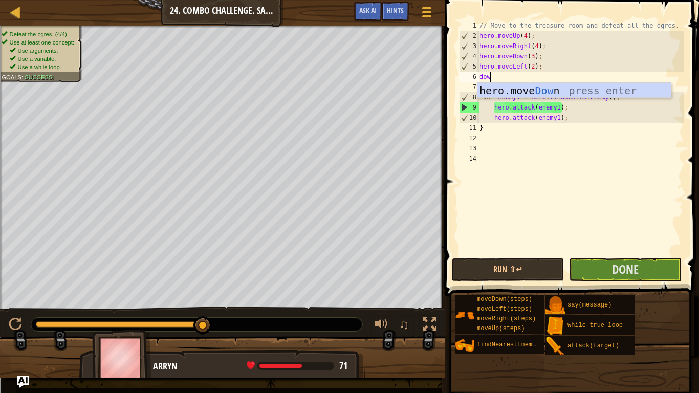
type textarea "down"
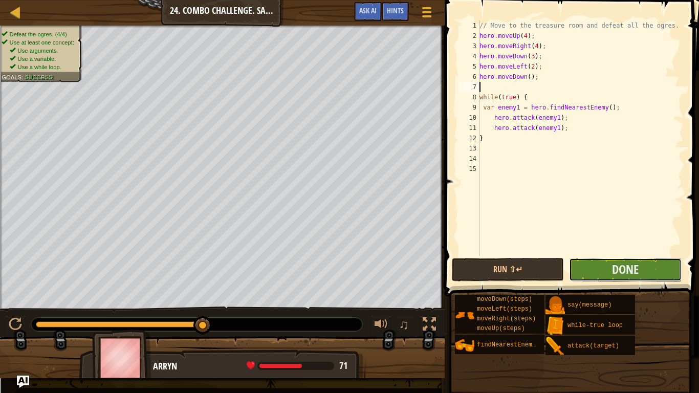
click at [651, 265] on button "Done" at bounding box center [625, 270] width 112 height 24
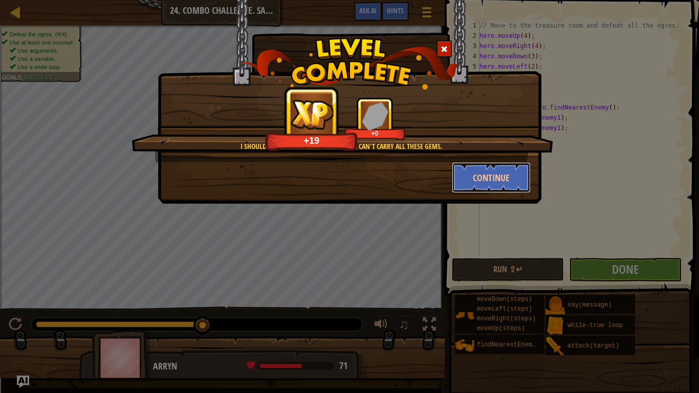
click at [488, 177] on button "Continue" at bounding box center [491, 177] width 79 height 31
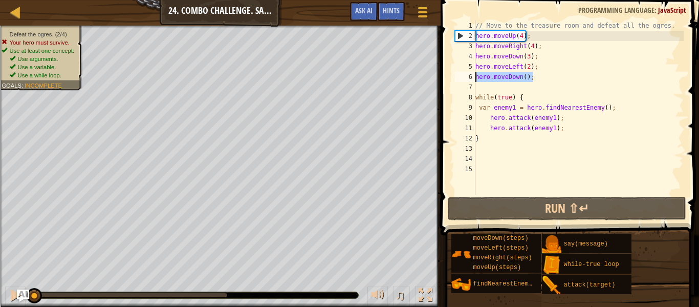
drag, startPoint x: 535, startPoint y: 77, endPoint x: 477, endPoint y: 79, distance: 57.9
click at [477, 79] on div "// Move to the treasure room and defeat all the ogres. hero . moveUp ( 4 ) ; he…" at bounding box center [578, 117] width 210 height 195
type textarea "hero.moveDown();"
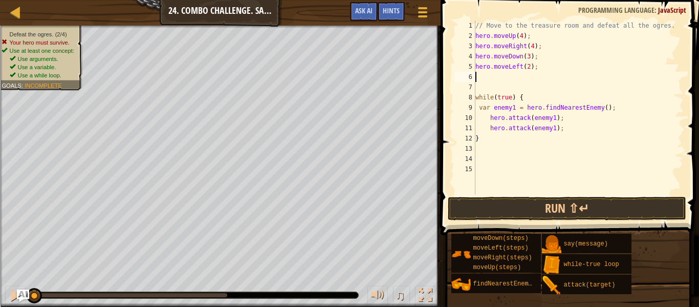
type textarea "hero.moveLeft(2);"
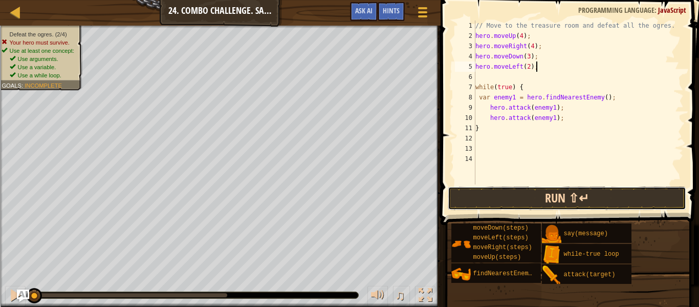
click at [548, 195] on button "Run ⇧↵" at bounding box center [567, 198] width 239 height 24
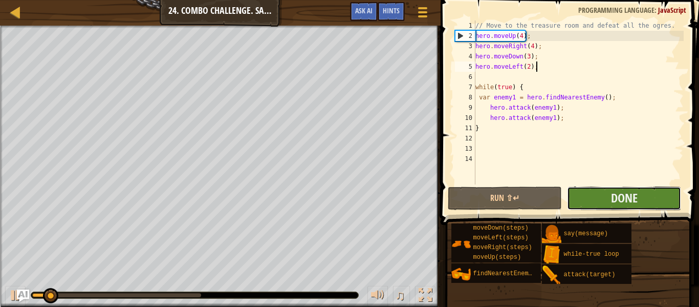
click at [590, 195] on button "Done" at bounding box center [624, 198] width 114 height 24
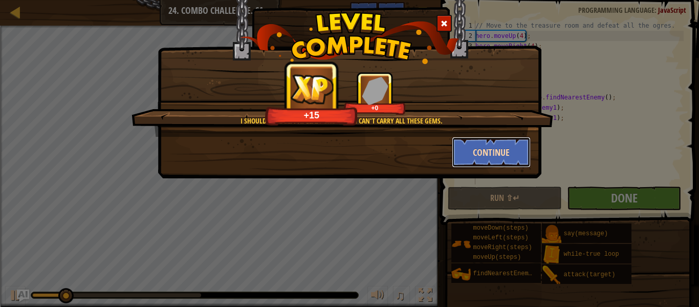
click at [471, 153] on button "Continue" at bounding box center [491, 152] width 79 height 31
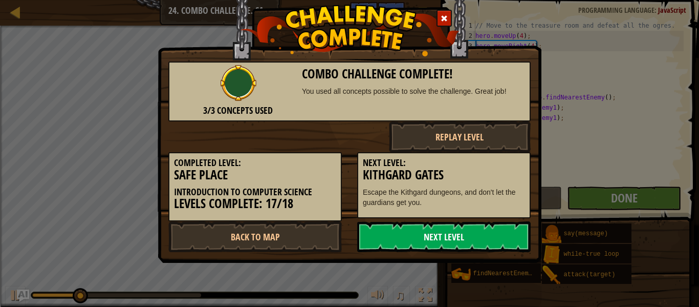
click at [433, 242] on link "Next Level" at bounding box center [444, 236] width 174 height 31
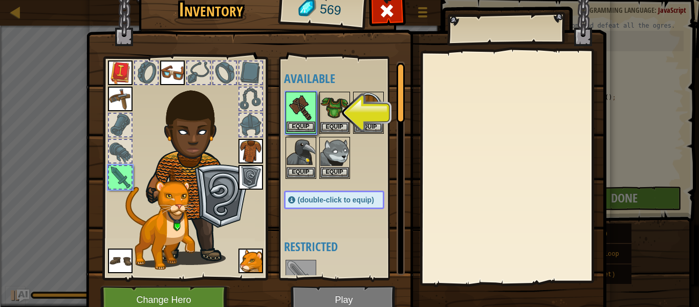
click at [291, 113] on img at bounding box center [301, 107] width 29 height 29
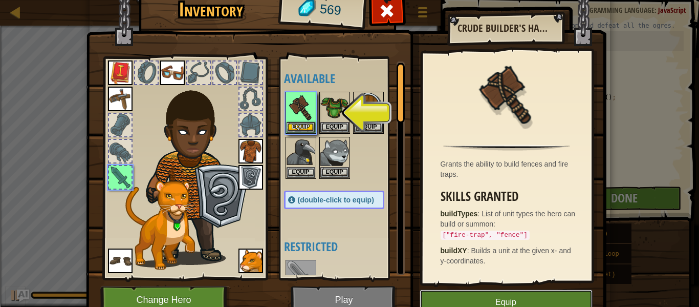
click at [486, 292] on button "Equip" at bounding box center [506, 302] width 173 height 26
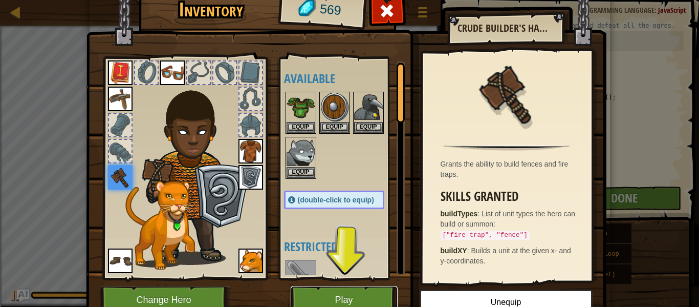
click at [358, 300] on button "Play" at bounding box center [344, 300] width 107 height 28
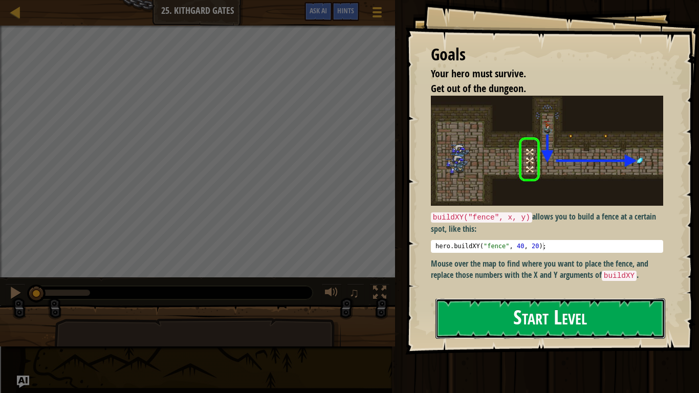
click at [619, 317] on button "Start Level" at bounding box center [551, 318] width 230 height 40
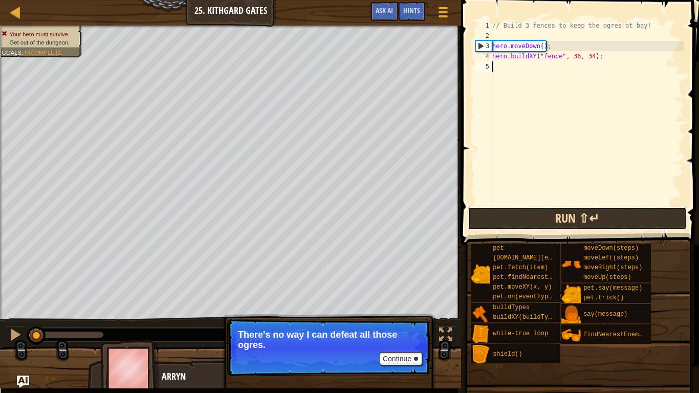
click at [541, 217] on button "Run ⇧↵" at bounding box center [577, 219] width 219 height 24
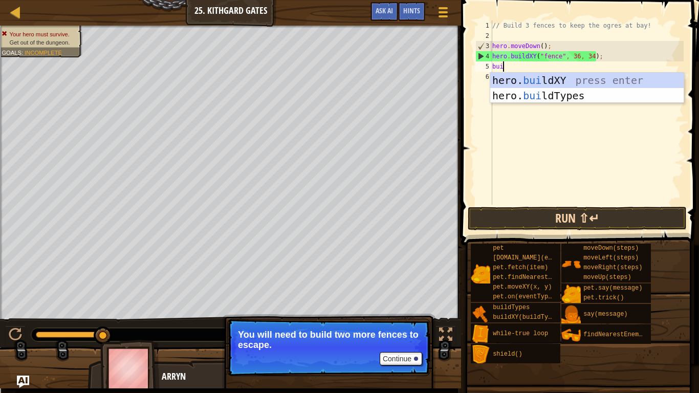
scroll to position [5, 1]
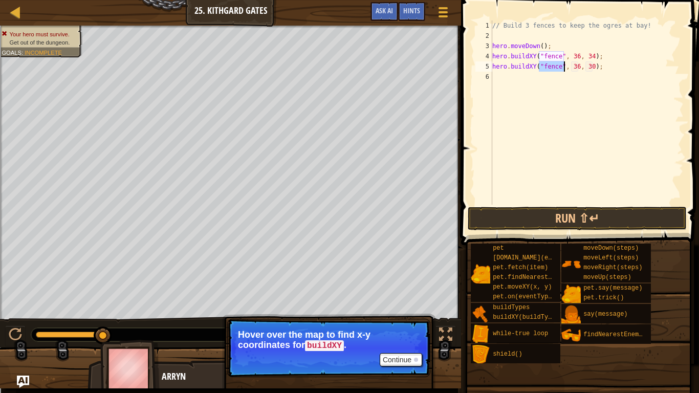
click at [591, 68] on div "// Build 3 fences to keep the ogres at bay! hero . moveDown ( ) ; hero . buildX…" at bounding box center [586, 122] width 193 height 205
type textarea "hero.buildXY("fence", 36, 301);"
type textarea "hero.buildXY("fence", 36, 31);"
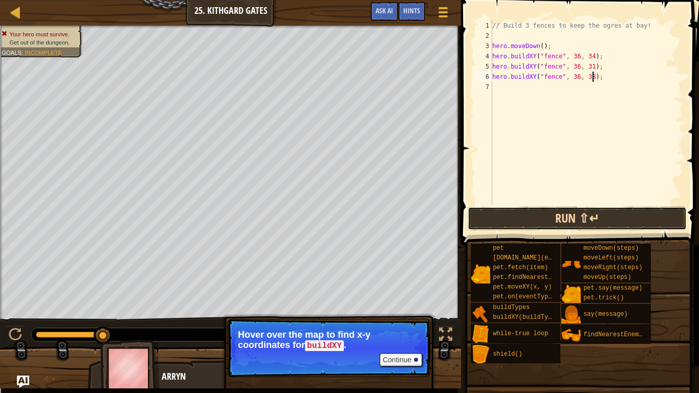
click at [626, 212] on button "Run ⇧↵" at bounding box center [577, 219] width 219 height 24
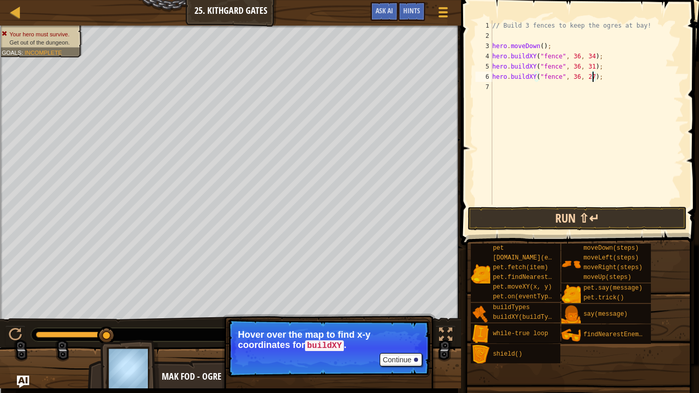
type textarea "hero.buildXY("fence", 36, 27);"
click at [627, 213] on button "Run ⇧↵" at bounding box center [577, 219] width 219 height 24
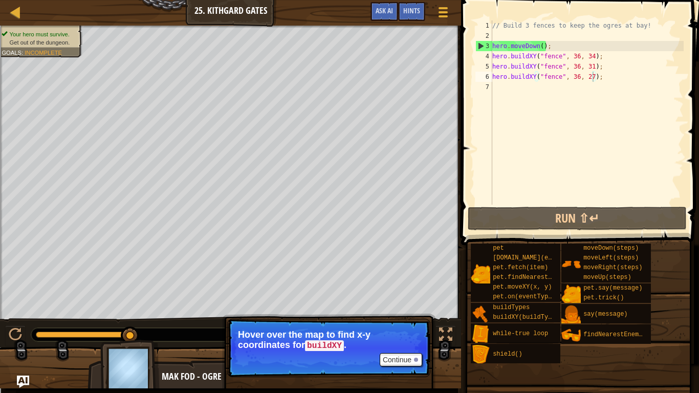
click at [72, 34] on div "Your hero must survive. Get out of the dungeon. Goals : Incomplete" at bounding box center [35, 38] width 94 height 38
click at [497, 89] on div "// Build 3 fences to keep the ogres at bay! hero . moveDown ( ) ; hero . buildX…" at bounding box center [586, 122] width 193 height 205
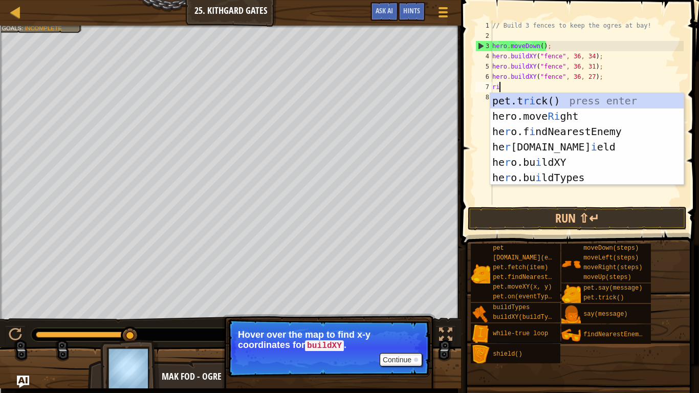
scroll to position [5, 1]
type textarea "r"
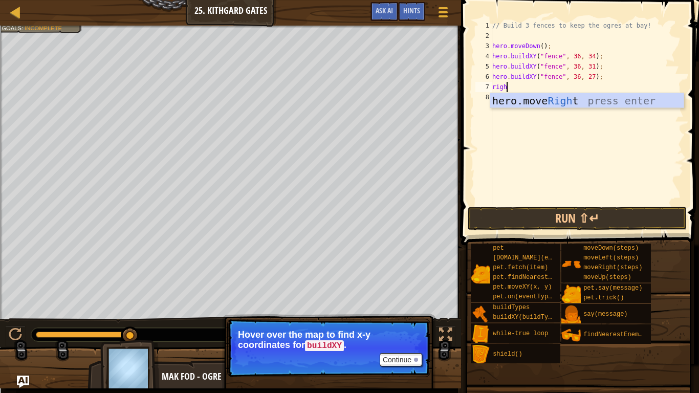
type textarea "right"
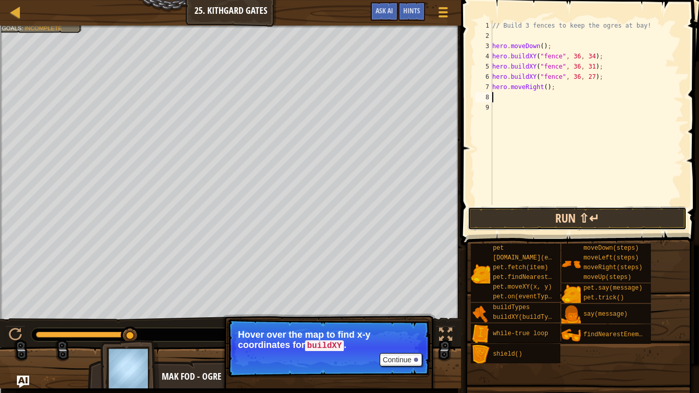
click at [621, 212] on button "Run ⇧↵" at bounding box center [577, 219] width 219 height 24
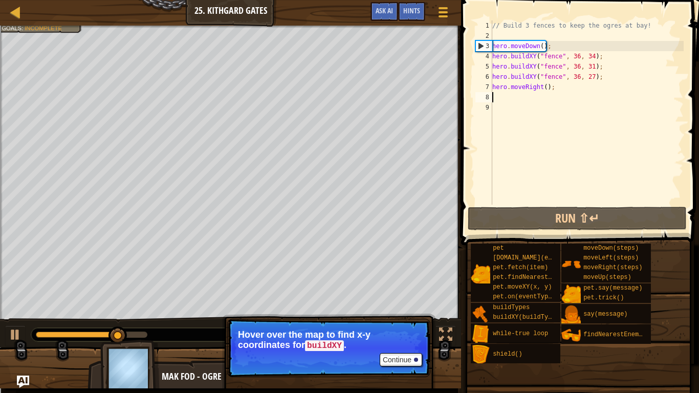
click at [546, 85] on div "// Build 3 fences to keep the ogres at bay! hero . moveDown ( ) ; hero . buildX…" at bounding box center [586, 122] width 193 height 205
type textarea "hero.moveRight(3);"
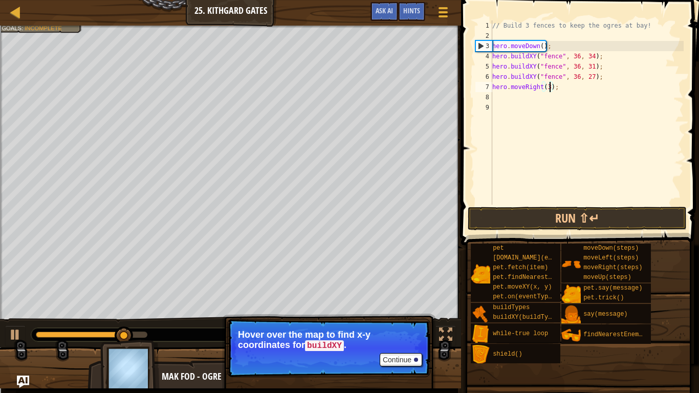
click at [610, 197] on div "// Build 3 fences to keep the ogres at bay! hero . moveDown ( ) ; hero . buildX…" at bounding box center [586, 122] width 193 height 205
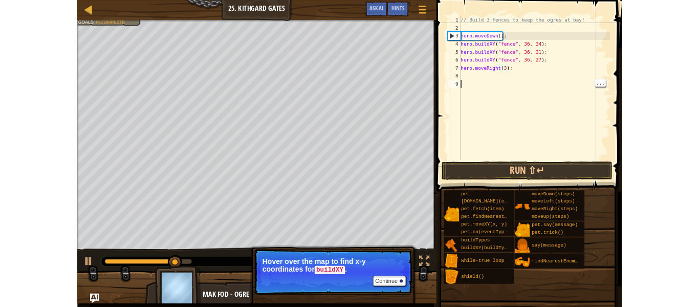
scroll to position [5, 0]
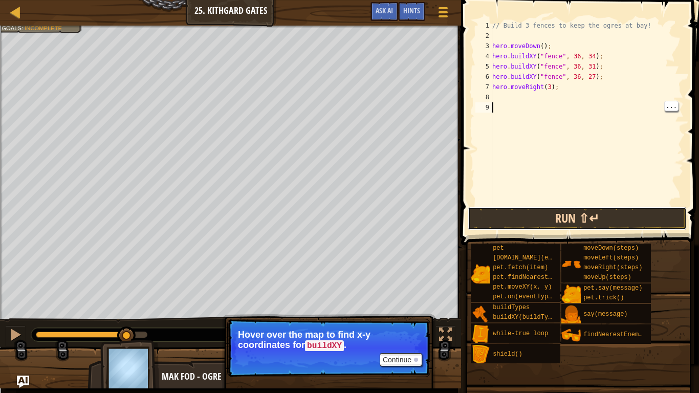
click at [613, 215] on button "Run ⇧↵" at bounding box center [577, 219] width 219 height 24
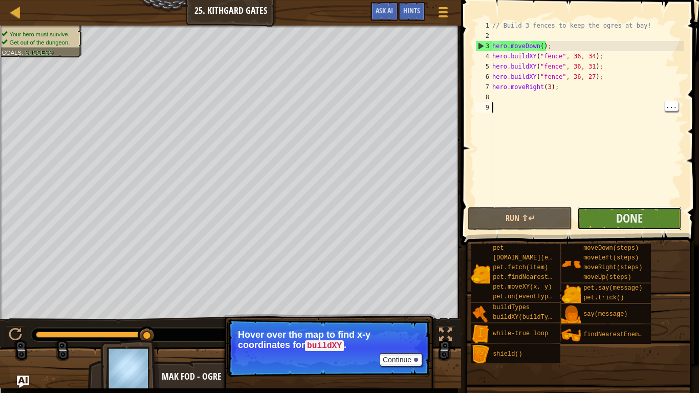
click at [656, 219] on button "Done" at bounding box center [629, 219] width 104 height 24
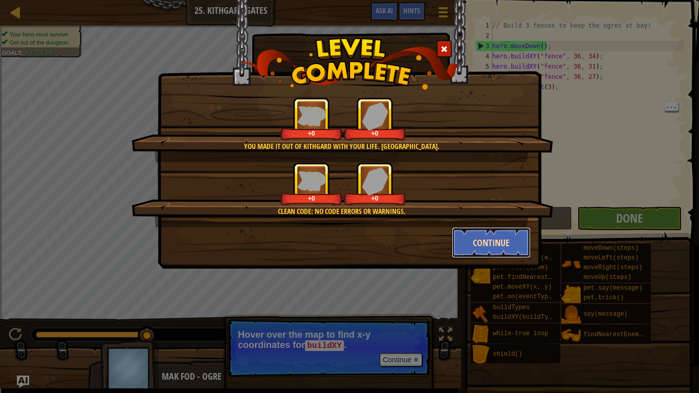
click at [490, 242] on button "Continue" at bounding box center [491, 242] width 79 height 31
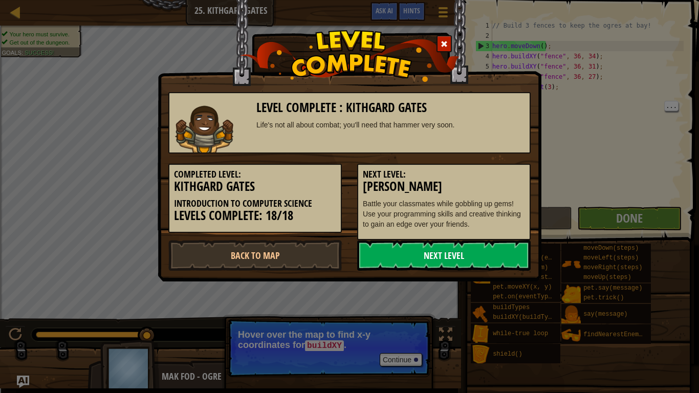
click at [496, 245] on link "Next Level" at bounding box center [444, 255] width 174 height 31
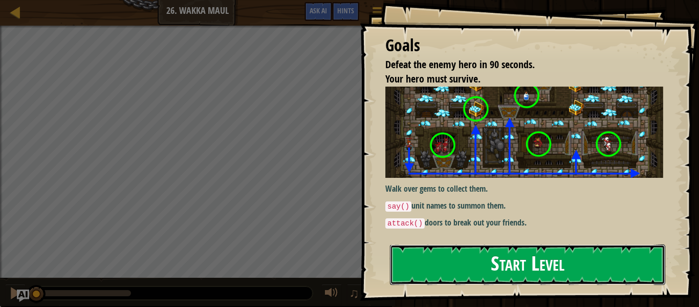
click at [463, 270] on button "Start Level" at bounding box center [527, 264] width 275 height 40
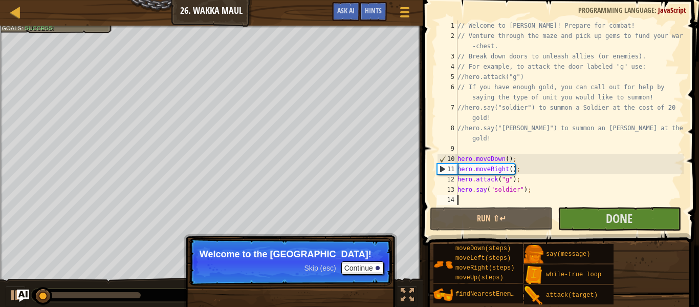
click at [37, 13] on div "Ladder Introduction to Computer Science 26. Wakka Maul Game Menu Done Hints Ask…" at bounding box center [211, 13] width 423 height 26
click at [23, 17] on link "Ladder" at bounding box center [22, 13] width 5 height 14
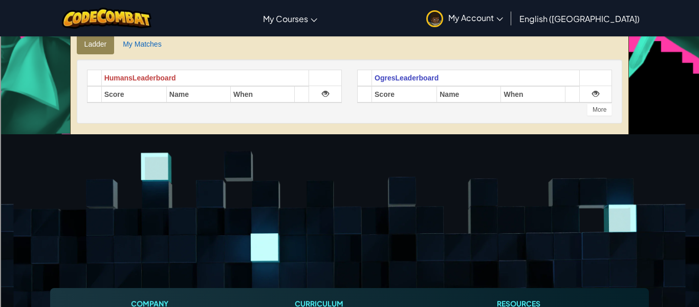
scroll to position [217, 0]
